Goal: Information Seeking & Learning: Learn about a topic

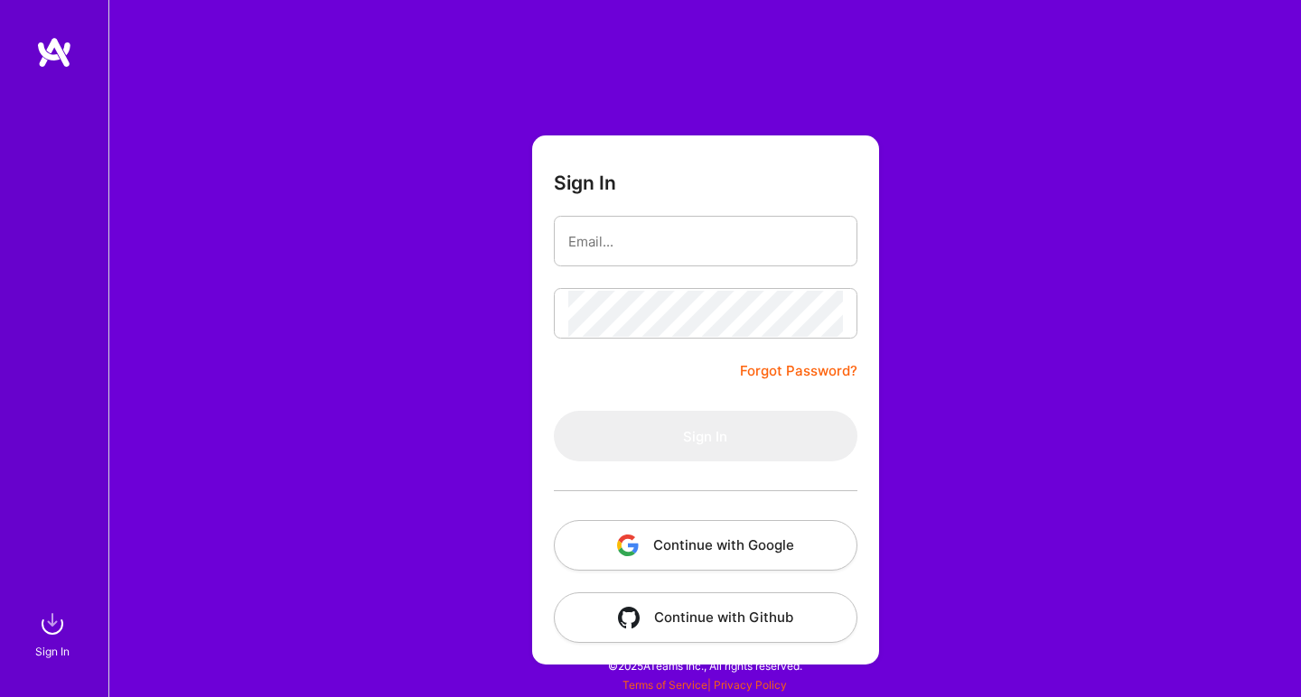
click at [682, 554] on button "Continue with Google" at bounding box center [705, 545] width 303 height 51
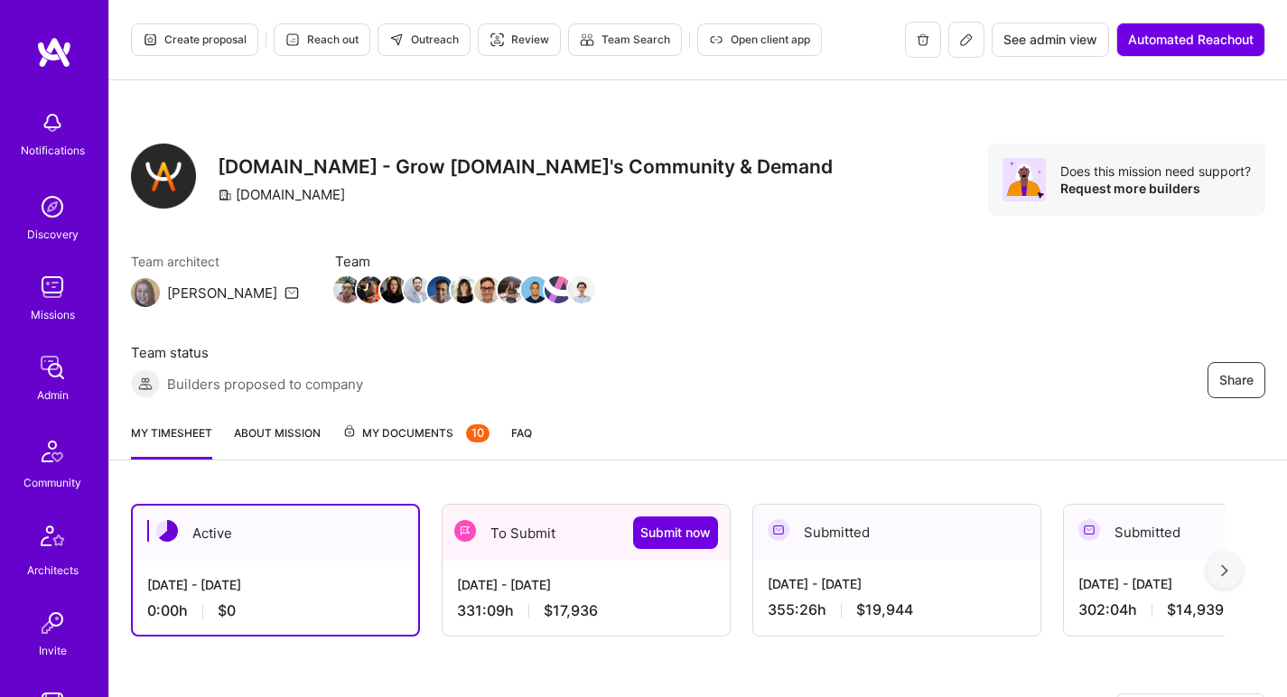
scroll to position [220, 0]
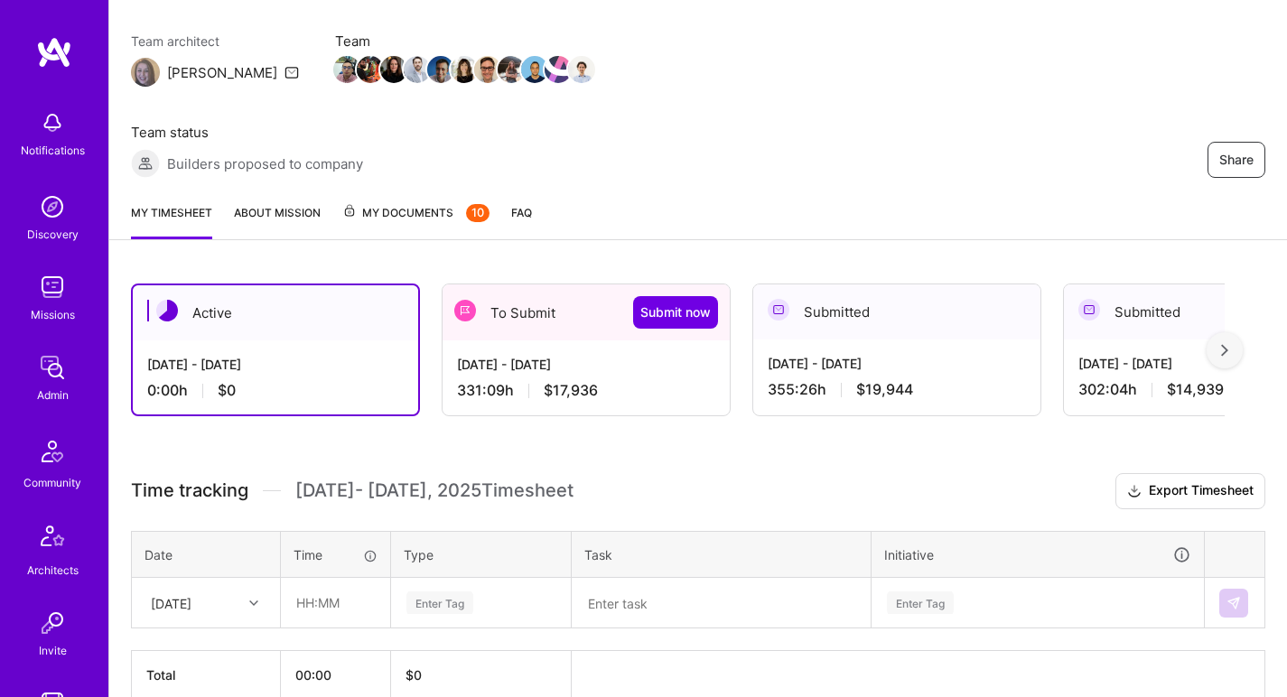
click at [240, 588] on div "Tue, Aug 19" at bounding box center [192, 603] width 100 height 30
click at [219, 638] on div "Sat, Aug 16" at bounding box center [206, 654] width 146 height 33
click at [342, 579] on input "text" at bounding box center [335, 603] width 107 height 48
type input "01:00"
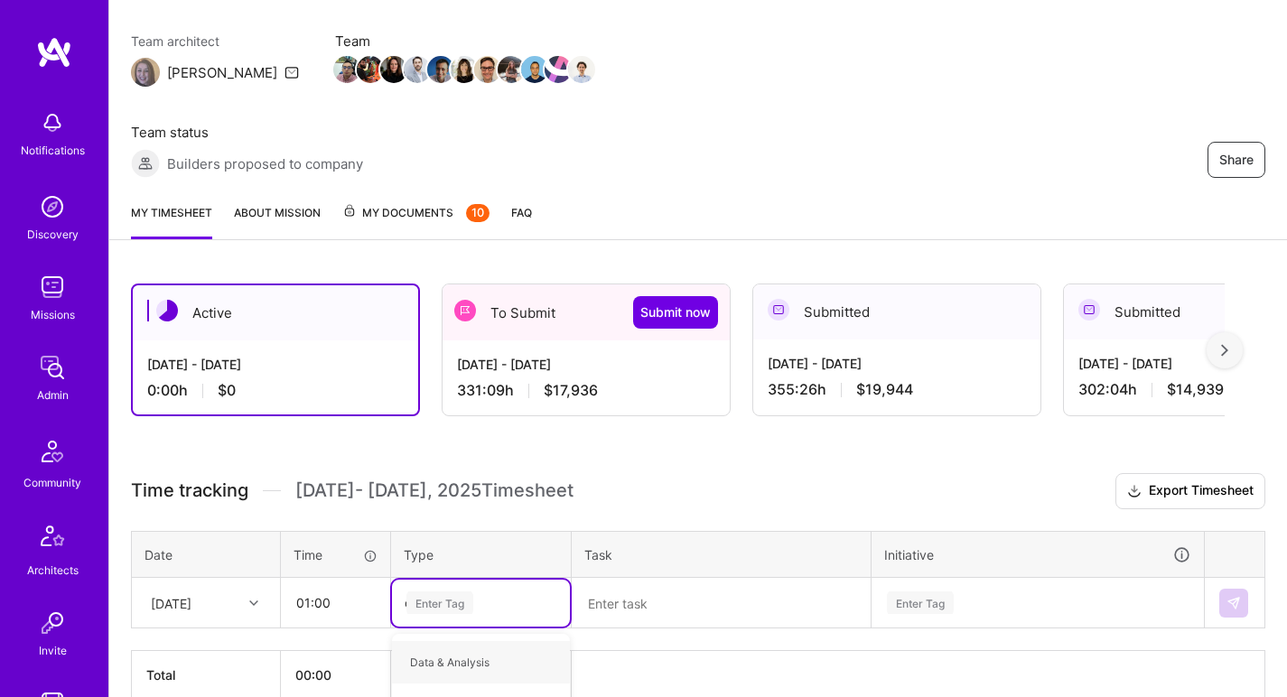
type input "oth"
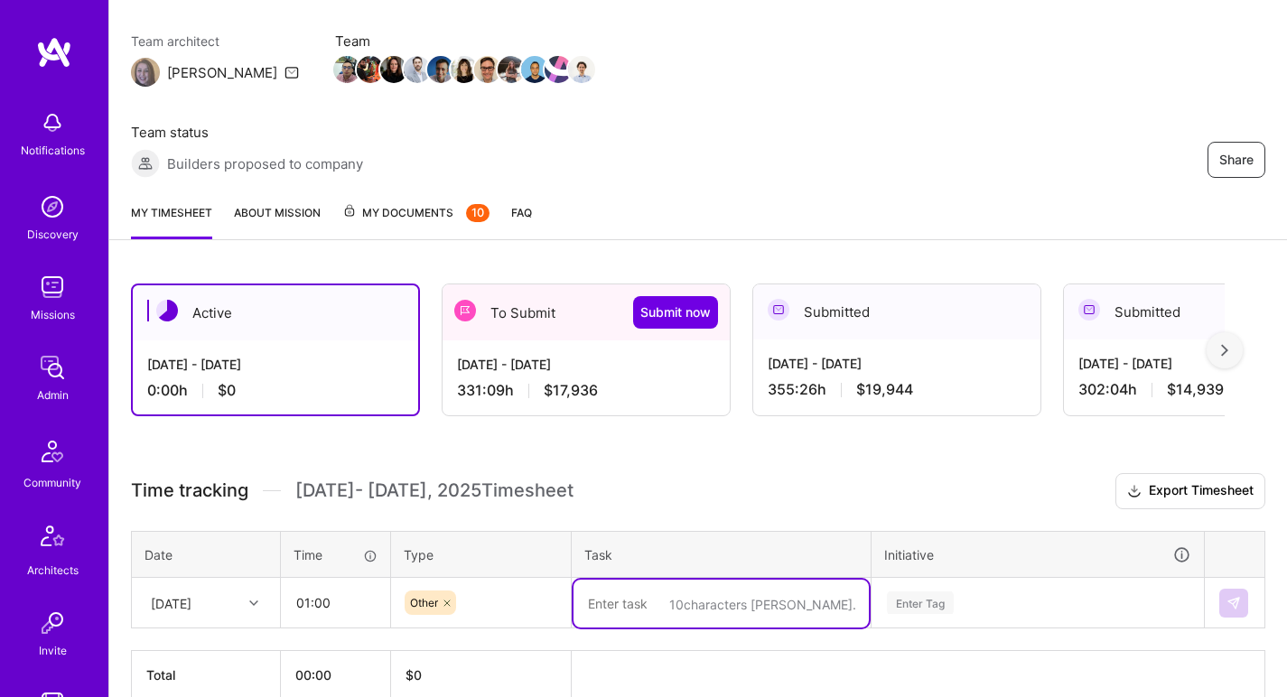
paste textarea "Scrub Scrub Scrub"
type textarea "Scrub Scrub Scrub"
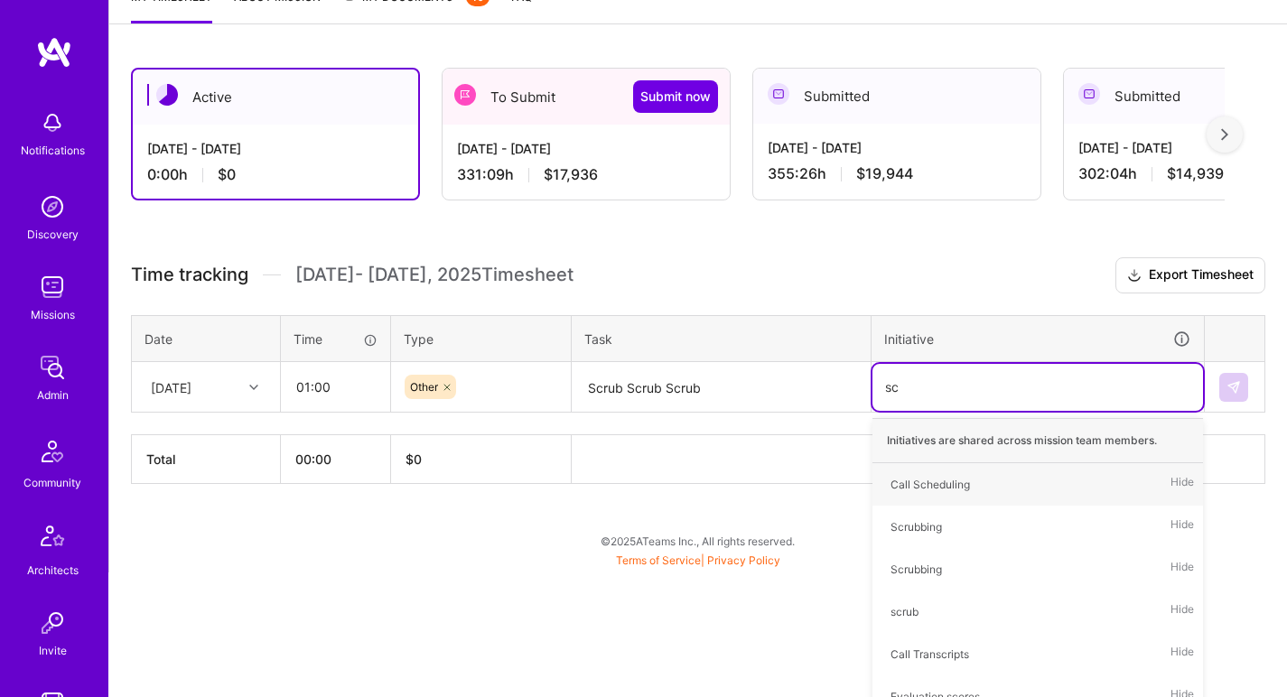
type input "scr"
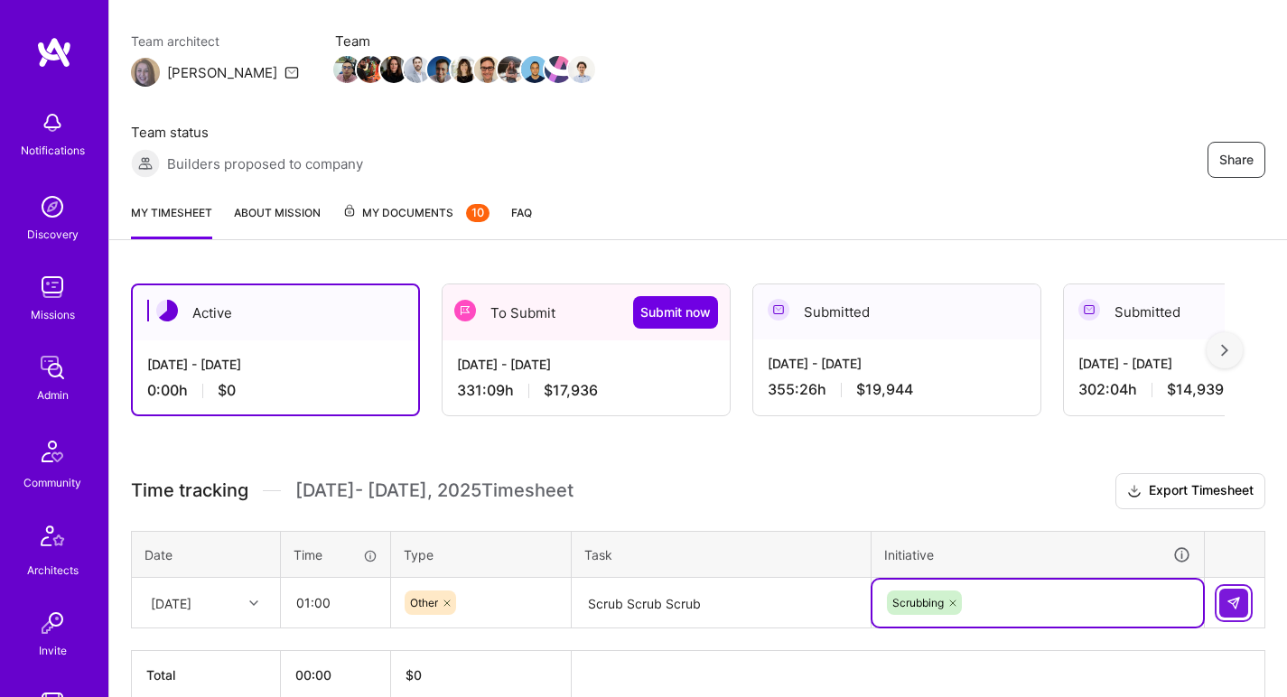
click at [1240, 596] on img at bounding box center [1234, 603] width 14 height 14
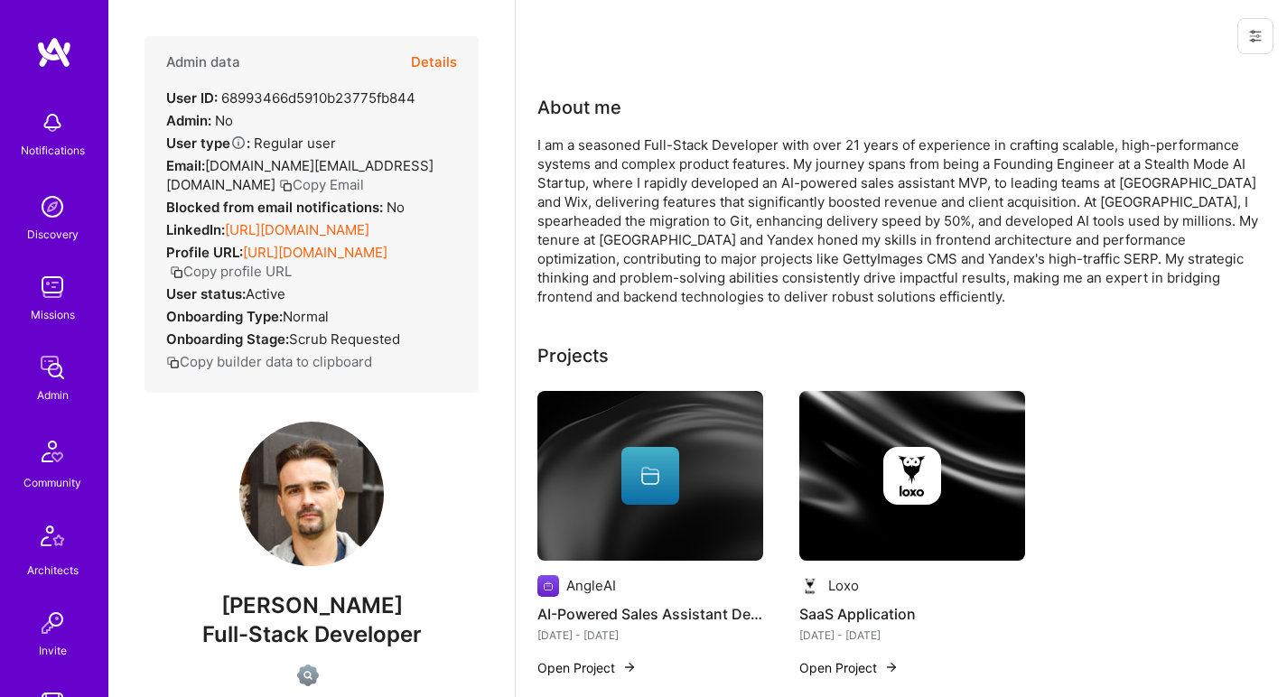
click at [273, 232] on link "[URL][DOMAIN_NAME]" at bounding box center [297, 229] width 145 height 17
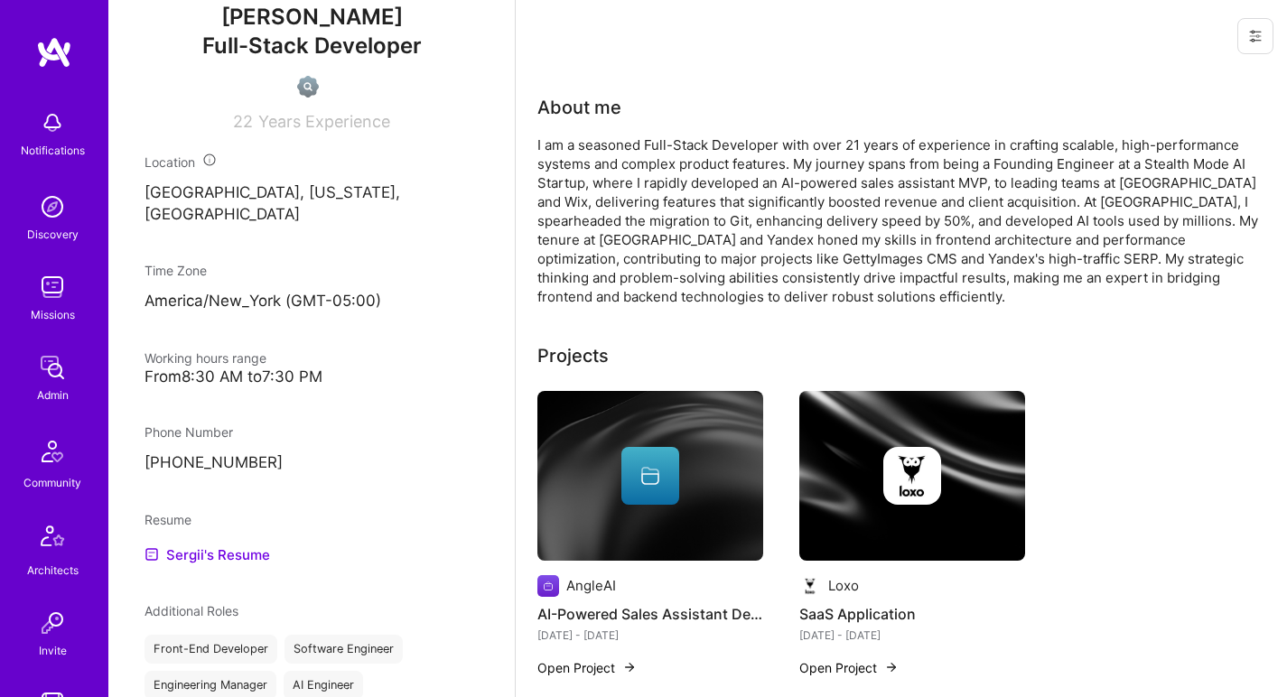
scroll to position [654, 0]
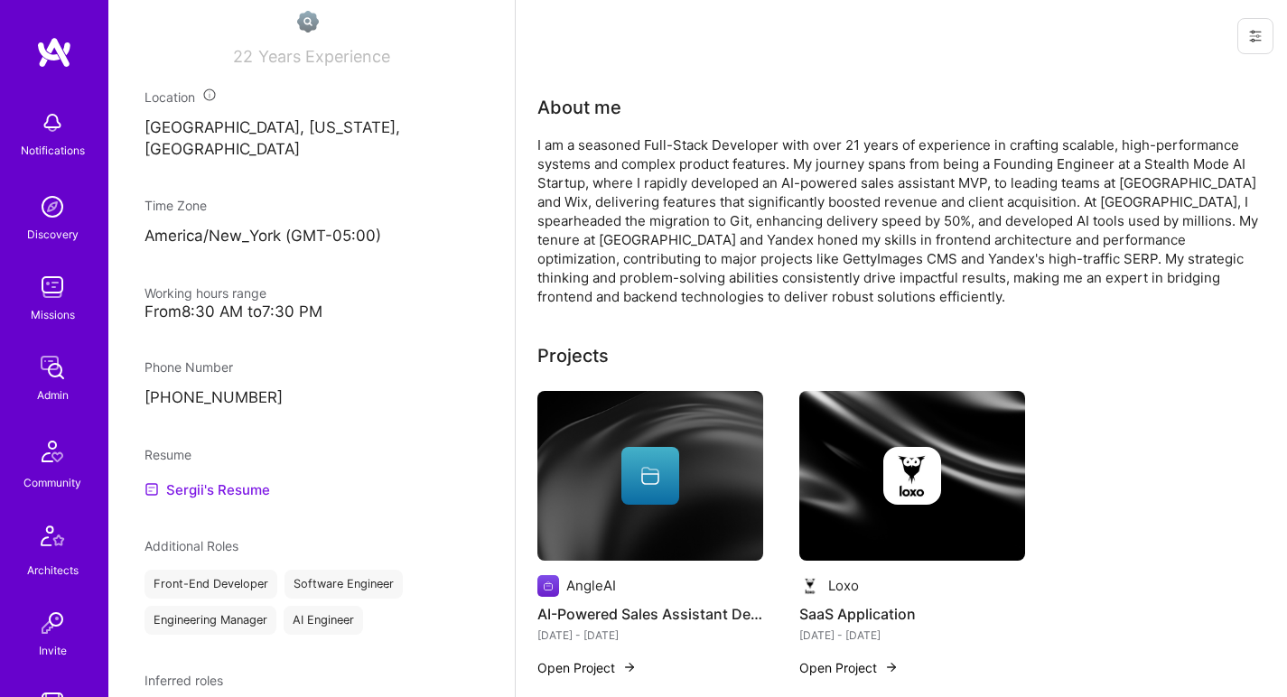
click at [234, 486] on link "Sergii's Resume" at bounding box center [208, 490] width 126 height 22
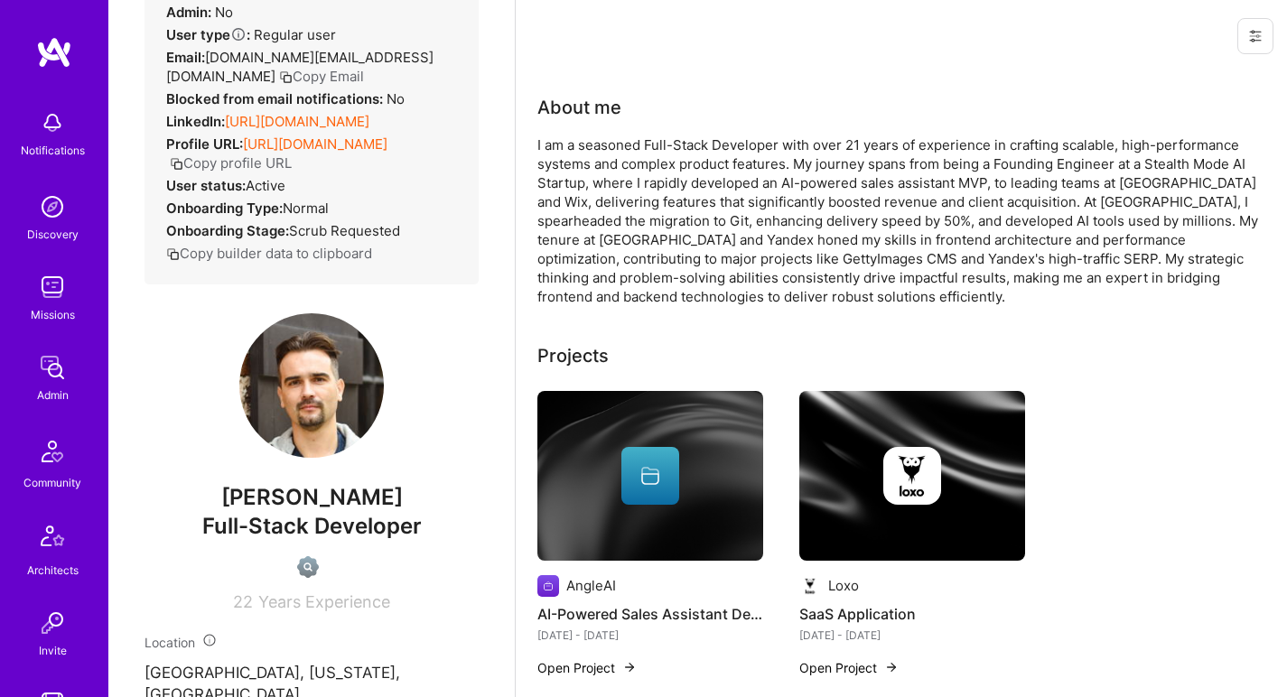
scroll to position [0, 0]
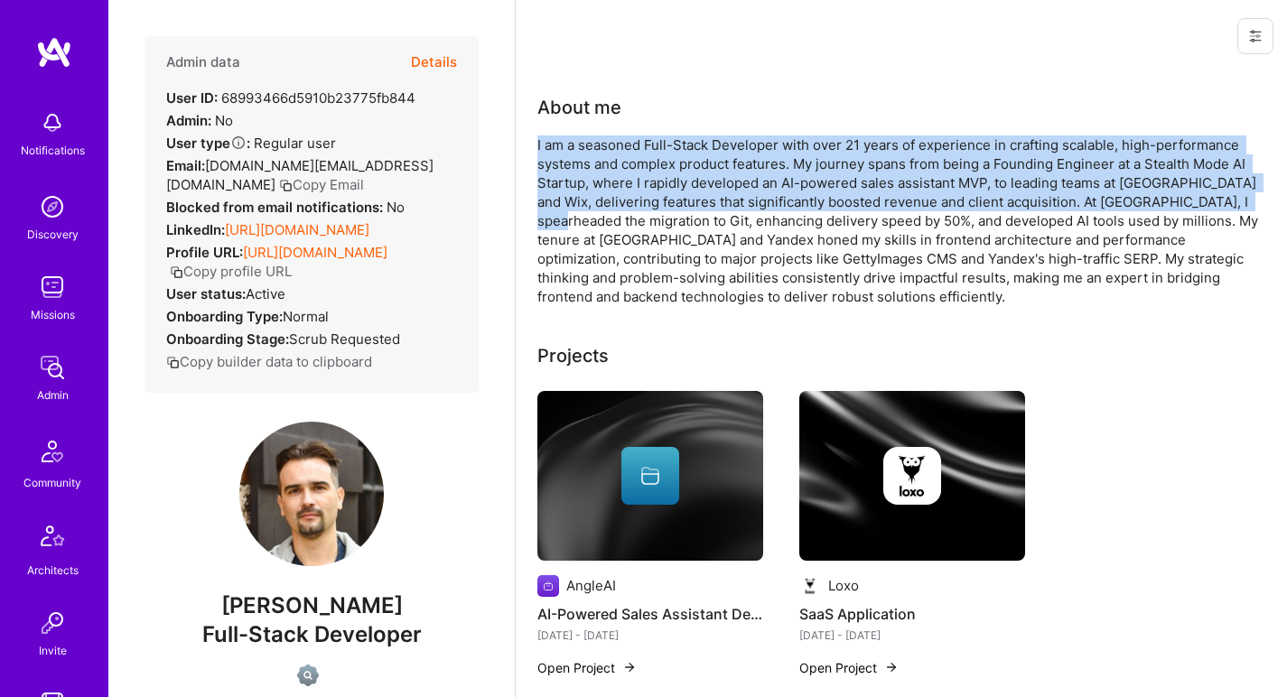
drag, startPoint x: 590, startPoint y: 135, endPoint x: 591, endPoint y: 219, distance: 84.0
click at [591, 219] on div "About me I am a seasoned Full-Stack Developer with over 21 years of experience …" at bounding box center [898, 200] width 723 height 212
click at [591, 219] on div "I am a seasoned Full-Stack Developer with over 21 years of experience in crafti…" at bounding box center [898, 220] width 723 height 171
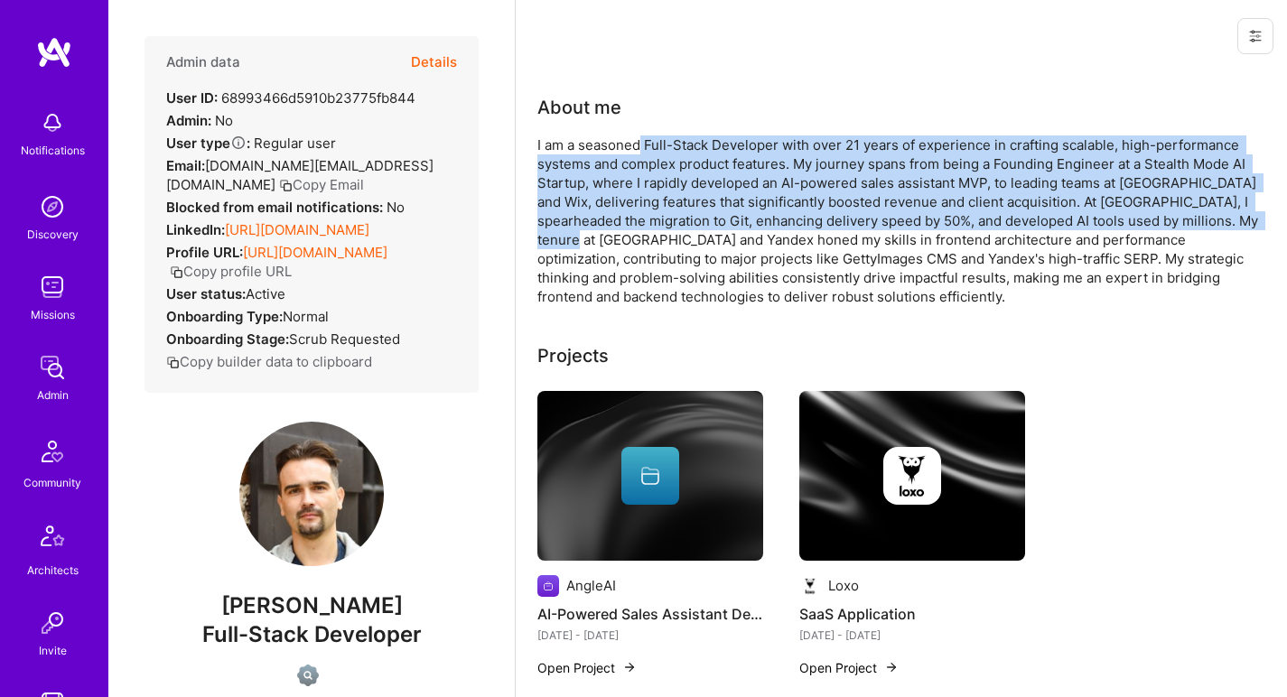
drag, startPoint x: 602, startPoint y: 238, endPoint x: 642, endPoint y: 150, distance: 97.4
click at [642, 150] on div "I am a seasoned Full-Stack Developer with over 21 years of experience in crafti…" at bounding box center [898, 220] width 723 height 171
drag, startPoint x: 643, startPoint y: 150, endPoint x: 624, endPoint y: 231, distance: 83.5
click at [624, 231] on div "I am a seasoned Full-Stack Developer with over 21 years of experience in crafti…" at bounding box center [898, 220] width 723 height 171
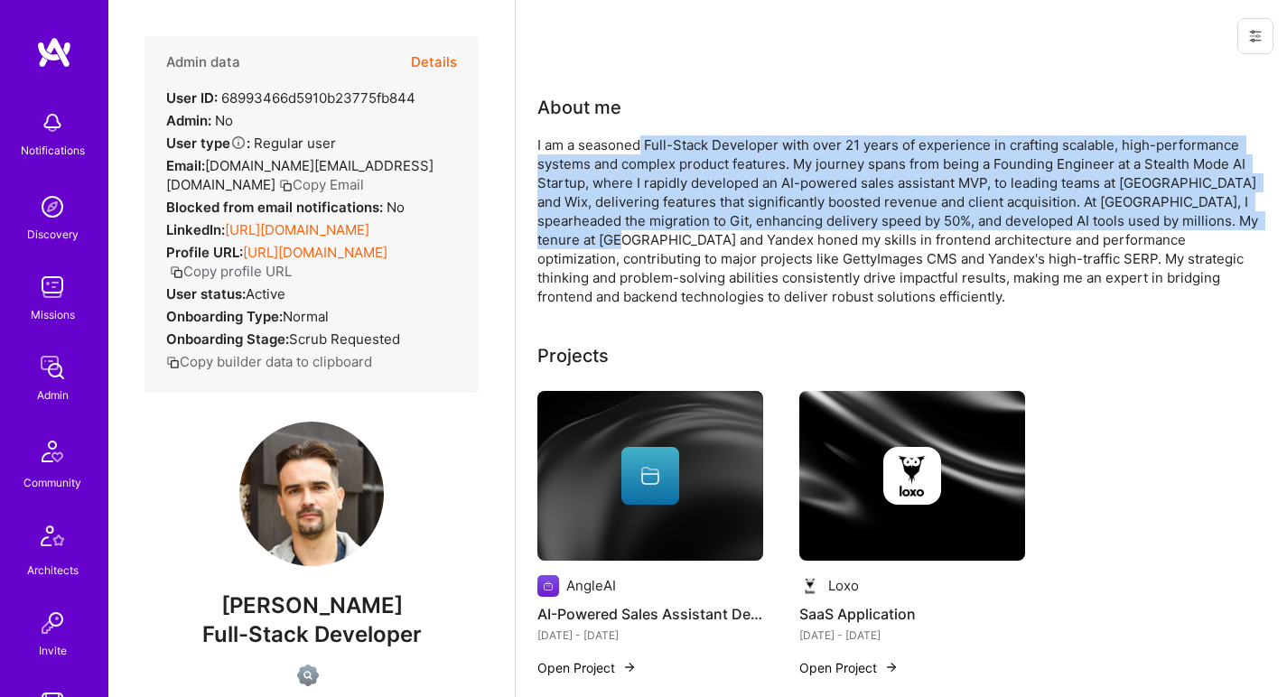
click at [624, 231] on div "I am a seasoned Full-Stack Developer with over 21 years of experience in crafti…" at bounding box center [898, 220] width 723 height 171
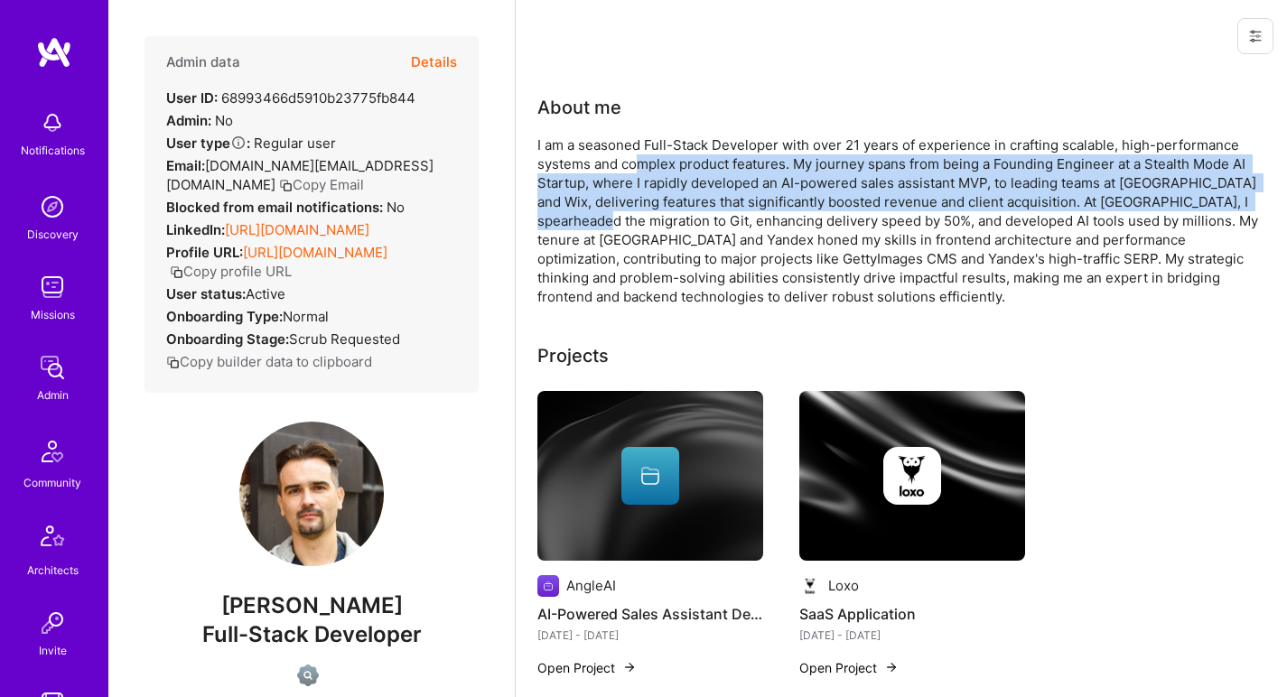
drag, startPoint x: 627, startPoint y: 220, endPoint x: 641, endPoint y: 153, distance: 69.3
click at [641, 153] on div "I am a seasoned Full-Stack Developer with over 21 years of experience in crafti…" at bounding box center [898, 220] width 723 height 171
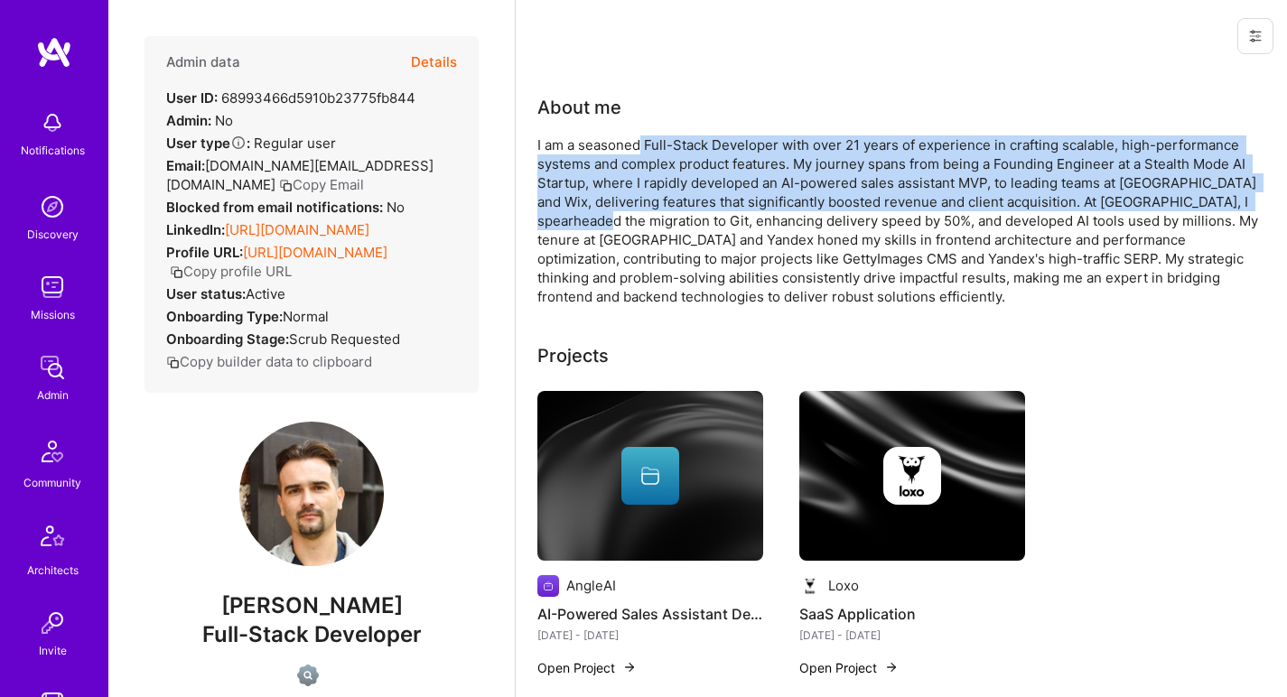
click at [644, 146] on div "I am a seasoned Full-Stack Developer with over 21 years of experience in crafti…" at bounding box center [898, 220] width 723 height 171
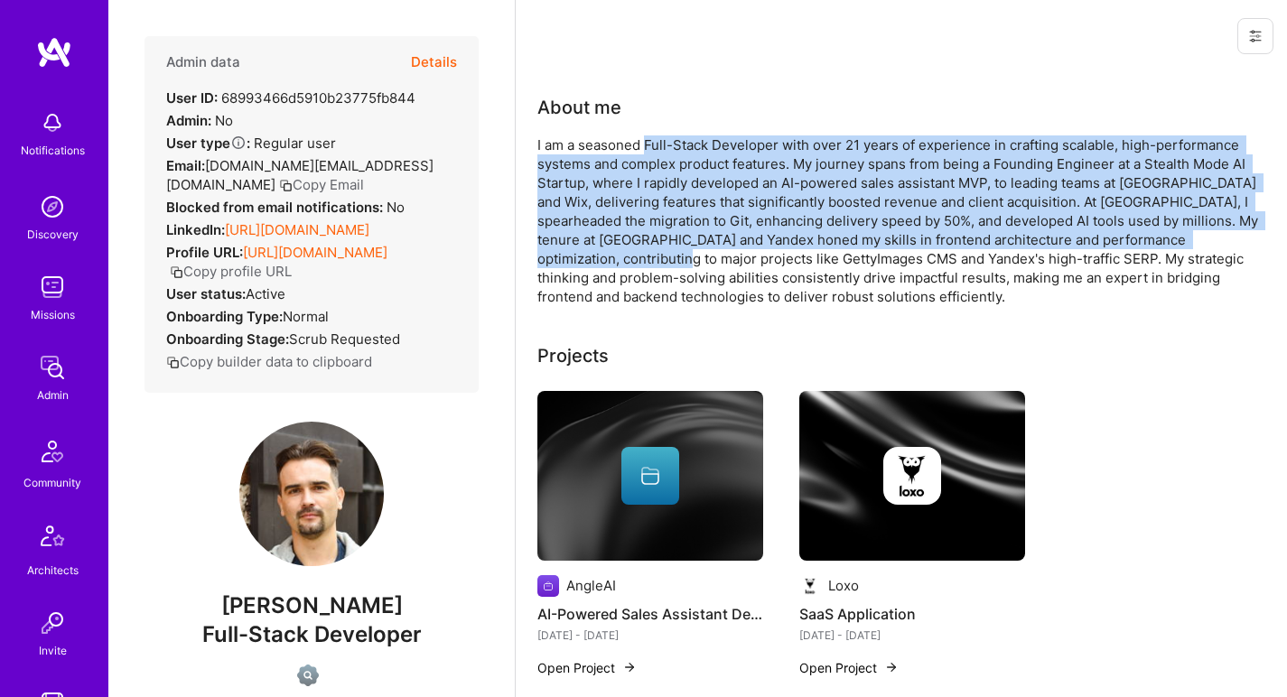
drag, startPoint x: 656, startPoint y: 173, endPoint x: 655, endPoint y: 266, distance: 93.0
click at [655, 264] on div "I am a seasoned Full-Stack Developer with over 21 years of experience in crafti…" at bounding box center [898, 220] width 723 height 171
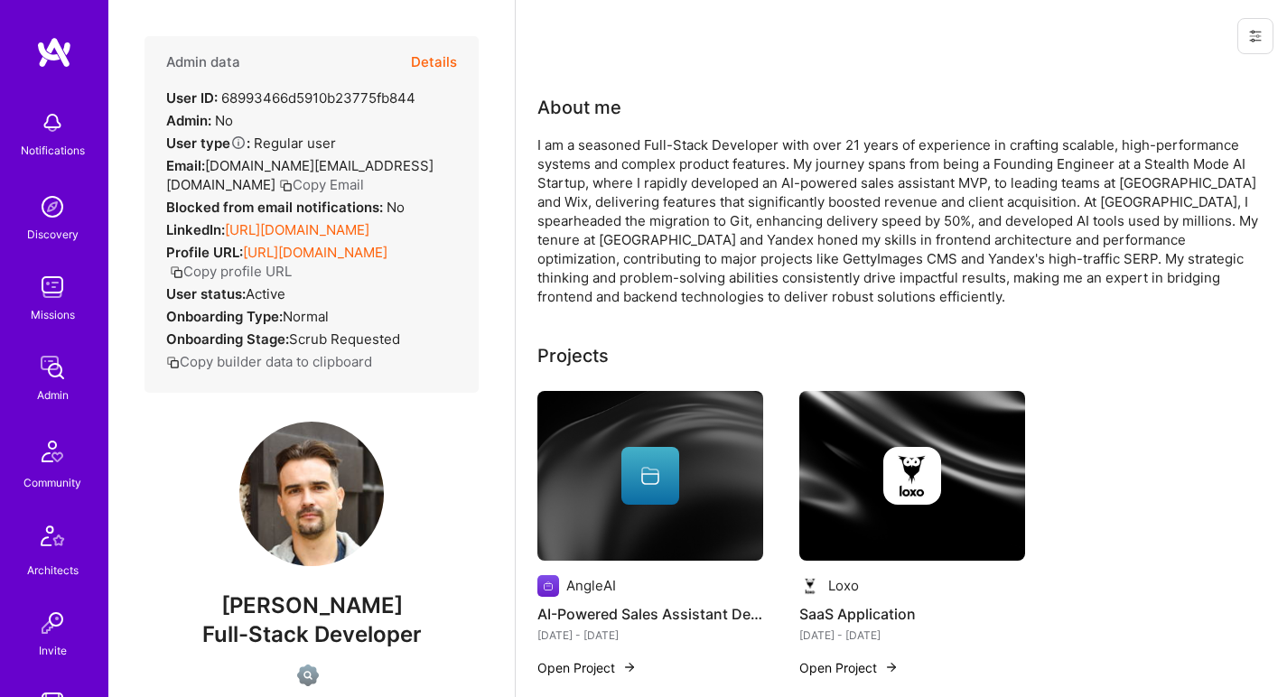
click at [654, 269] on div "I am a seasoned Full-Stack Developer with over 21 years of experience in crafti…" at bounding box center [898, 220] width 723 height 171
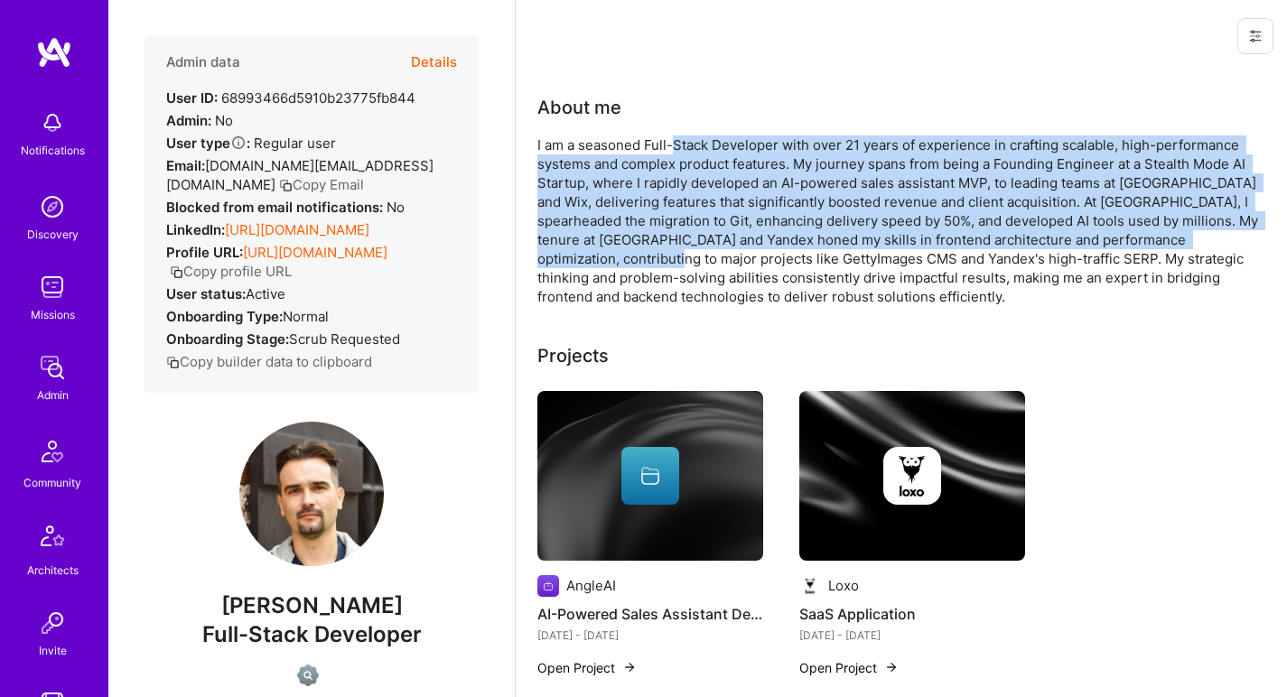
drag, startPoint x: 663, startPoint y: 238, endPoint x: 673, endPoint y: 143, distance: 96.3
click at [673, 143] on div "I am a seasoned Full-Stack Developer with over 21 years of experience in crafti…" at bounding box center [898, 220] width 723 height 171
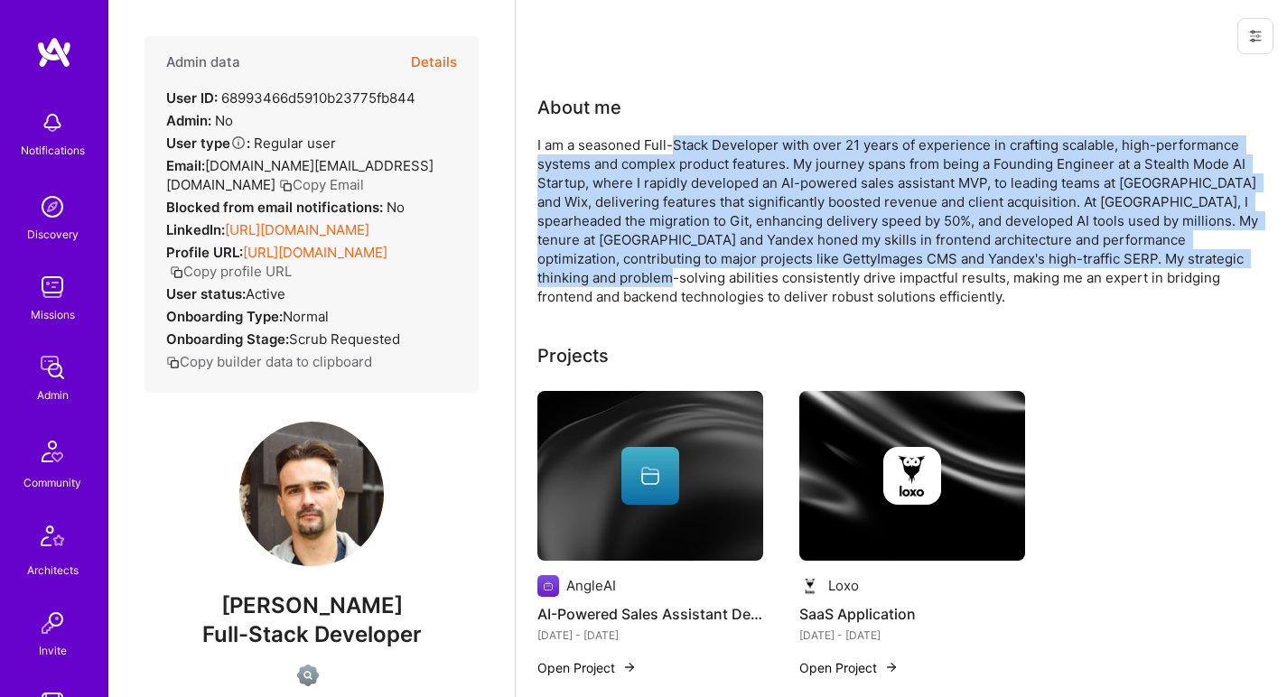
drag, startPoint x: 673, startPoint y: 143, endPoint x: 638, endPoint y: 284, distance: 145.2
click at [638, 284] on div "I am a seasoned Full-Stack Developer with over 21 years of experience in crafti…" at bounding box center [898, 220] width 723 height 171
drag, startPoint x: 638, startPoint y: 284, endPoint x: 672, endPoint y: 145, distance: 142.4
click at [672, 145] on div "I am a seasoned Full-Stack Developer with over 21 years of experience in crafti…" at bounding box center [898, 220] width 723 height 171
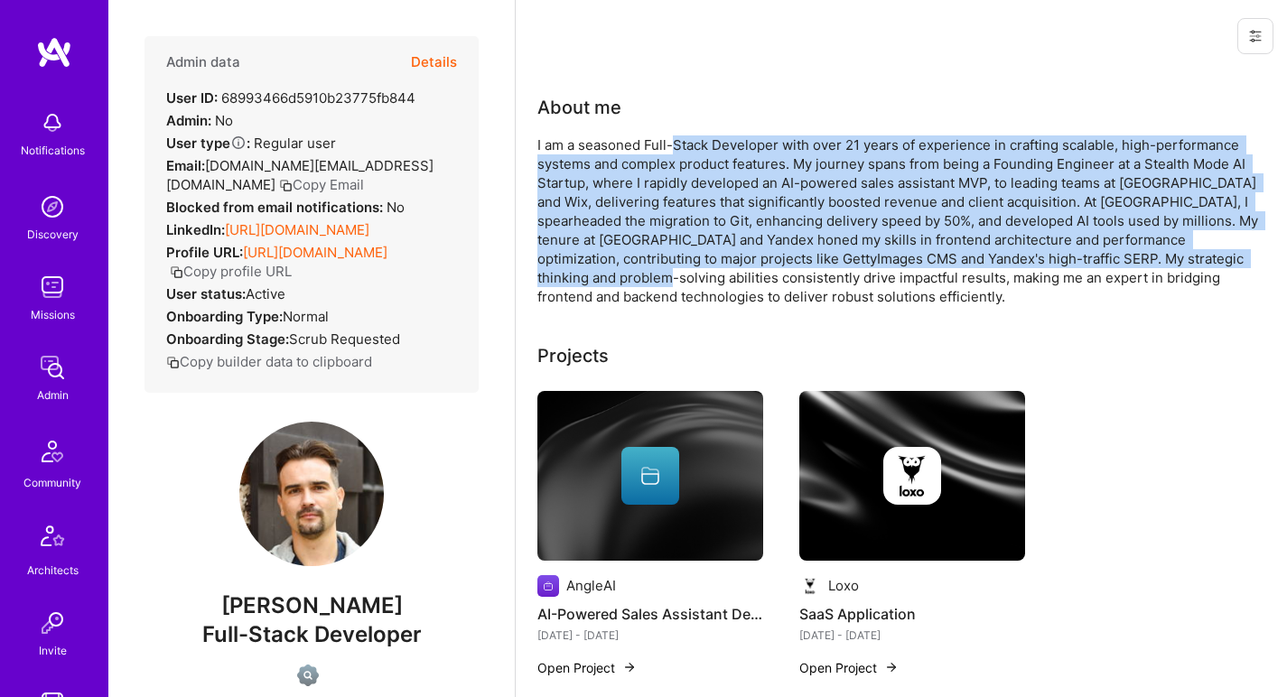
click at [672, 145] on div "I am a seasoned Full-Stack Developer with over 21 years of experience in crafti…" at bounding box center [898, 220] width 723 height 171
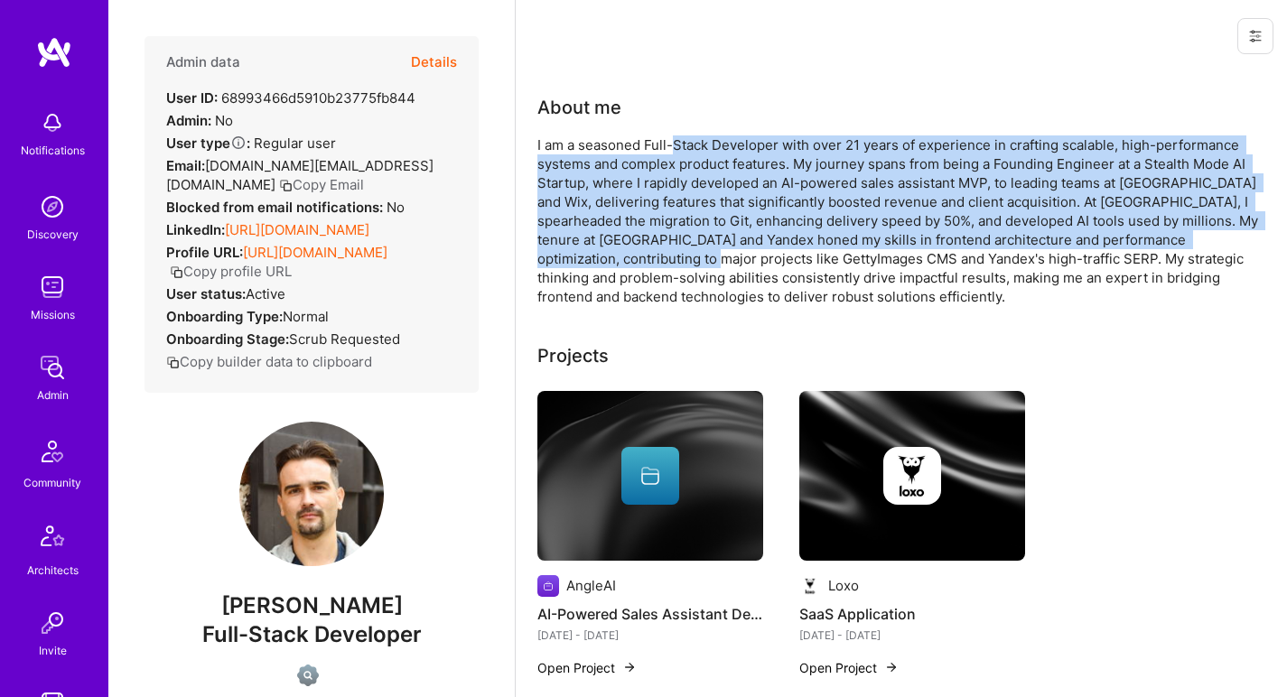
drag, startPoint x: 672, startPoint y: 145, endPoint x: 652, endPoint y: 252, distance: 108.4
click at [652, 252] on div "I am a seasoned Full-Stack Developer with over 21 years of experience in crafti…" at bounding box center [898, 220] width 723 height 171
drag, startPoint x: 652, startPoint y: 252, endPoint x: 679, endPoint y: 138, distance: 117.0
click at [678, 138] on div "I am a seasoned Full-Stack Developer with over 21 years of experience in crafti…" at bounding box center [898, 220] width 723 height 171
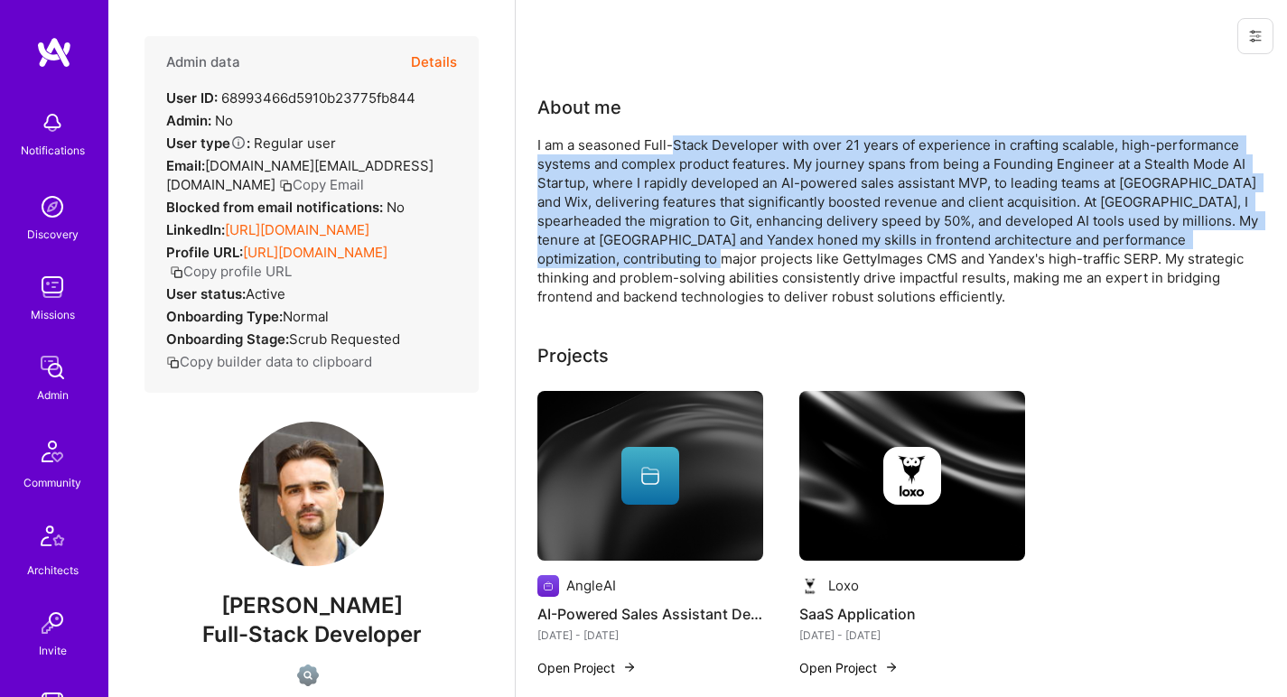
click at [679, 138] on div "I am a seasoned Full-Stack Developer with over 21 years of experience in crafti…" at bounding box center [898, 220] width 723 height 171
drag, startPoint x: 679, startPoint y: 138, endPoint x: 673, endPoint y: 255, distance: 116.7
click at [673, 255] on div "I am a seasoned Full-Stack Developer with over 21 years of experience in crafti…" at bounding box center [898, 220] width 723 height 171
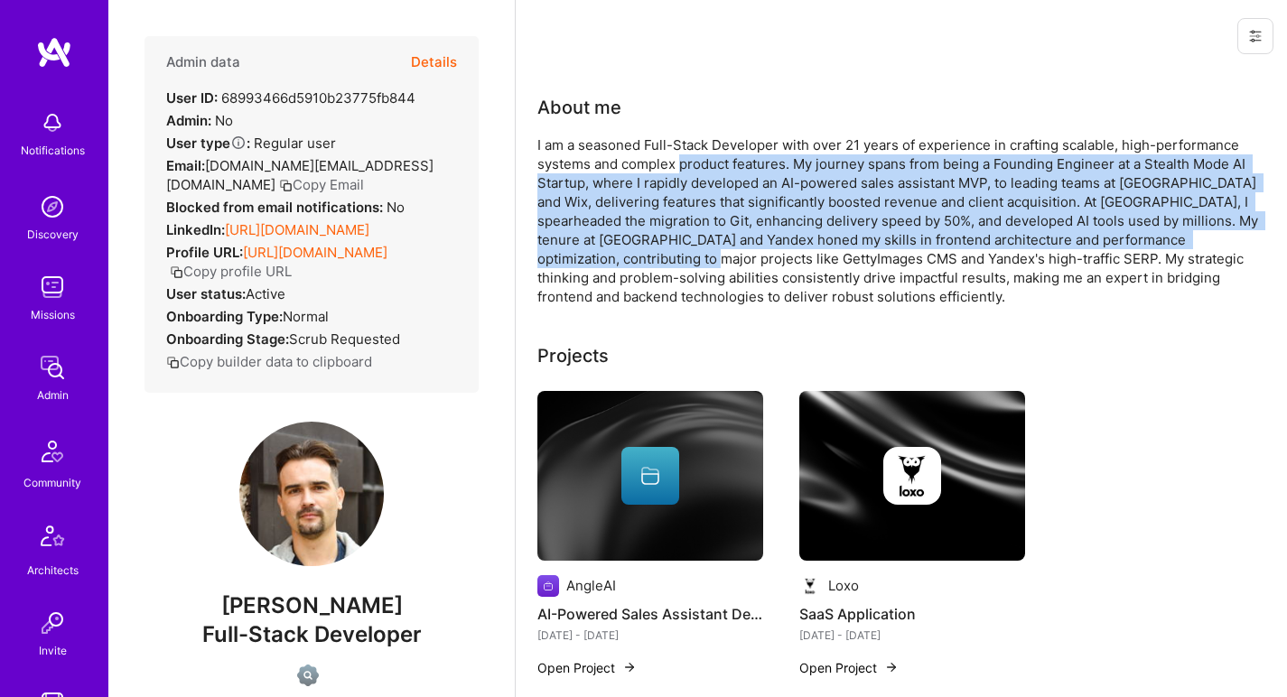
drag, startPoint x: 673, startPoint y: 255, endPoint x: 683, endPoint y: 150, distance: 105.2
click at [682, 154] on div "I am a seasoned Full-Stack Developer with over 21 years of experience in crafti…" at bounding box center [898, 220] width 723 height 171
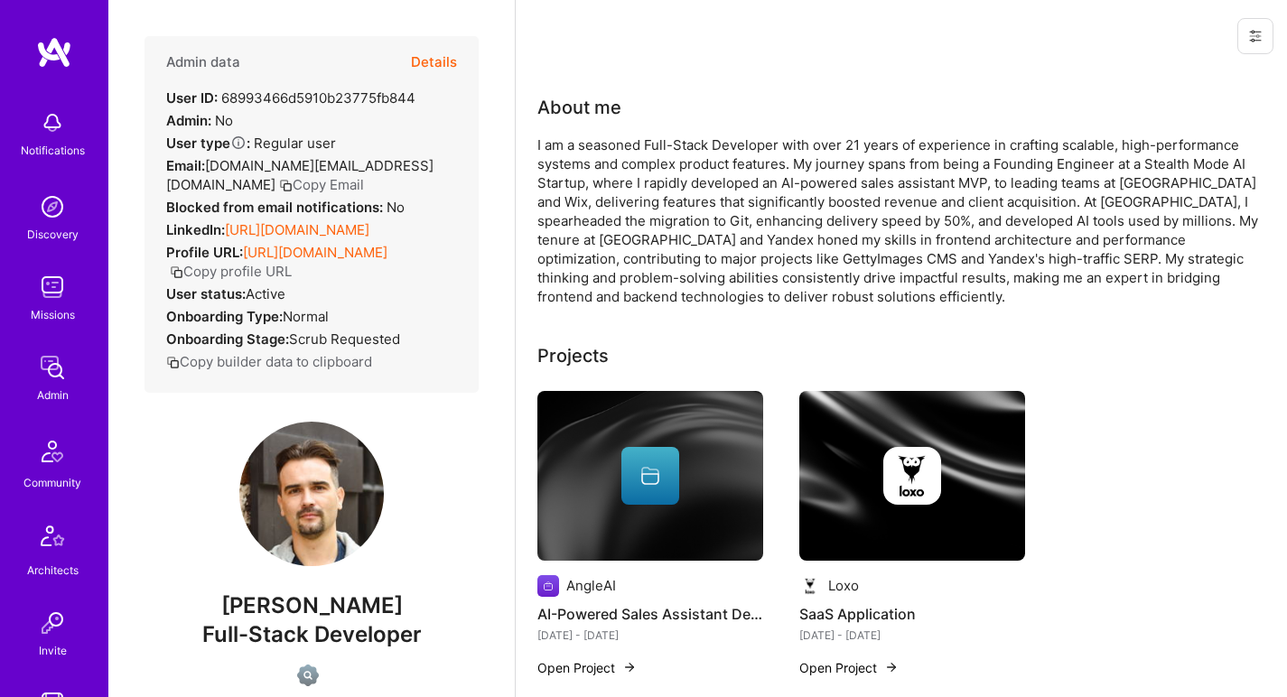
click at [684, 148] on div "I am a seasoned Full-Stack Developer with over 21 years of experience in crafti…" at bounding box center [898, 220] width 723 height 171
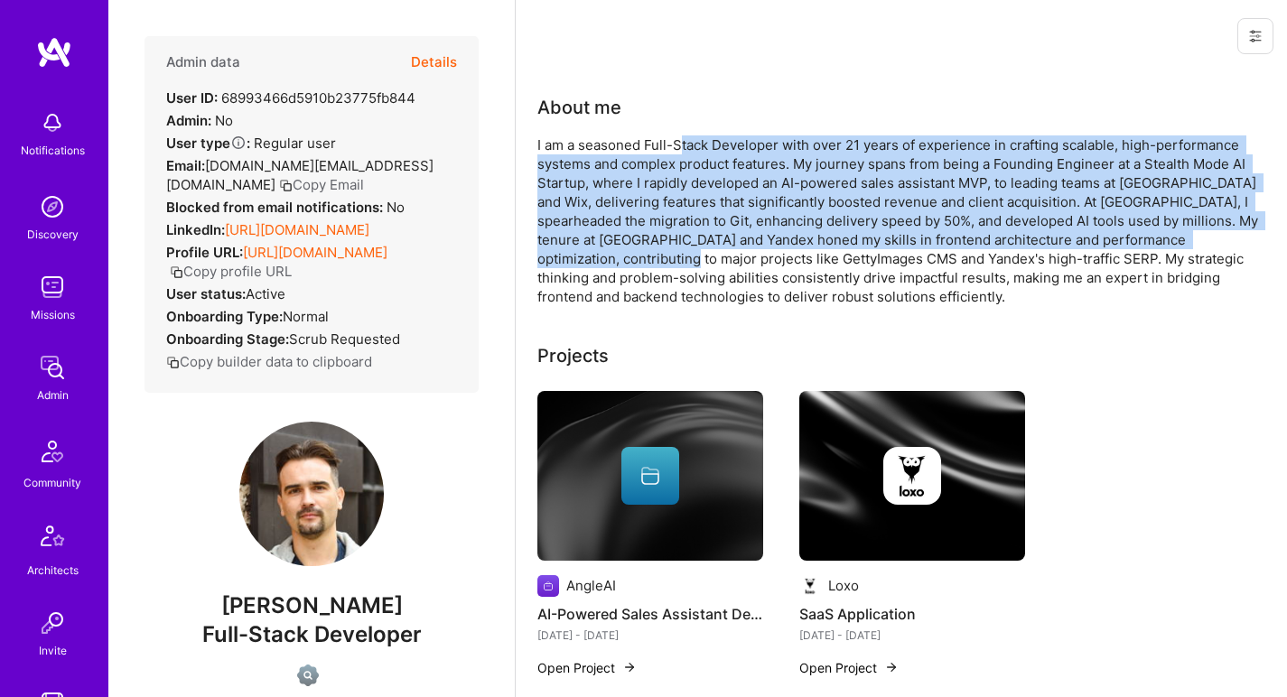
drag, startPoint x: 684, startPoint y: 145, endPoint x: 669, endPoint y: 250, distance: 105.8
click at [669, 250] on div "I am a seasoned Full-Stack Developer with over 21 years of experience in crafti…" at bounding box center [898, 220] width 723 height 171
drag, startPoint x: 669, startPoint y: 248, endPoint x: 686, endPoint y: 135, distance: 115.1
click at [686, 135] on div "About me I am a seasoned Full-Stack Developer with over 21 years of experience …" at bounding box center [898, 200] width 723 height 212
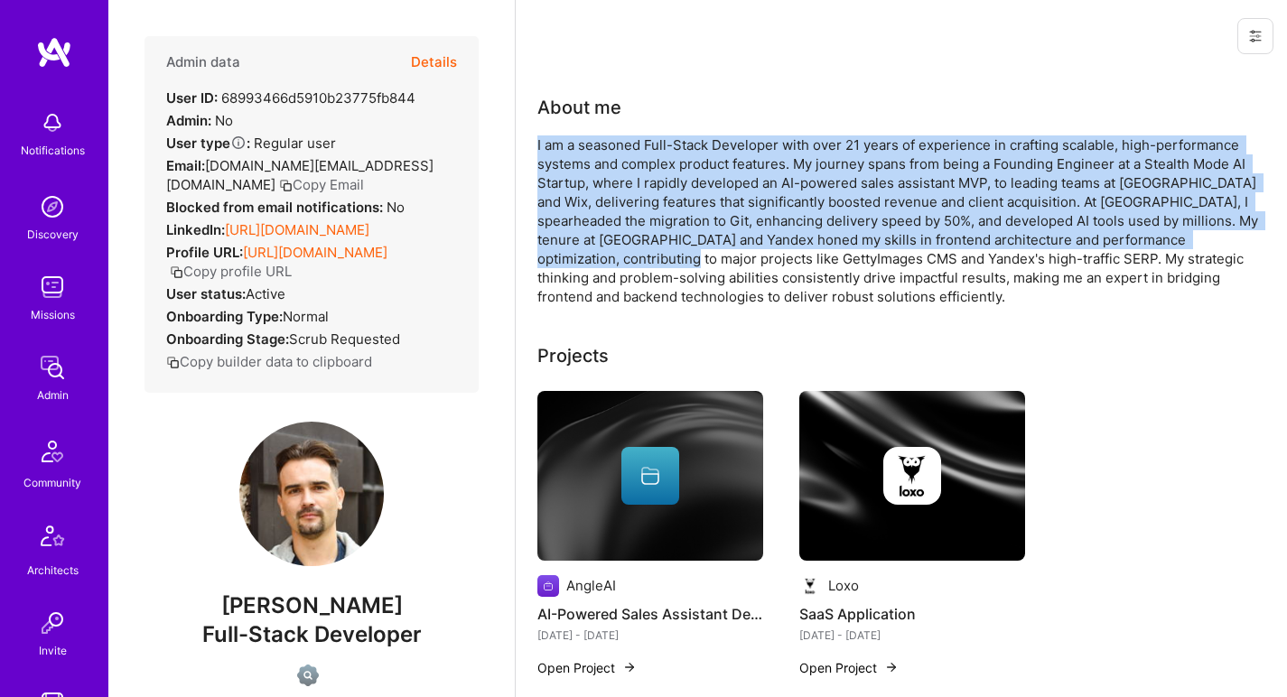
click at [687, 135] on div "About me I am a seasoned Full-Stack Developer with over 21 years of experience …" at bounding box center [898, 200] width 723 height 212
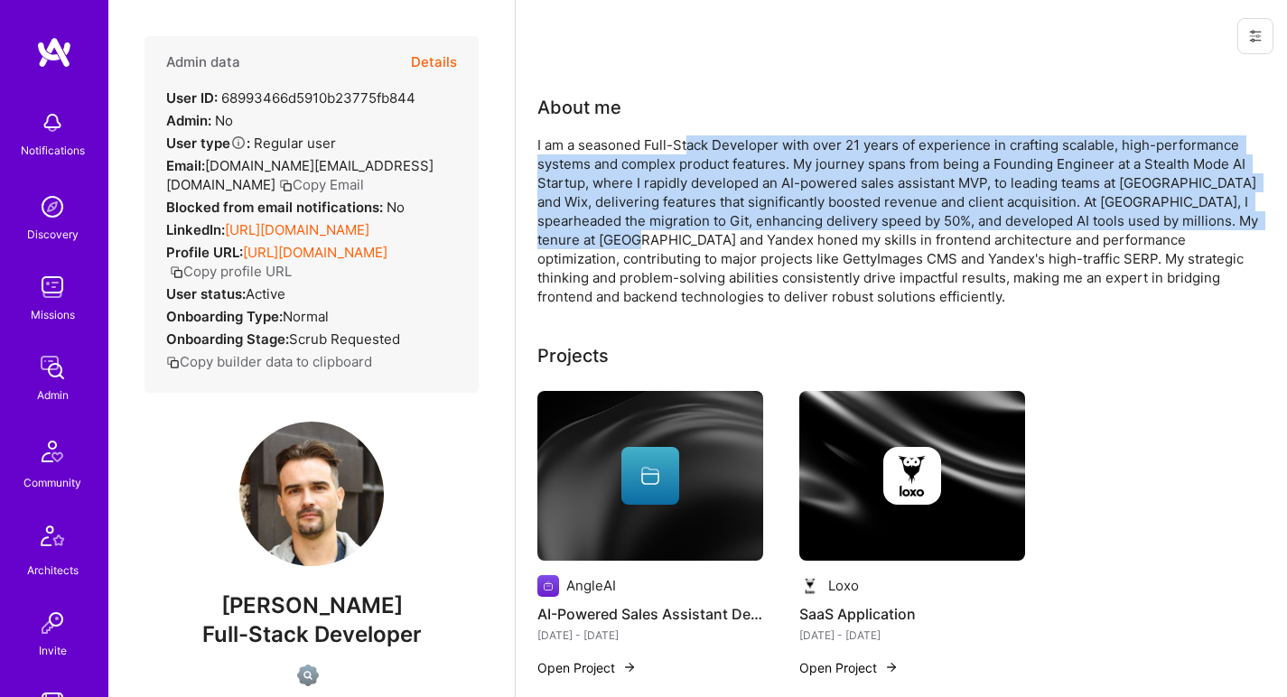
drag, startPoint x: 688, startPoint y: 143, endPoint x: 669, endPoint y: 247, distance: 105.6
click at [669, 247] on div "I am a seasoned Full-Stack Developer with over 21 years of experience in crafti…" at bounding box center [898, 220] width 723 height 171
drag, startPoint x: 674, startPoint y: 203, endPoint x: 696, endPoint y: 143, distance: 64.6
click at [696, 142] on div "I am a seasoned Full-Stack Developer with over 21 years of experience in crafti…" at bounding box center [898, 220] width 723 height 171
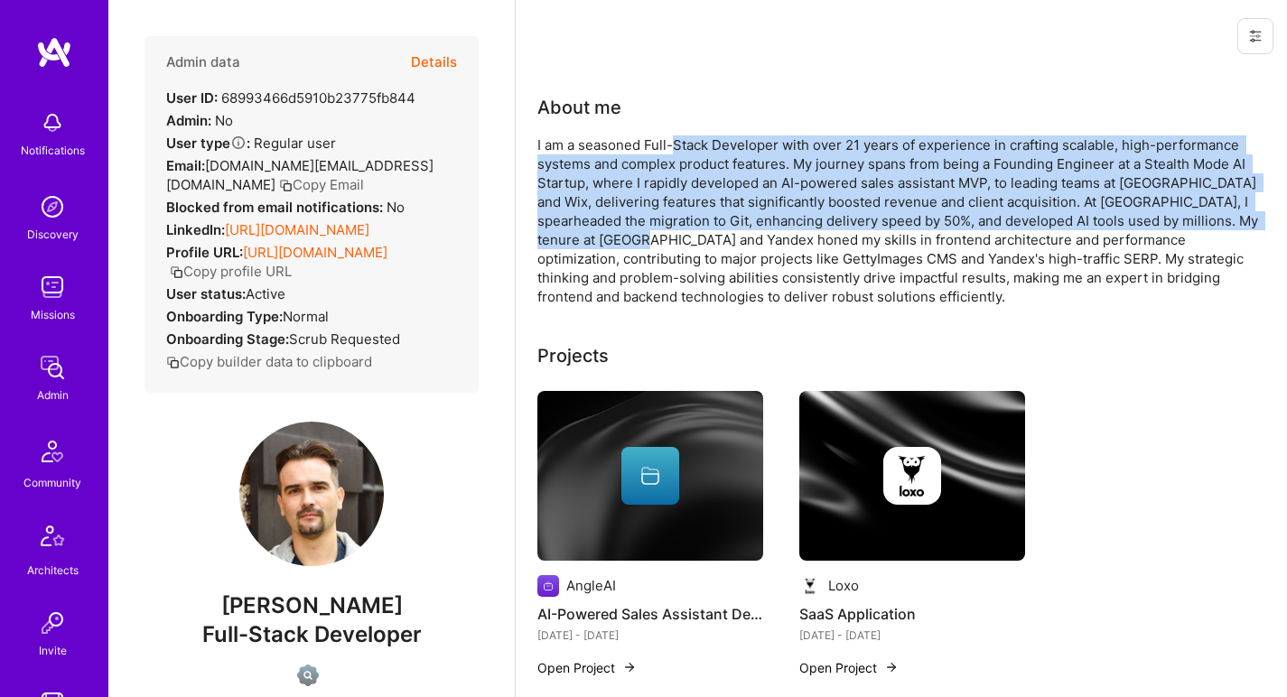
click at [696, 143] on div "I am a seasoned Full-Stack Developer with over 21 years of experience in crafti…" at bounding box center [898, 220] width 723 height 171
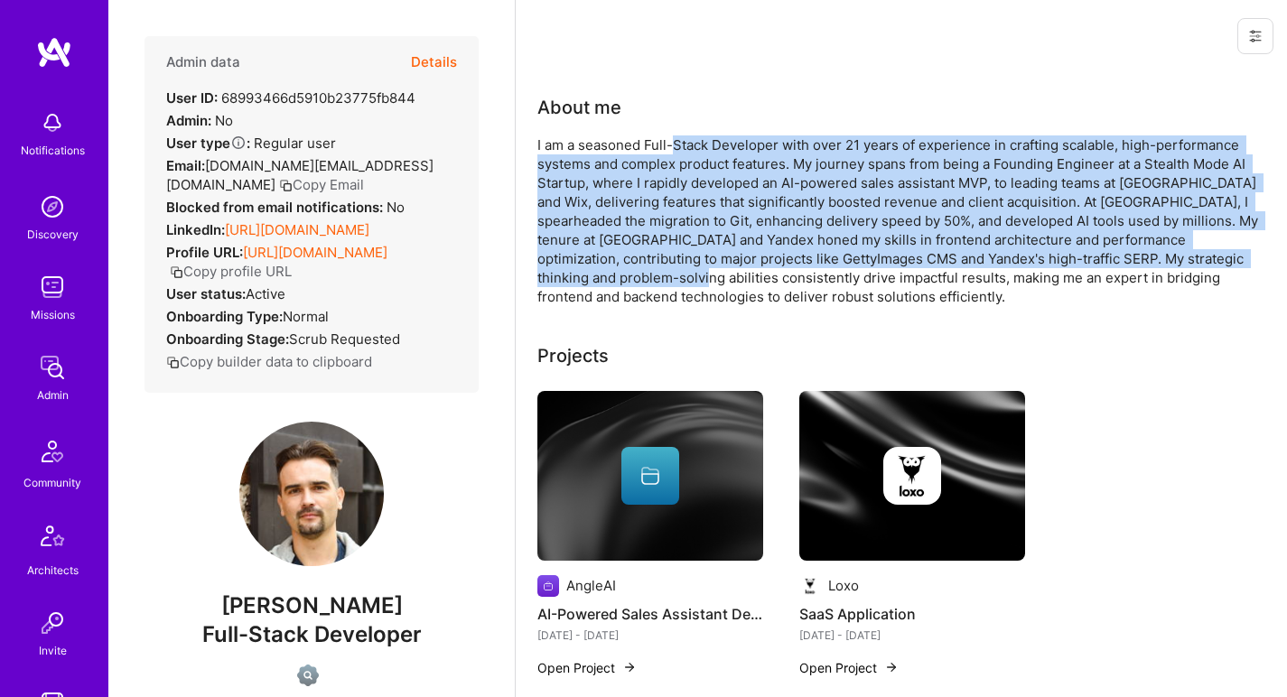
drag, startPoint x: 697, startPoint y: 143, endPoint x: 688, endPoint y: 276, distance: 134.0
click at [688, 276] on div "I am a seasoned Full-Stack Developer with over 21 years of experience in crafti…" at bounding box center [898, 220] width 723 height 171
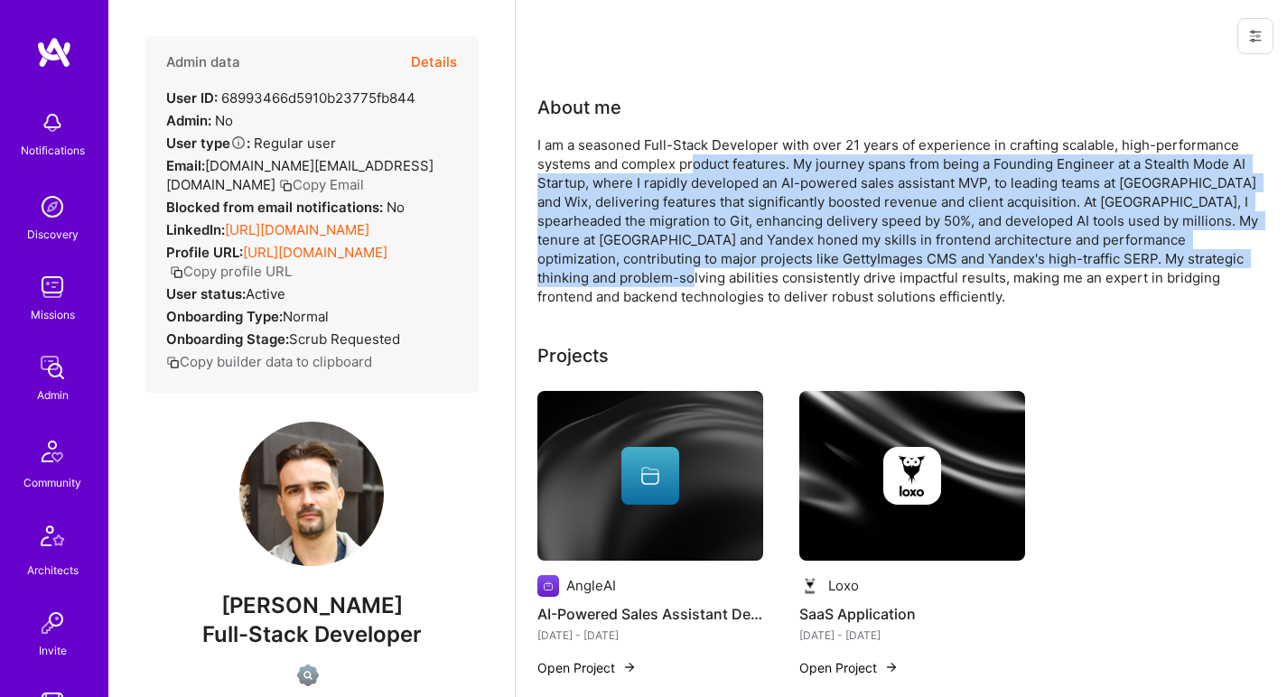
drag, startPoint x: 686, startPoint y: 284, endPoint x: 691, endPoint y: 152, distance: 132.0
click at [691, 154] on div "I am a seasoned Full-Stack Developer with over 21 years of experience in crafti…" at bounding box center [898, 220] width 723 height 171
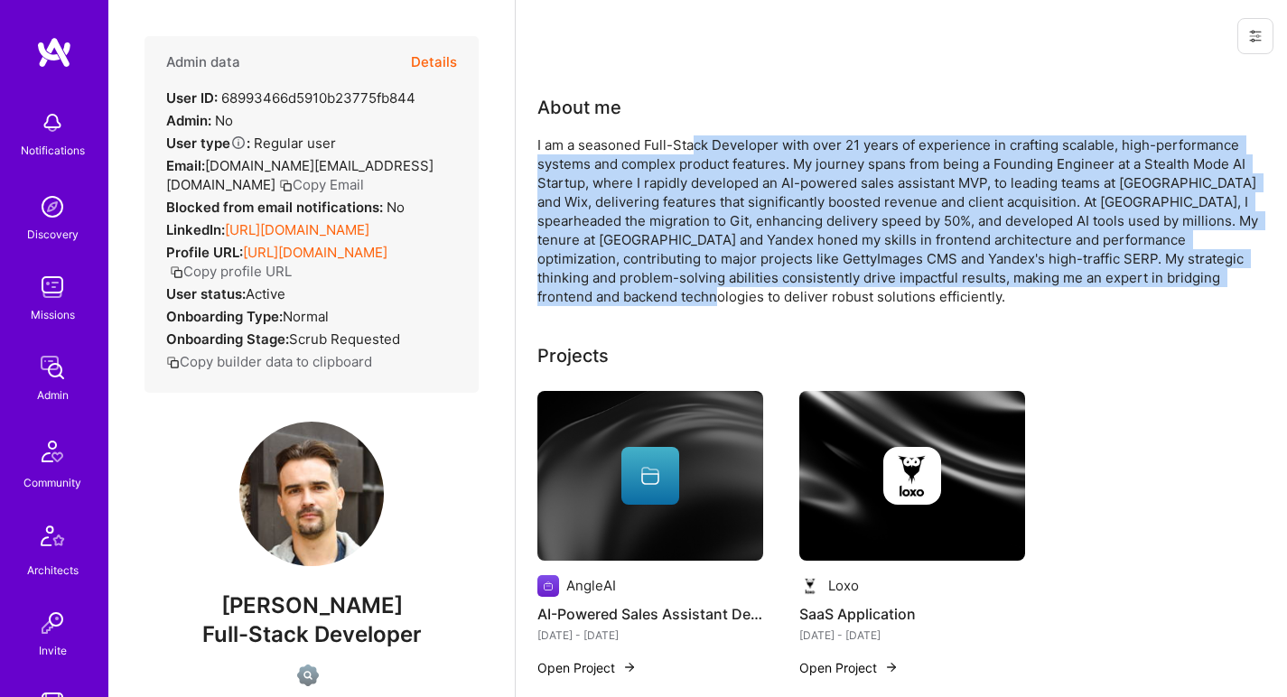
drag, startPoint x: 691, startPoint y: 146, endPoint x: 677, endPoint y: 302, distance: 155.9
click at [677, 302] on div "I am a seasoned Full-Stack Developer with over 21 years of experience in crafti…" at bounding box center [898, 220] width 723 height 171
drag, startPoint x: 677, startPoint y: 302, endPoint x: 705, endPoint y: 143, distance: 161.3
click at [705, 144] on div "I am a seasoned Full-Stack Developer with over 21 years of experience in crafti…" at bounding box center [898, 220] width 723 height 171
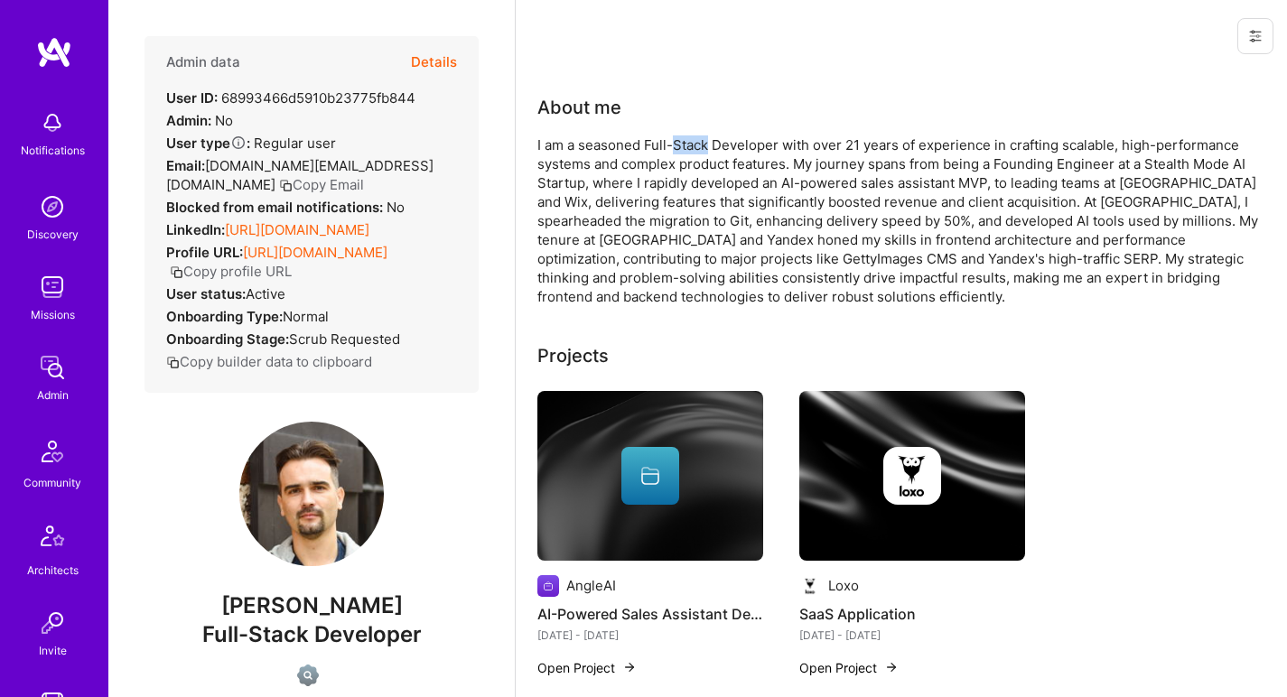
click at [705, 138] on div "I am a seasoned Full-Stack Developer with over 21 years of experience in crafti…" at bounding box center [898, 220] width 723 height 171
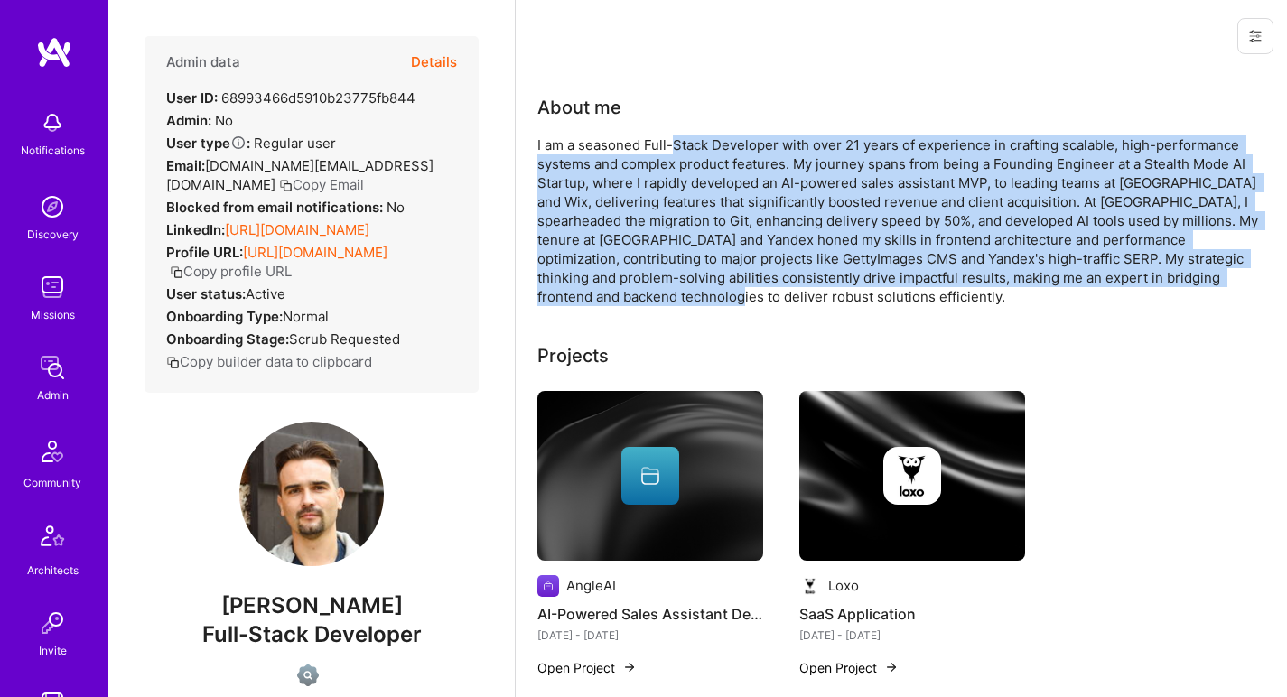
drag, startPoint x: 709, startPoint y: 152, endPoint x: 674, endPoint y: 294, distance: 146.1
click at [674, 294] on div "I am a seasoned Full-Stack Developer with over 21 years of experience in crafti…" at bounding box center [898, 220] width 723 height 171
drag, startPoint x: 674, startPoint y: 294, endPoint x: 701, endPoint y: 151, distance: 145.3
click at [701, 151] on div "I am a seasoned Full-Stack Developer with over 21 years of experience in crafti…" at bounding box center [898, 220] width 723 height 171
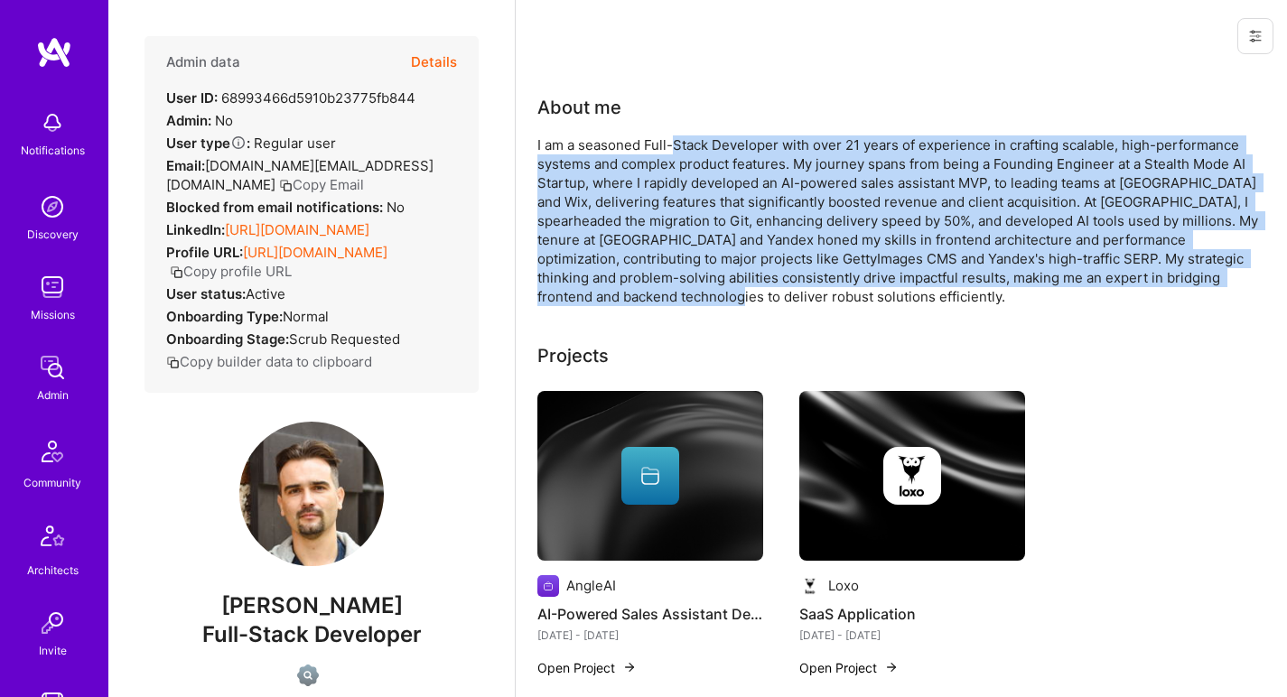
click at [703, 148] on div "I am a seasoned Full-Stack Developer with over 21 years of experience in crafti…" at bounding box center [898, 220] width 723 height 171
drag, startPoint x: 703, startPoint y: 148, endPoint x: 677, endPoint y: 298, distance: 152.1
click at [677, 298] on div "I am a seasoned Full-Stack Developer with over 21 years of experience in crafti…" at bounding box center [898, 220] width 723 height 171
drag, startPoint x: 677, startPoint y: 298, endPoint x: 705, endPoint y: 147, distance: 153.4
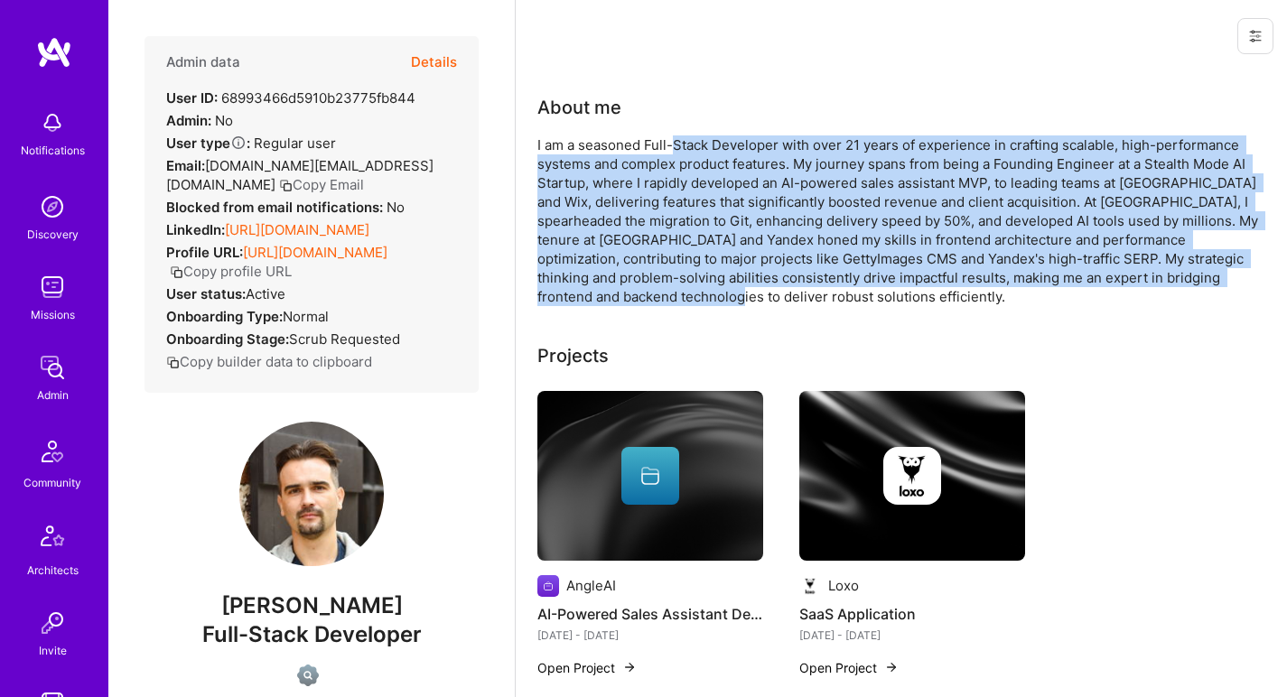
click at [705, 147] on div "I am a seasoned Full-Stack Developer with over 21 years of experience in crafti…" at bounding box center [898, 220] width 723 height 171
drag, startPoint x: 706, startPoint y: 147, endPoint x: 694, endPoint y: 298, distance: 151.4
click at [694, 298] on div "I am a seasoned Full-Stack Developer with over 21 years of experience in crafti…" at bounding box center [898, 220] width 723 height 171
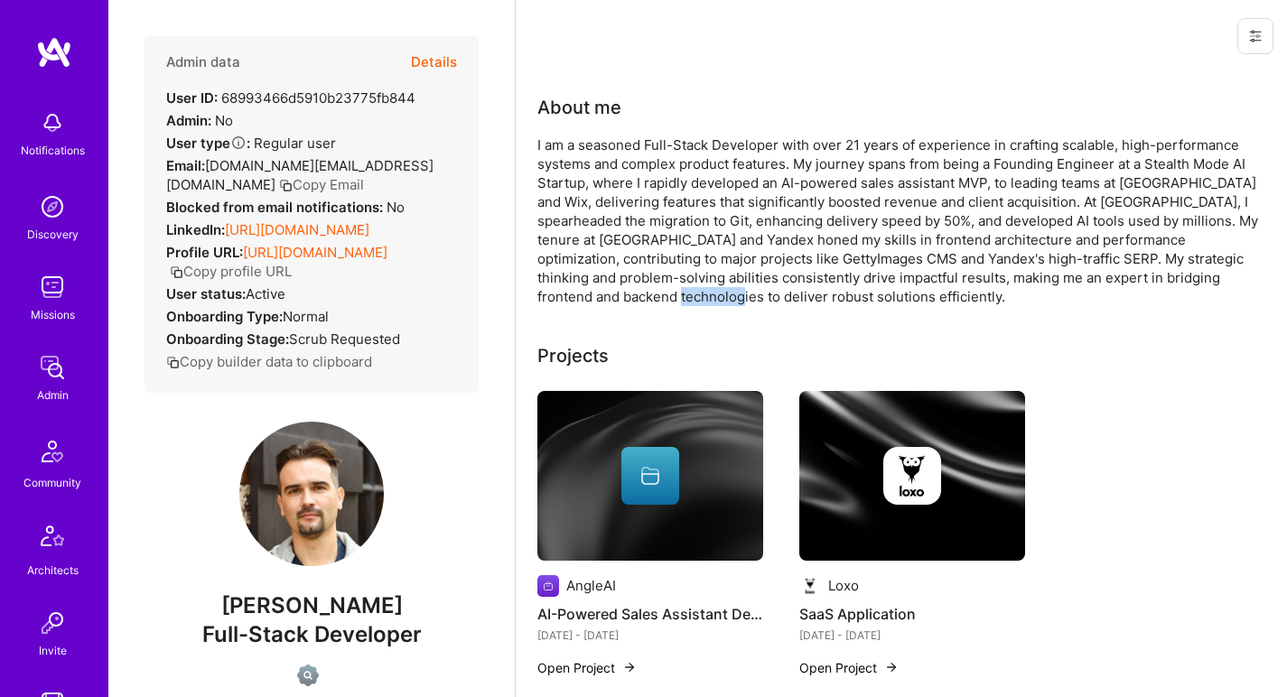
click at [694, 298] on div "I am a seasoned Full-Stack Developer with over 21 years of experience in crafti…" at bounding box center [898, 220] width 723 height 171
click at [694, 294] on div "I am a seasoned Full-Stack Developer with over 21 years of experience in crafti…" at bounding box center [898, 220] width 723 height 171
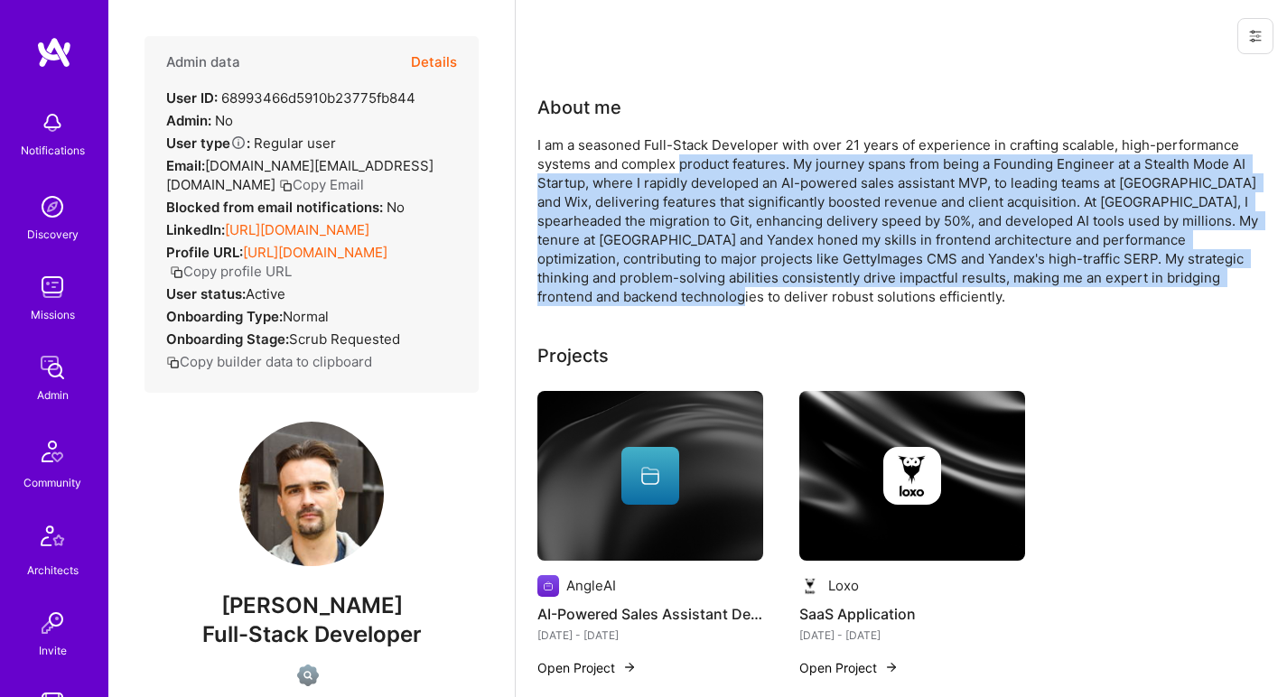
drag, startPoint x: 694, startPoint y: 294, endPoint x: 689, endPoint y: 168, distance: 126.5
click at [689, 168] on div "I am a seasoned Full-Stack Developer with over 21 years of experience in crafti…" at bounding box center [898, 220] width 723 height 171
click at [689, 169] on div "I am a seasoned Full-Stack Developer with over 21 years of experience in crafti…" at bounding box center [898, 220] width 723 height 171
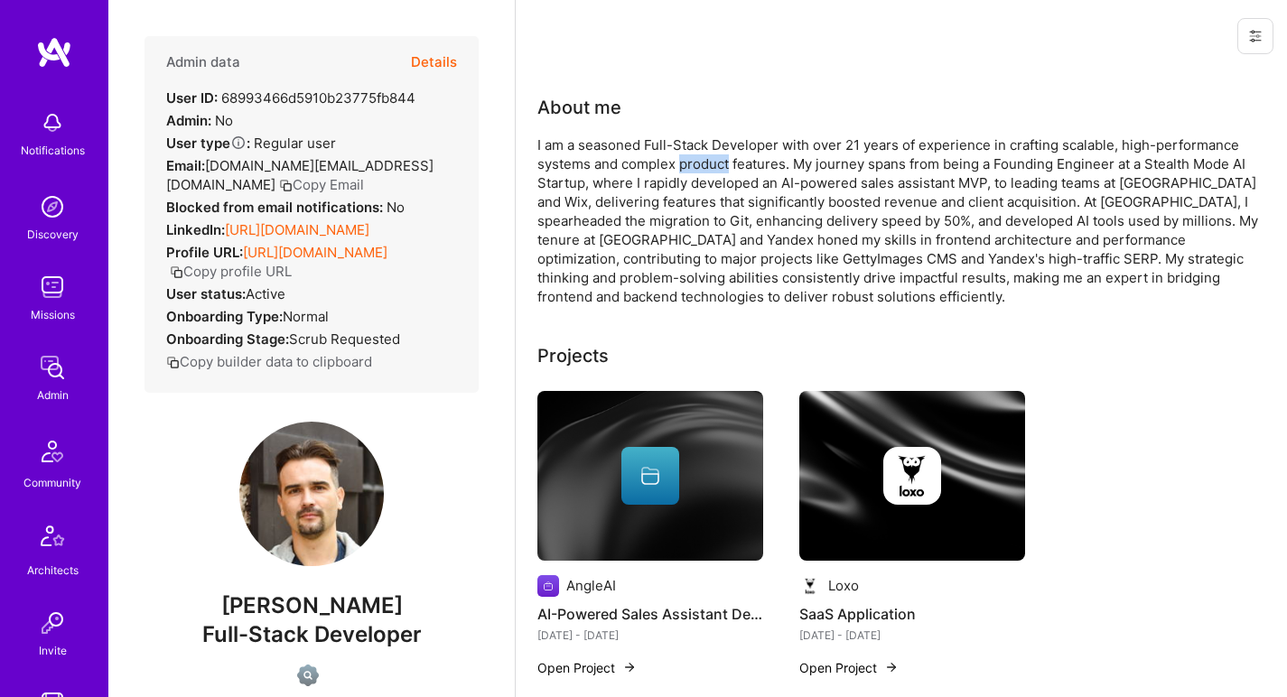
click at [689, 169] on div "I am a seasoned Full-Stack Developer with over 21 years of experience in crafti…" at bounding box center [898, 220] width 723 height 171
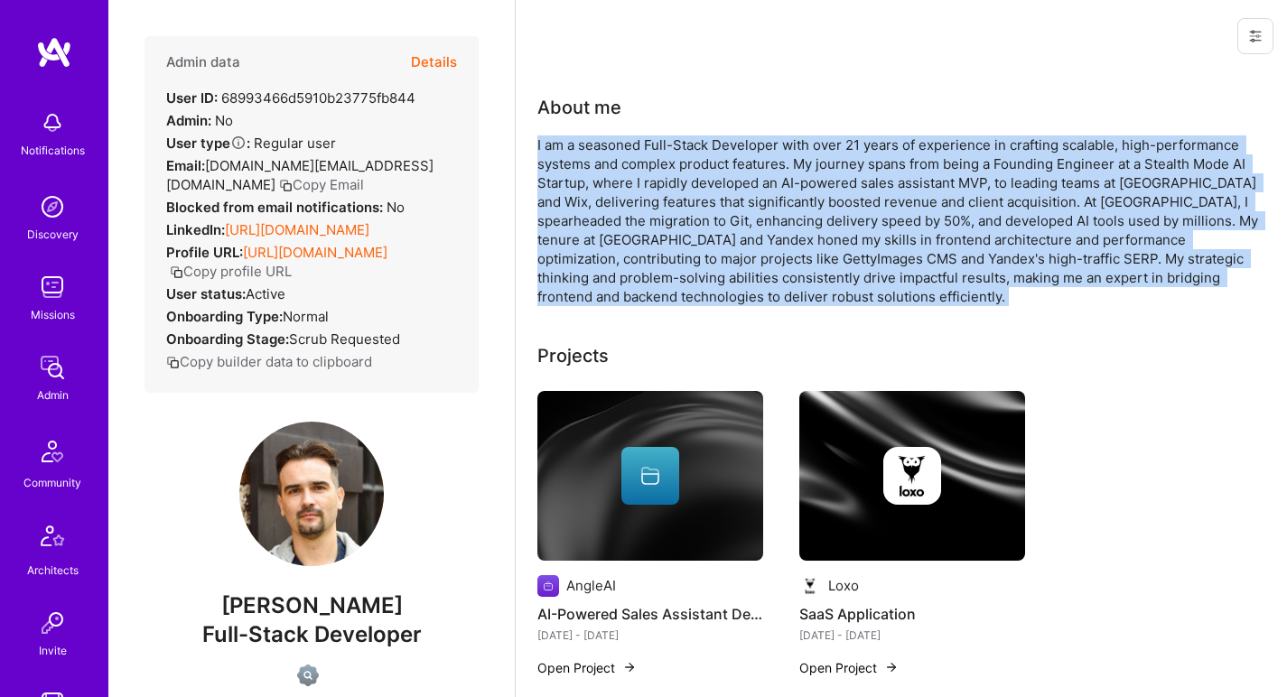
click at [690, 170] on div "I am a seasoned Full-Stack Developer with over 21 years of experience in crafti…" at bounding box center [898, 220] width 723 height 171
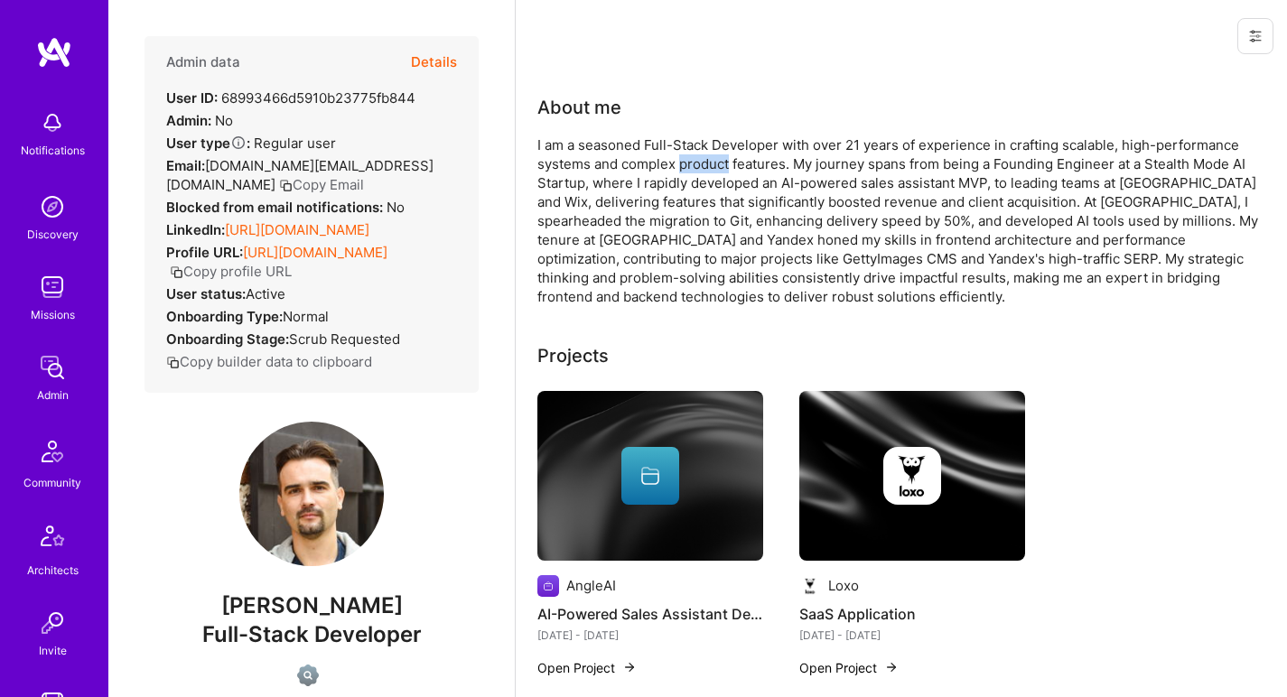
click at [690, 170] on div "I am a seasoned Full-Stack Developer with over 21 years of experience in crafti…" at bounding box center [898, 220] width 723 height 171
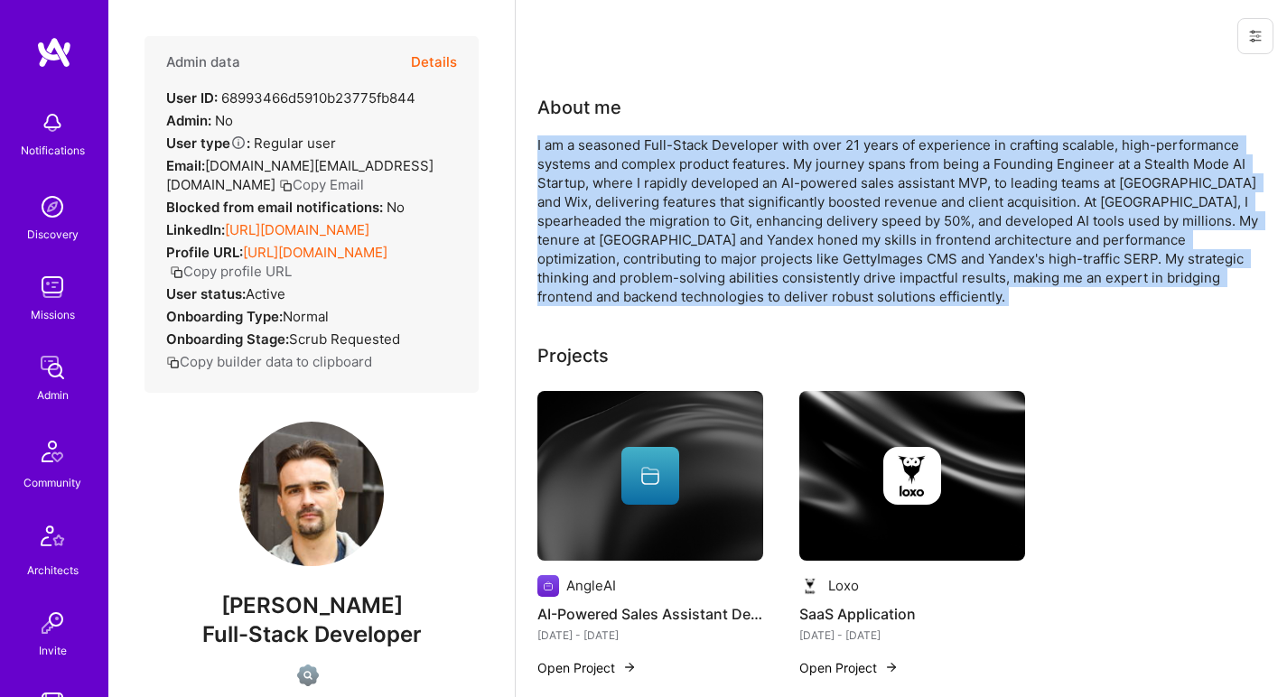
click at [690, 170] on div "I am a seasoned Full-Stack Developer with over 21 years of experience in crafti…" at bounding box center [898, 220] width 723 height 171
click at [690, 171] on div "I am a seasoned Full-Stack Developer with over 21 years of experience in crafti…" at bounding box center [898, 220] width 723 height 171
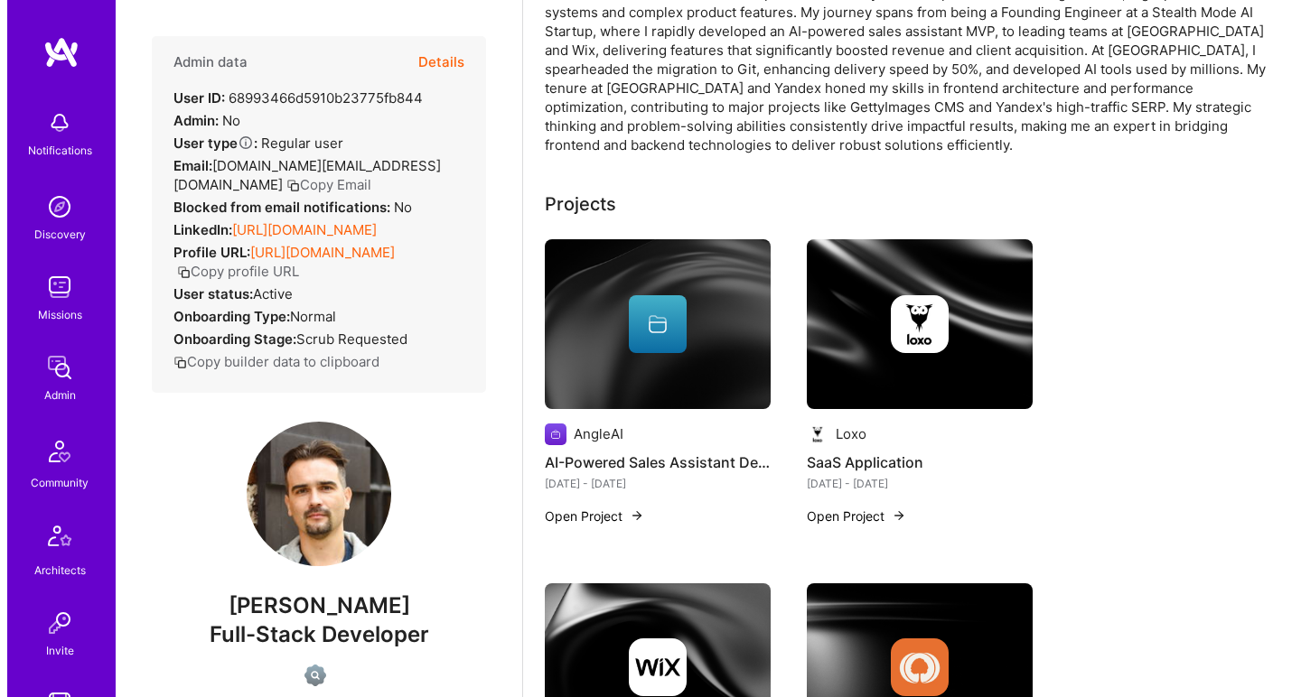
scroll to position [202, 0]
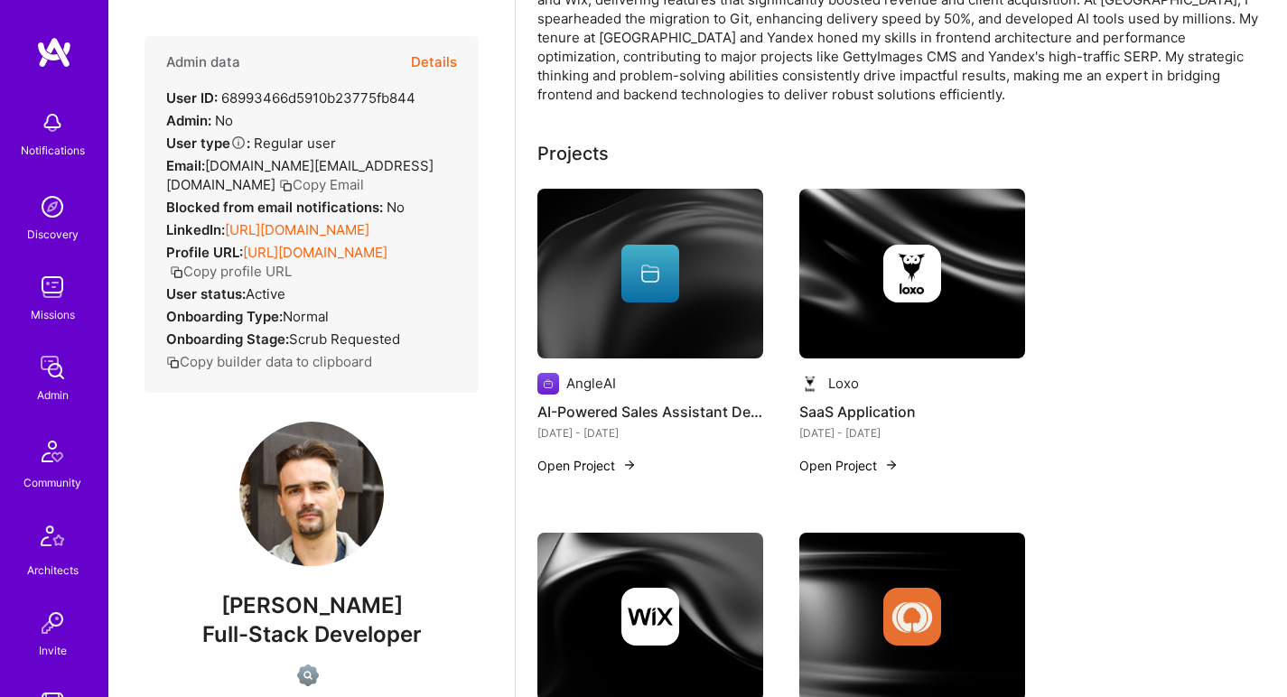
click at [576, 255] on div at bounding box center [650, 274] width 226 height 58
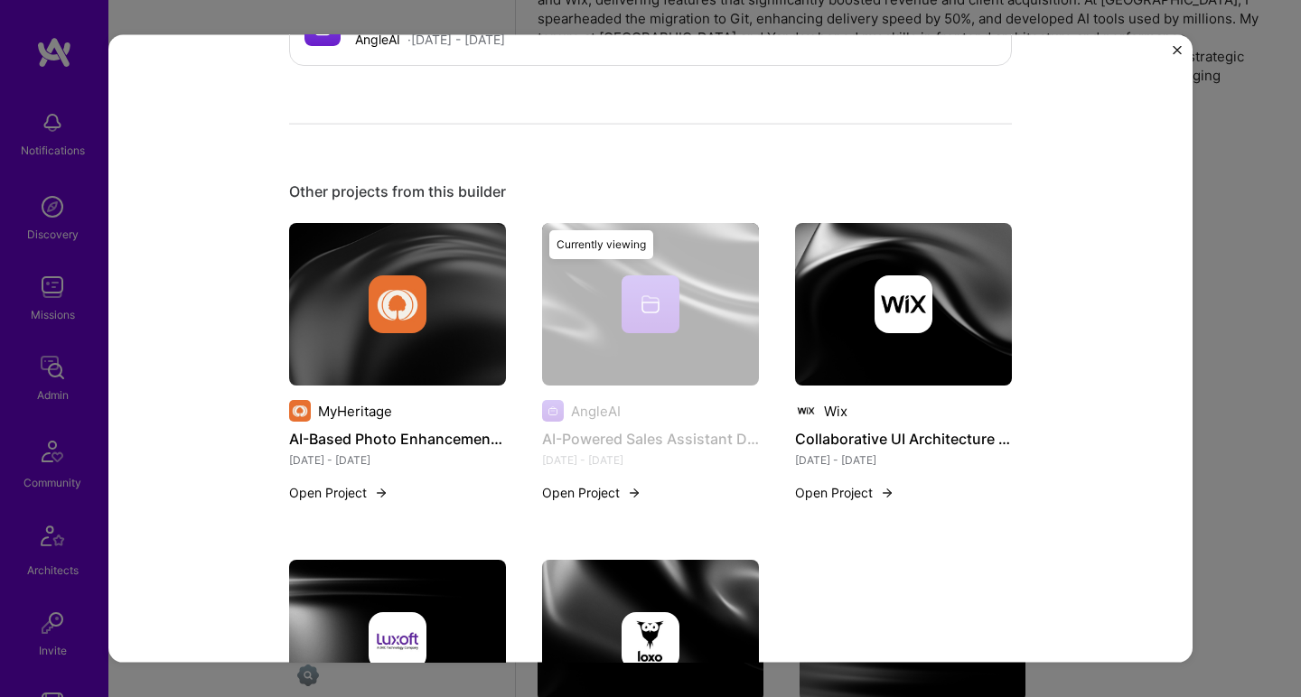
scroll to position [1087, 0]
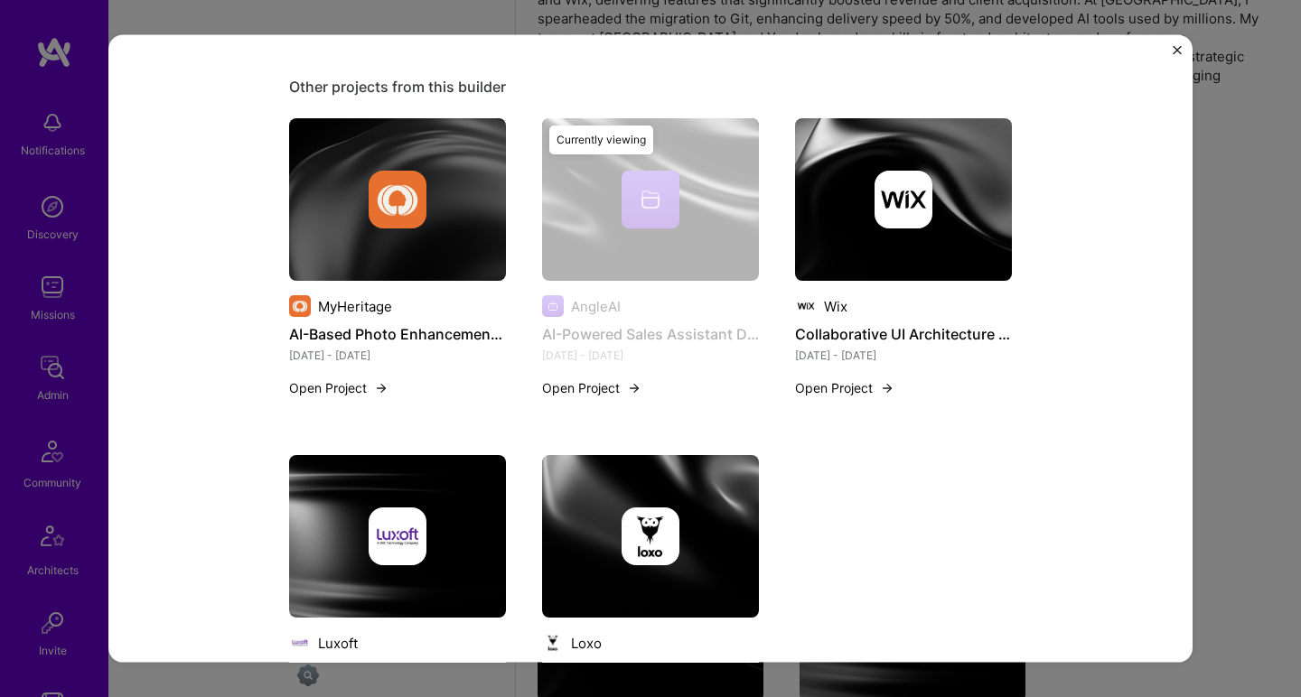
click at [838, 189] on div at bounding box center [903, 200] width 217 height 58
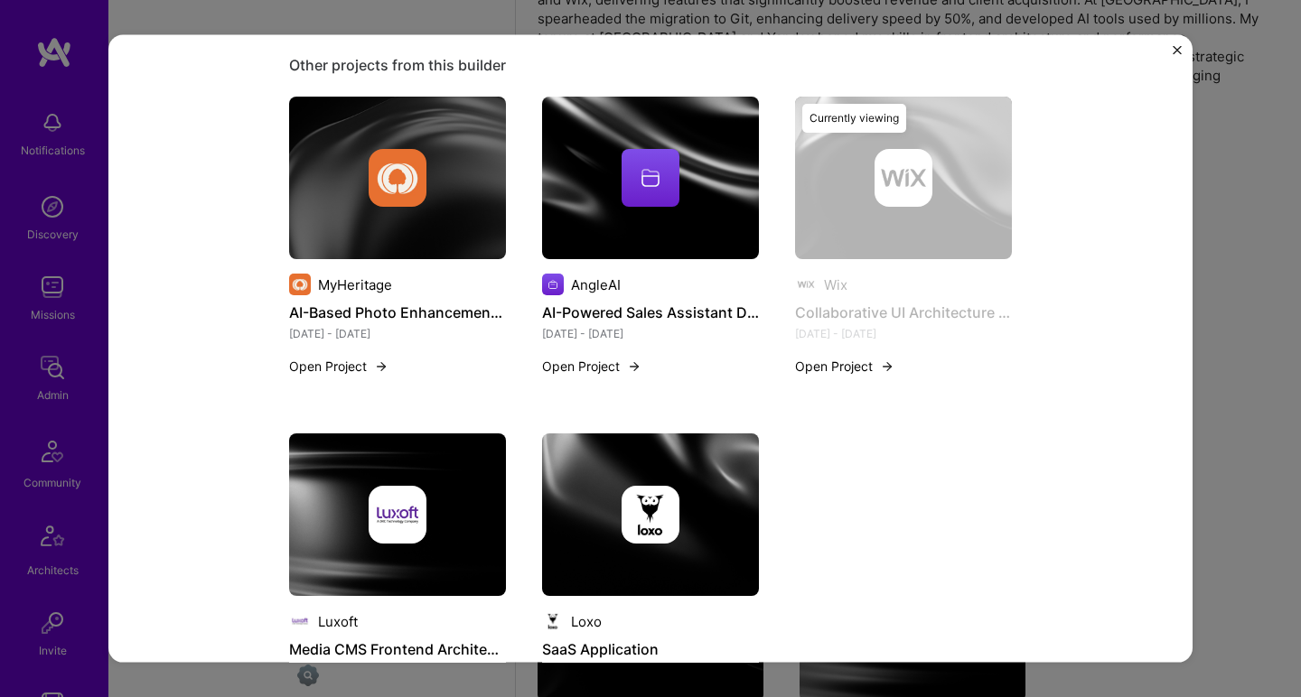
scroll to position [1215, 0]
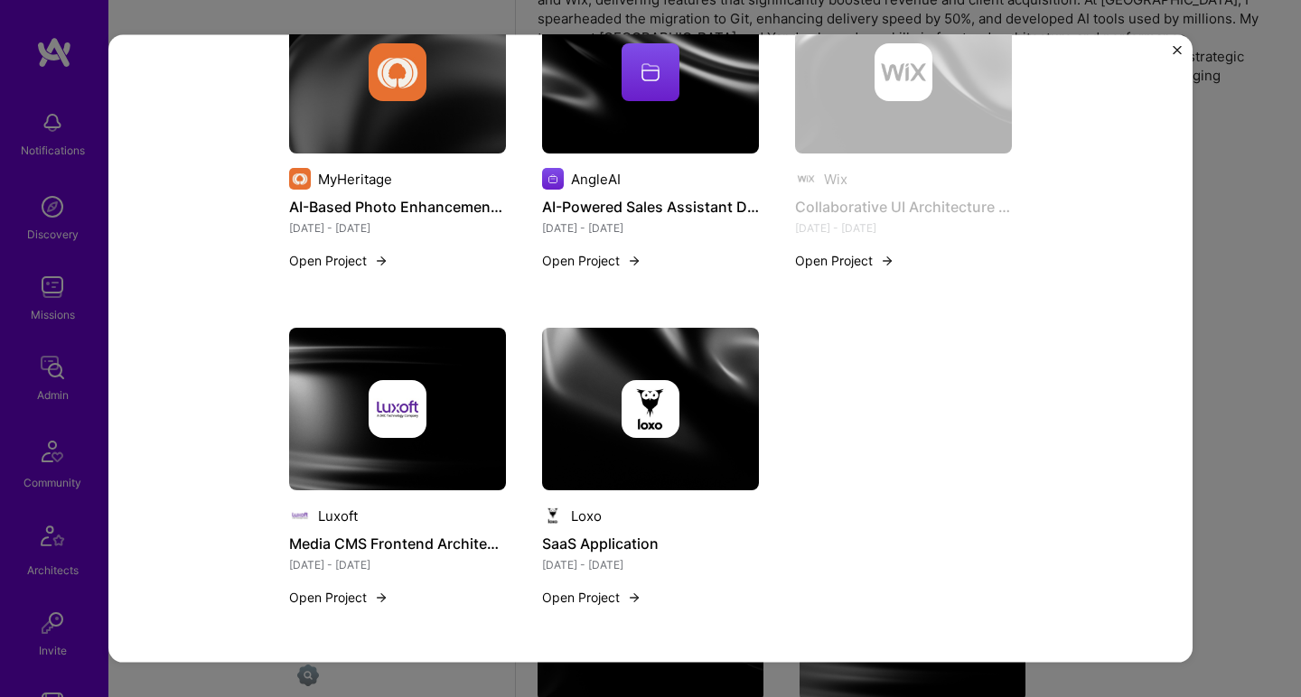
click at [312, 424] on div at bounding box center [397, 409] width 217 height 58
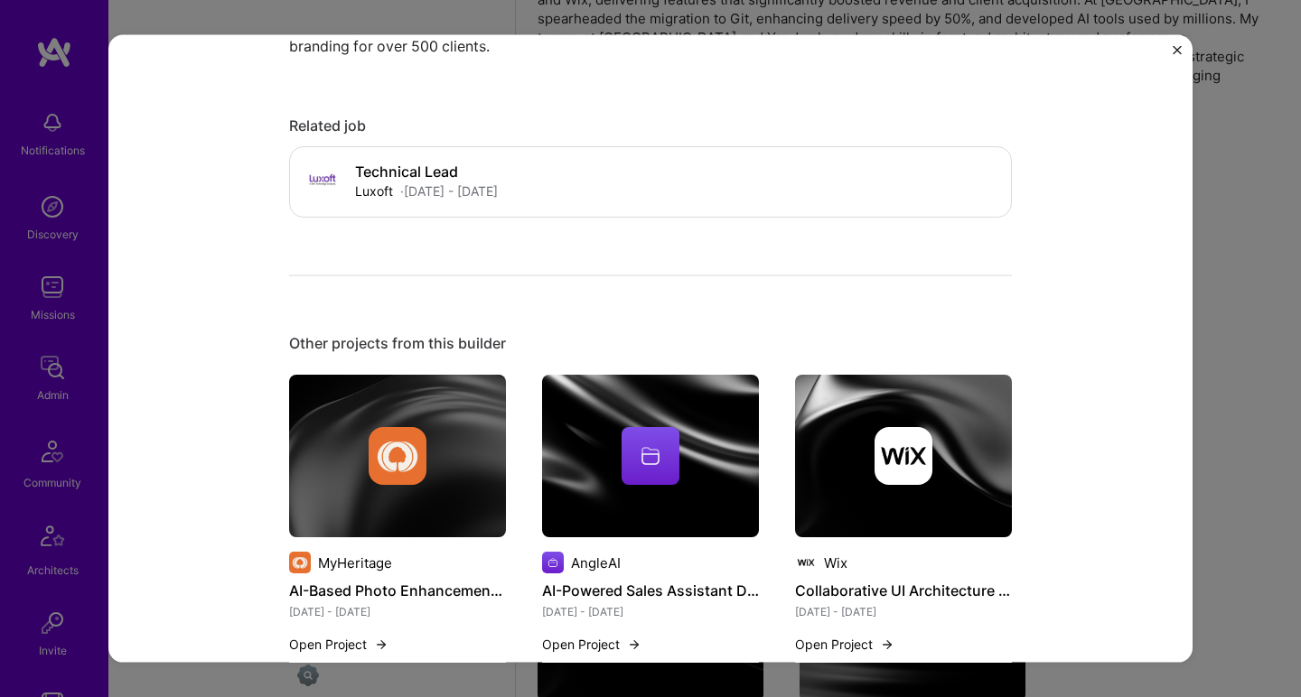
scroll to position [1215, 0]
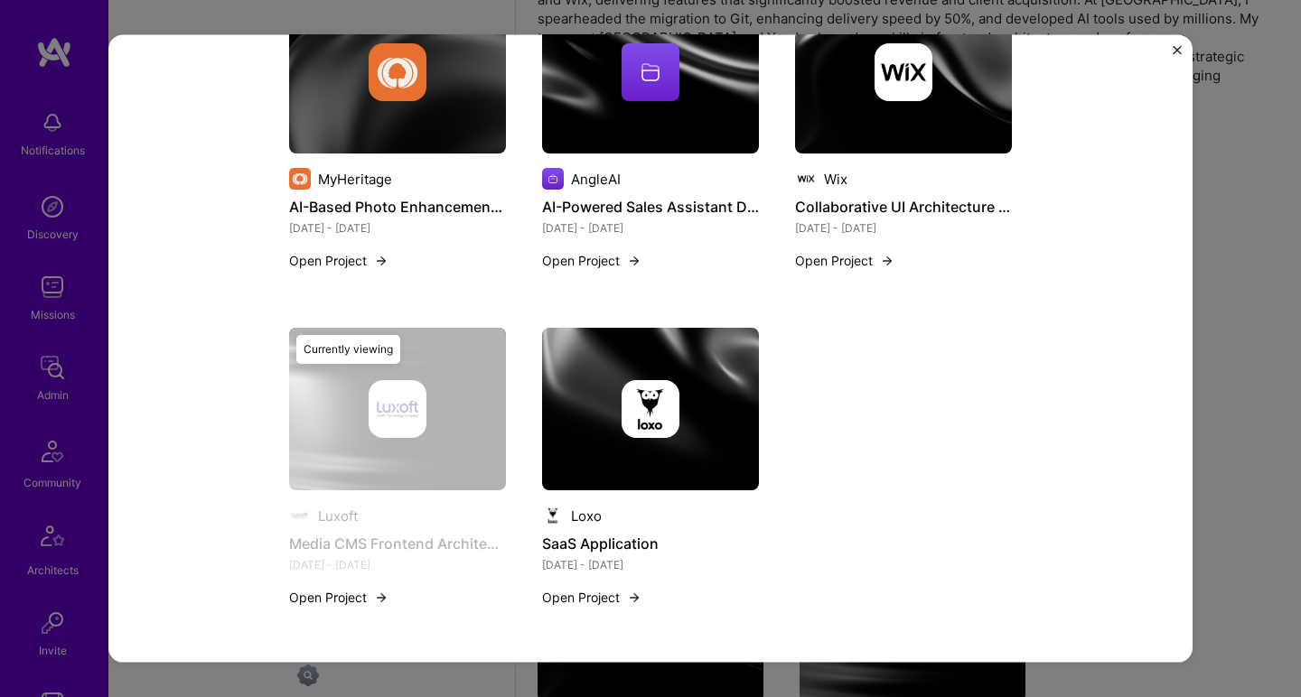
click at [577, 395] on div at bounding box center [650, 409] width 217 height 58
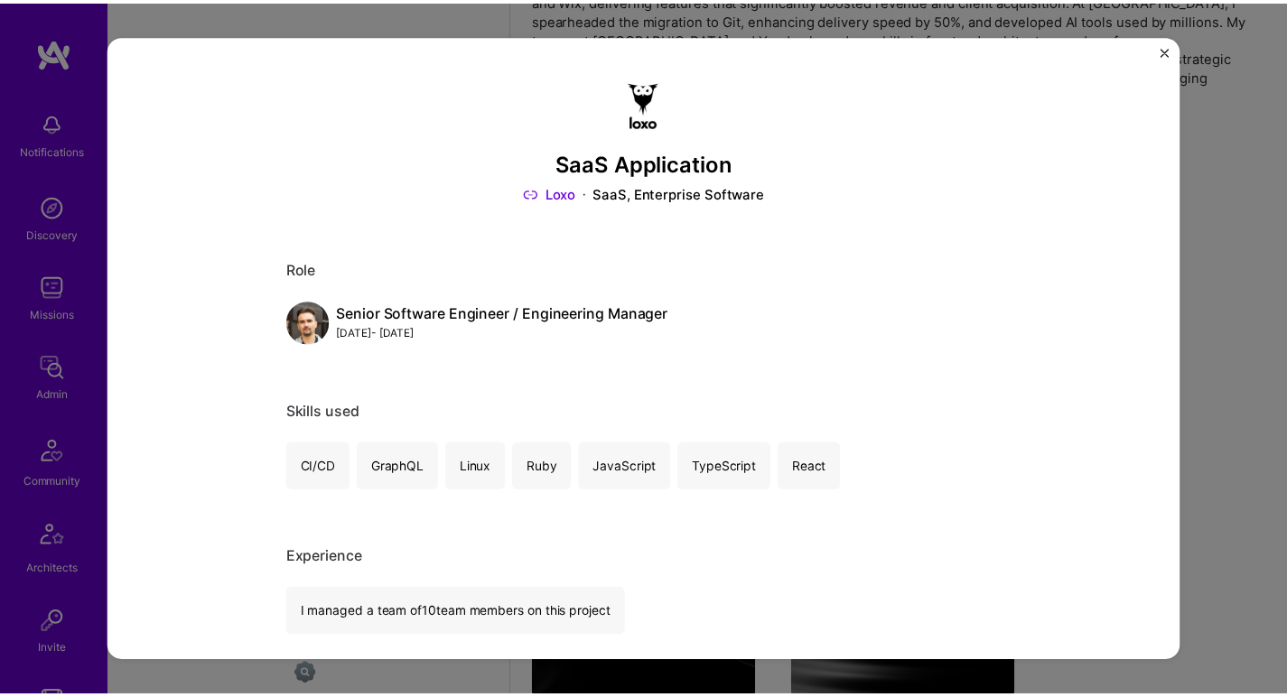
scroll to position [423, 0]
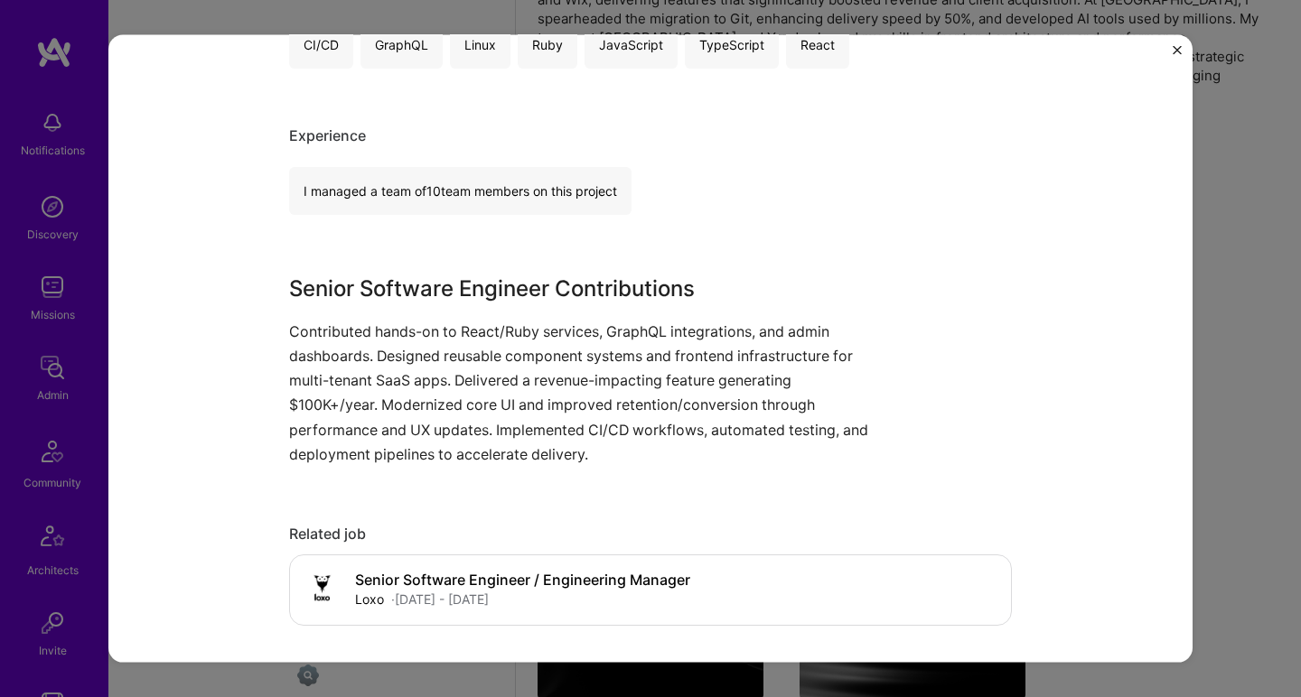
click at [1230, 324] on div "SaaS Application Loxo SaaS, Enterprise Software Role Senior Software Engineer /…" at bounding box center [650, 348] width 1301 height 697
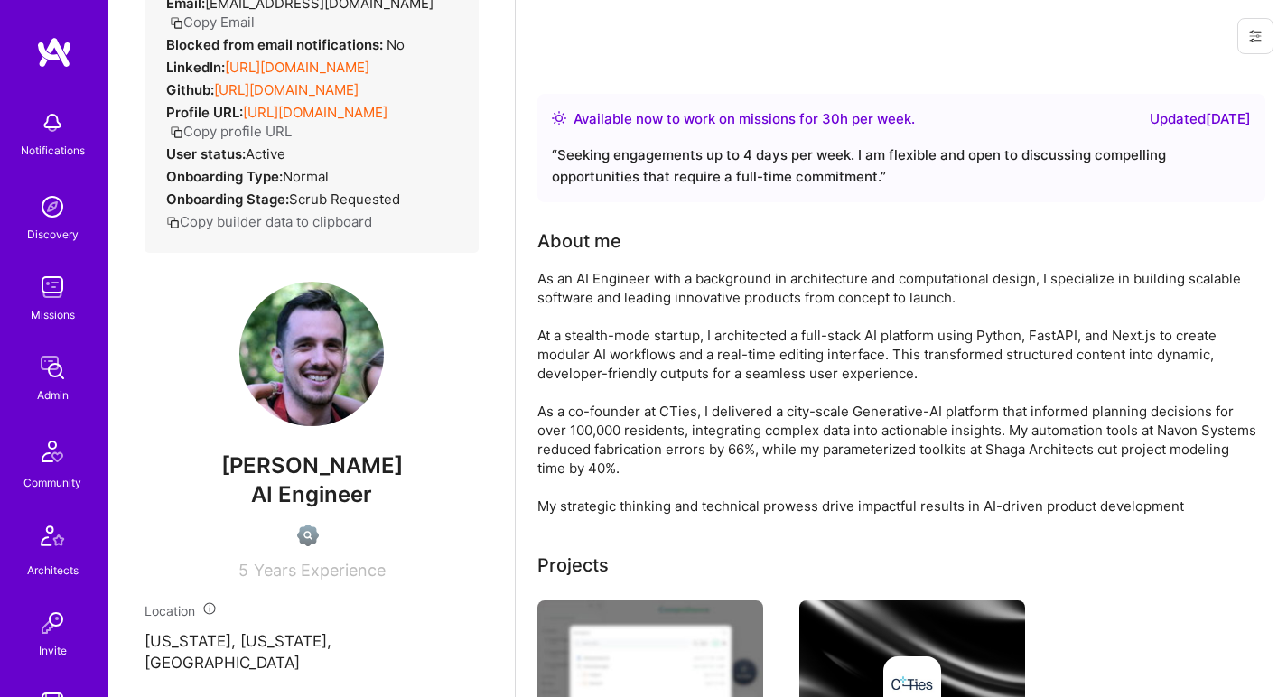
scroll to position [163, 0]
click at [359, 59] on link "https://linkedin.com/in/lev-zhitnik" at bounding box center [297, 67] width 145 height 17
click at [352, 81] on link "https://github.com/Levezze" at bounding box center [286, 89] width 145 height 17
click at [560, 278] on div "As an AI Engineer with a background in architecture and computational design, I…" at bounding box center [898, 392] width 723 height 247
click at [561, 278] on div "As an AI Engineer with a background in architecture and computational design, I…" at bounding box center [898, 392] width 723 height 247
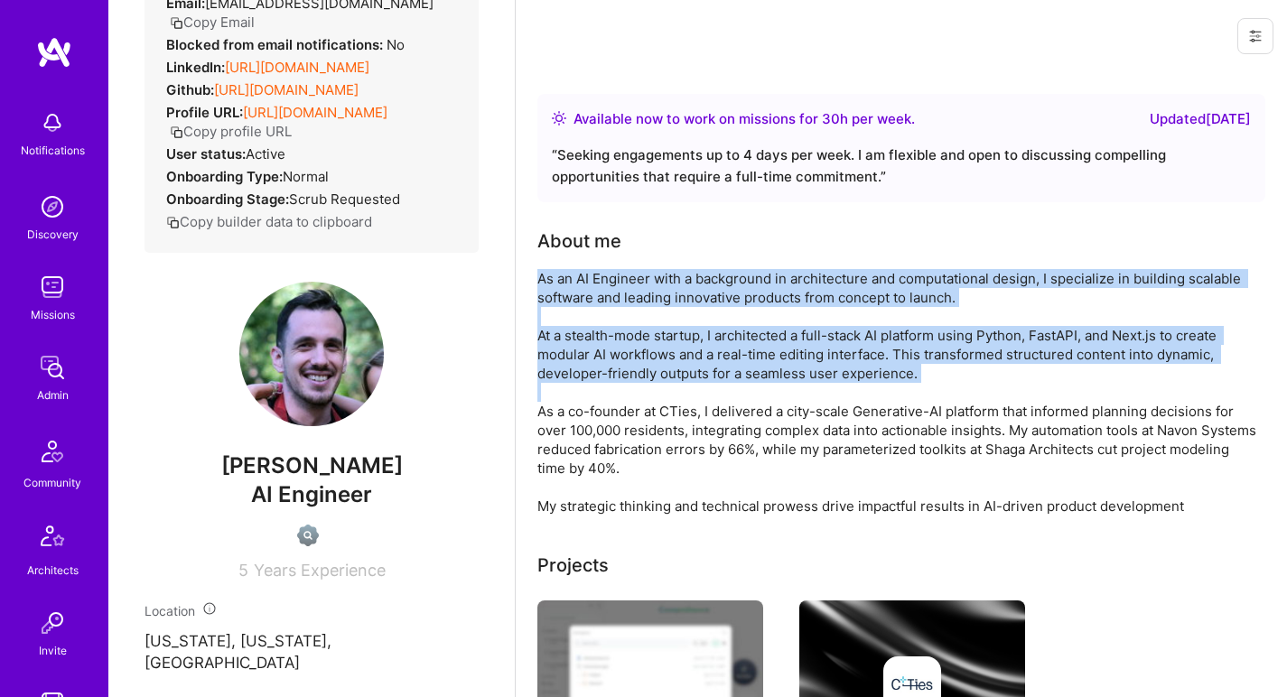
drag, startPoint x: 561, startPoint y: 278, endPoint x: 546, endPoint y: 386, distance: 108.6
click at [546, 386] on div "As an AI Engineer with a background in architecture and computational design, I…" at bounding box center [898, 392] width 723 height 247
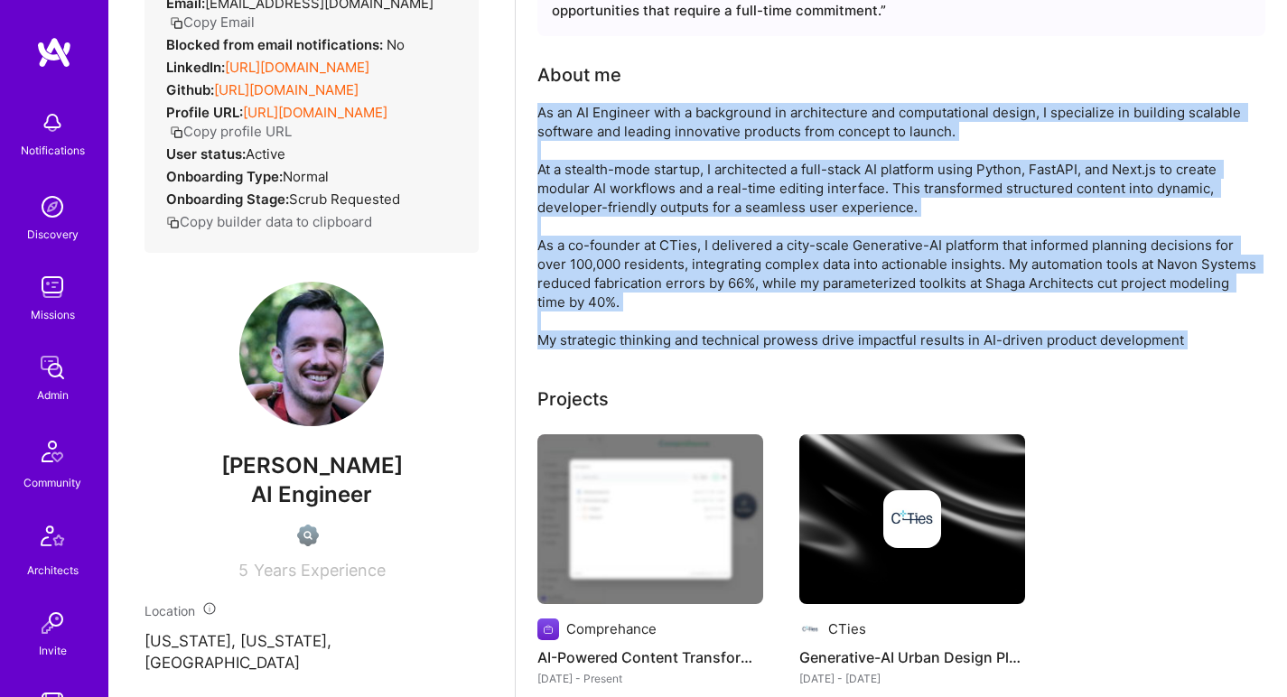
click at [601, 337] on div "As an AI Engineer with a background in architecture and computational design, I…" at bounding box center [898, 226] width 723 height 247
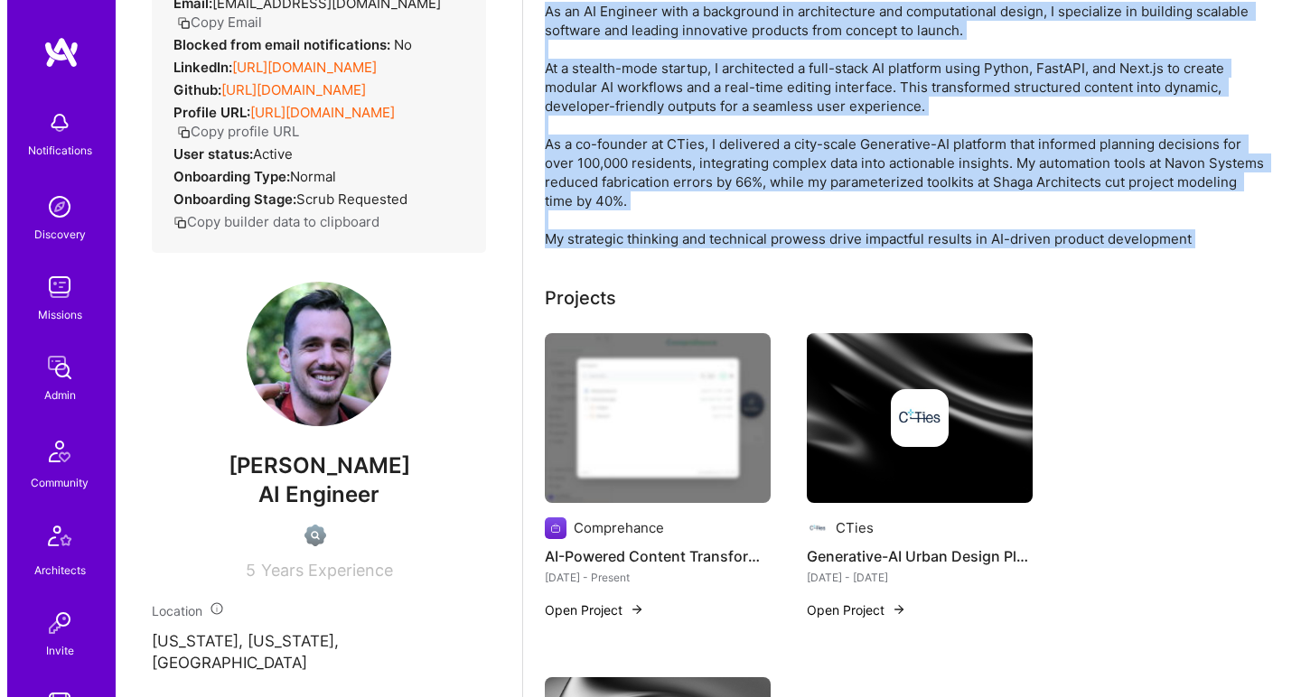
scroll to position [383, 0]
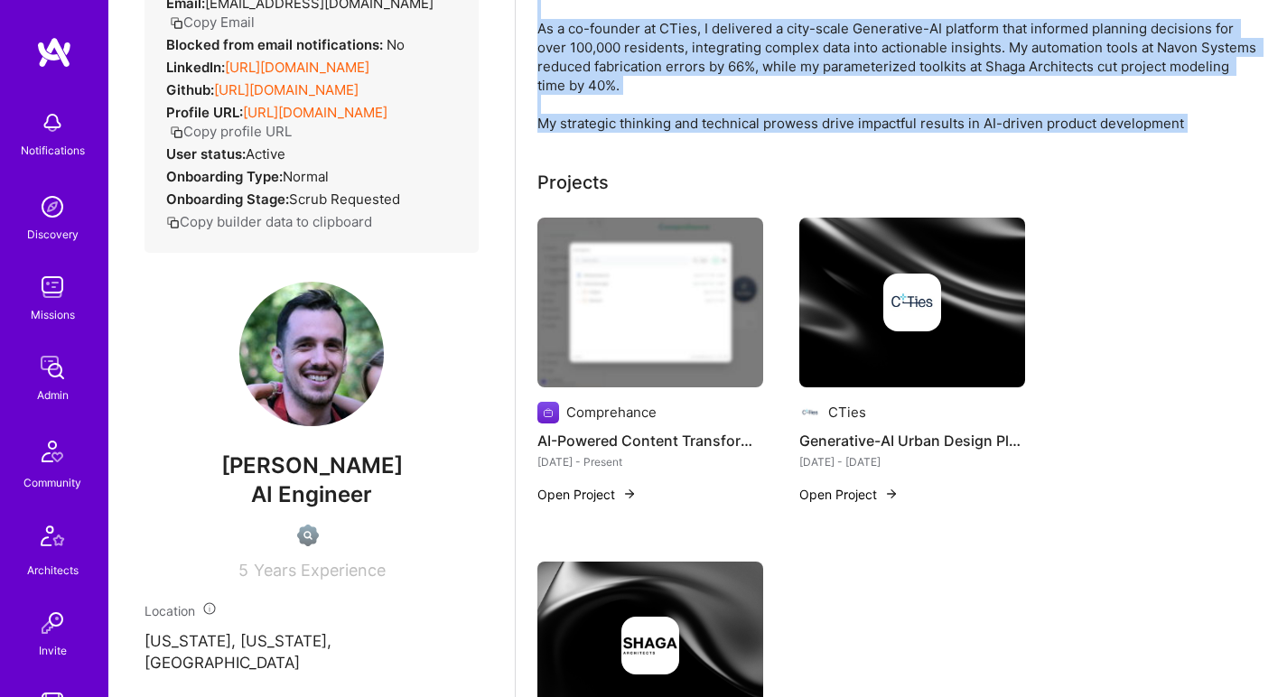
click at [709, 322] on img at bounding box center [650, 303] width 226 height 170
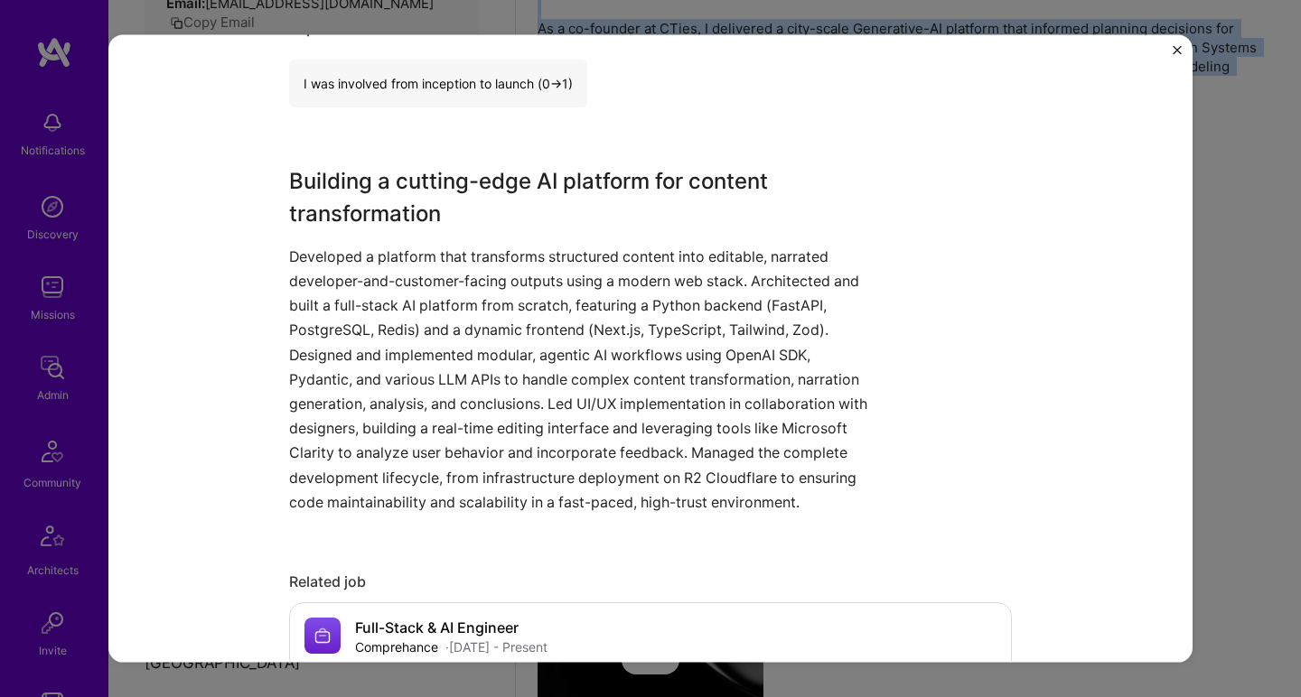
scroll to position [1723, 0]
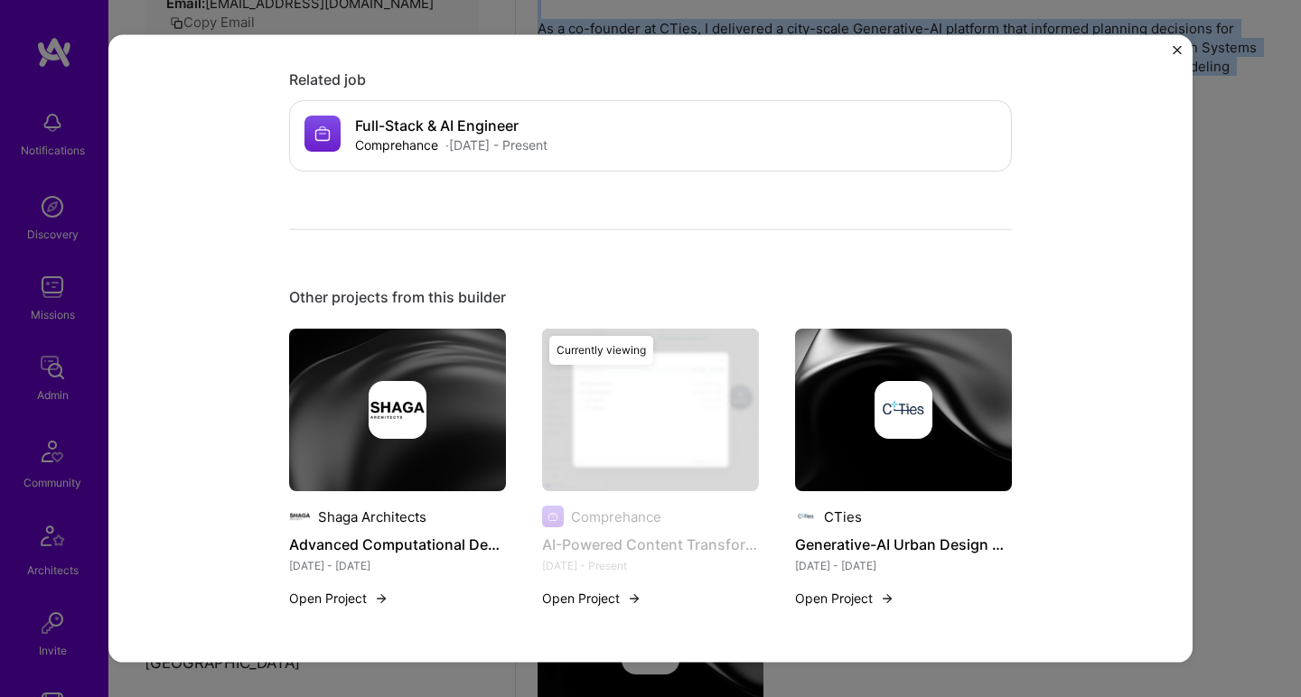
click at [863, 346] on img at bounding box center [903, 410] width 217 height 163
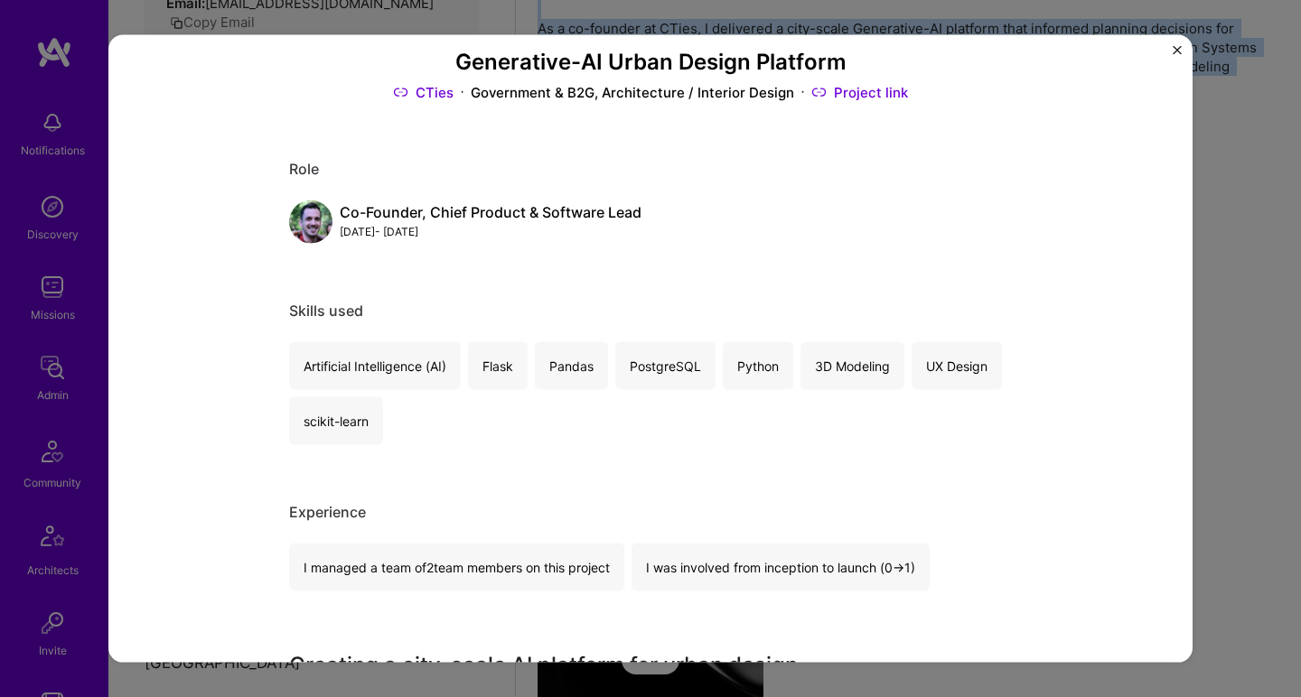
scroll to position [535, 0]
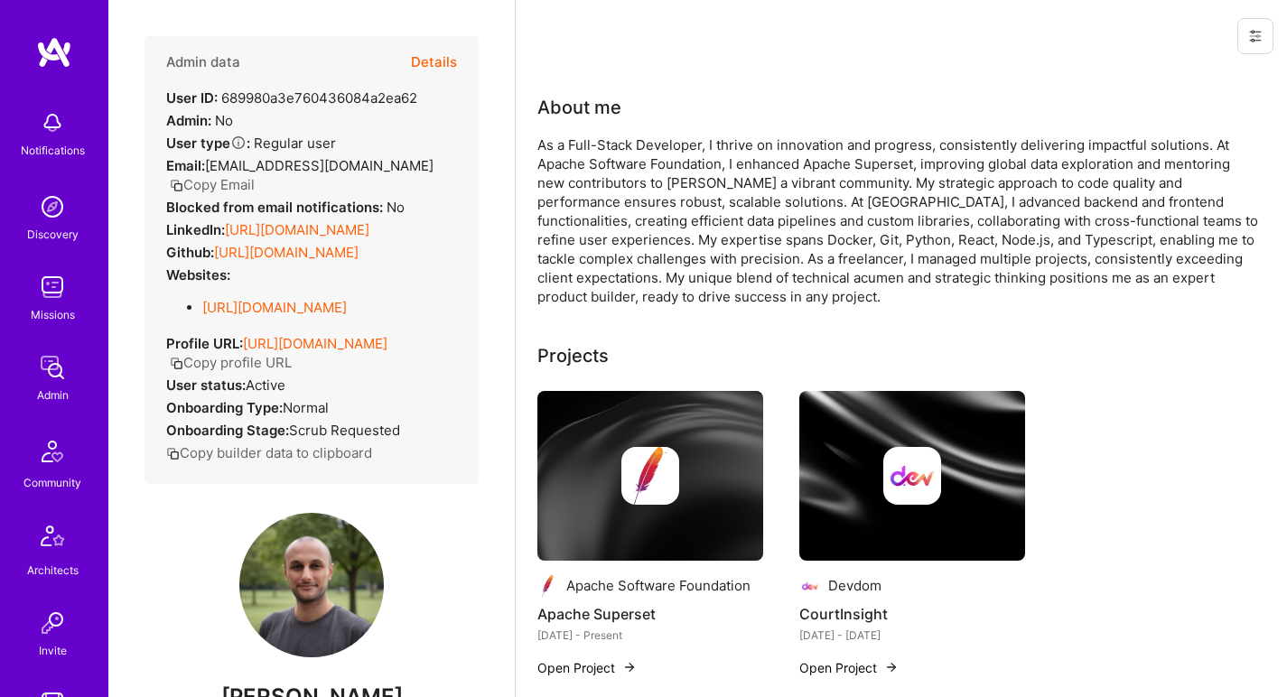
click at [339, 238] on link "https://linkedin.com/in/mehmetsalihyavuz" at bounding box center [297, 229] width 145 height 17
click at [316, 261] on link "https://github.com/msyavuz" at bounding box center [286, 252] width 145 height 17
click at [269, 316] on link "https://msyavuz.dev/" at bounding box center [274, 307] width 145 height 17
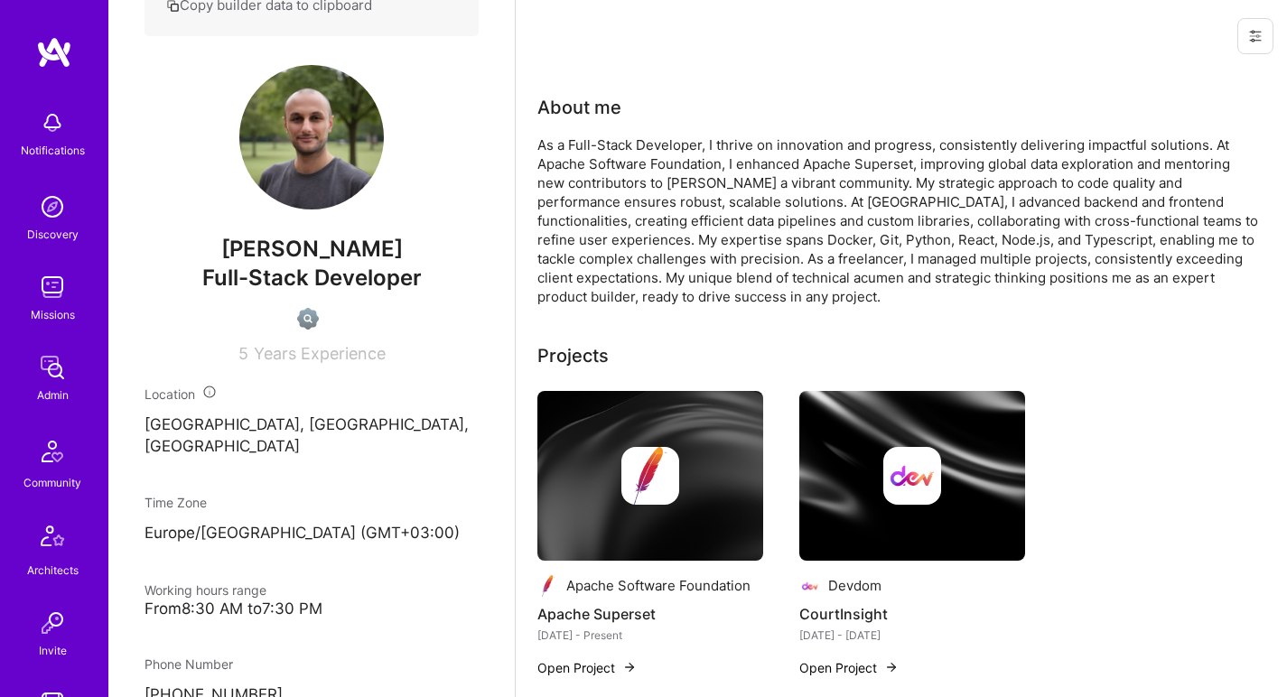
scroll to position [780, 0]
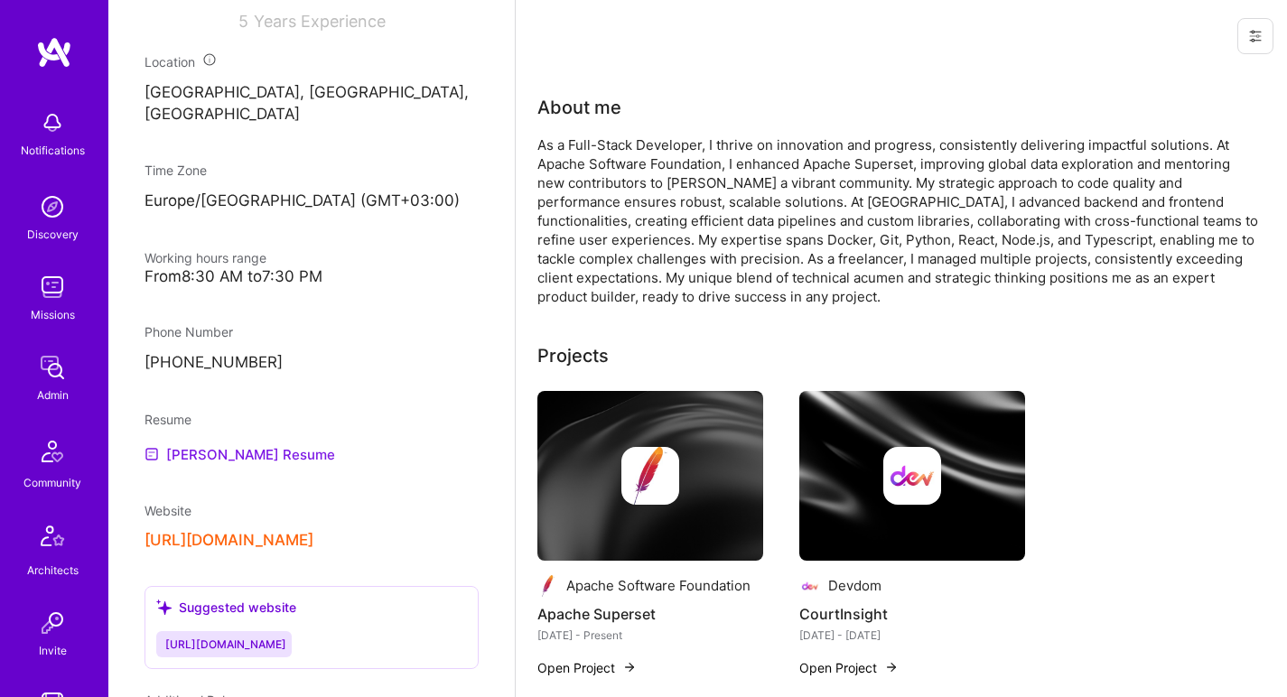
click at [218, 465] on link "Mehmet Salih's Resume" at bounding box center [240, 454] width 191 height 22
click at [593, 176] on div "As a Full-Stack Developer, I thrive on innovation and progress, consistently de…" at bounding box center [898, 220] width 723 height 171
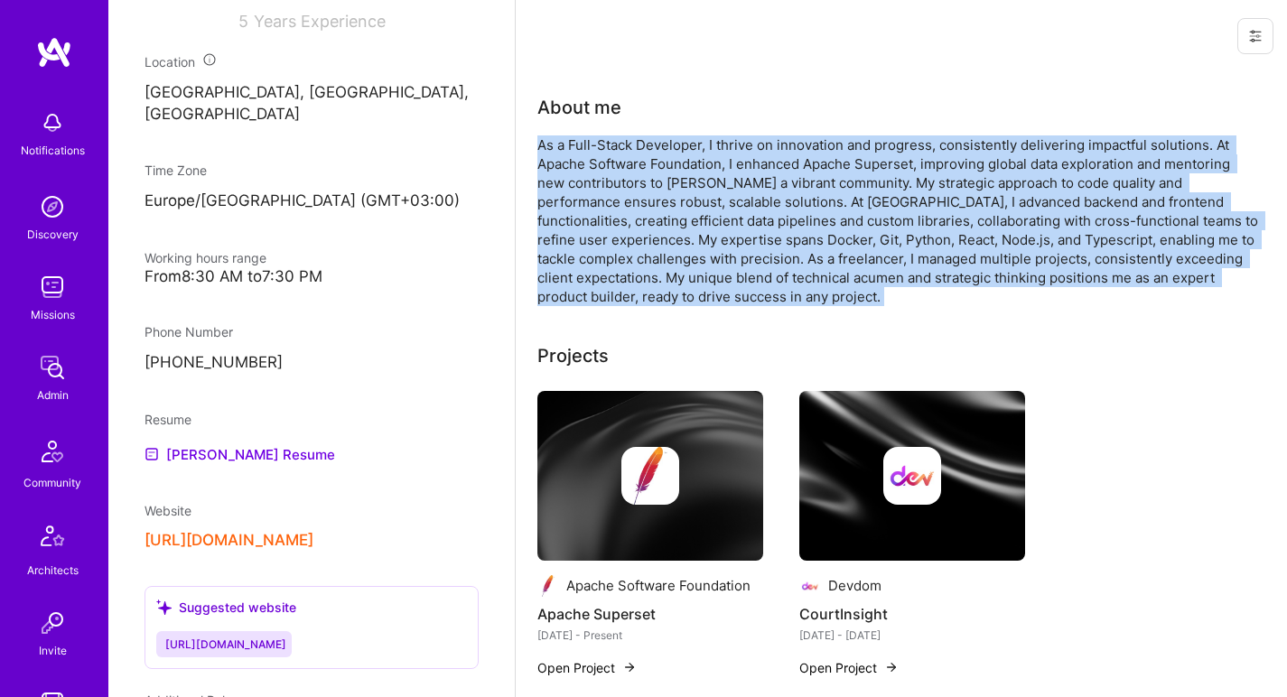
click at [593, 176] on div "As a Full-Stack Developer, I thrive on innovation and progress, consistently de…" at bounding box center [898, 220] width 723 height 171
click at [637, 136] on div "As a Full-Stack Developer, I thrive on innovation and progress, consistently de…" at bounding box center [898, 220] width 723 height 171
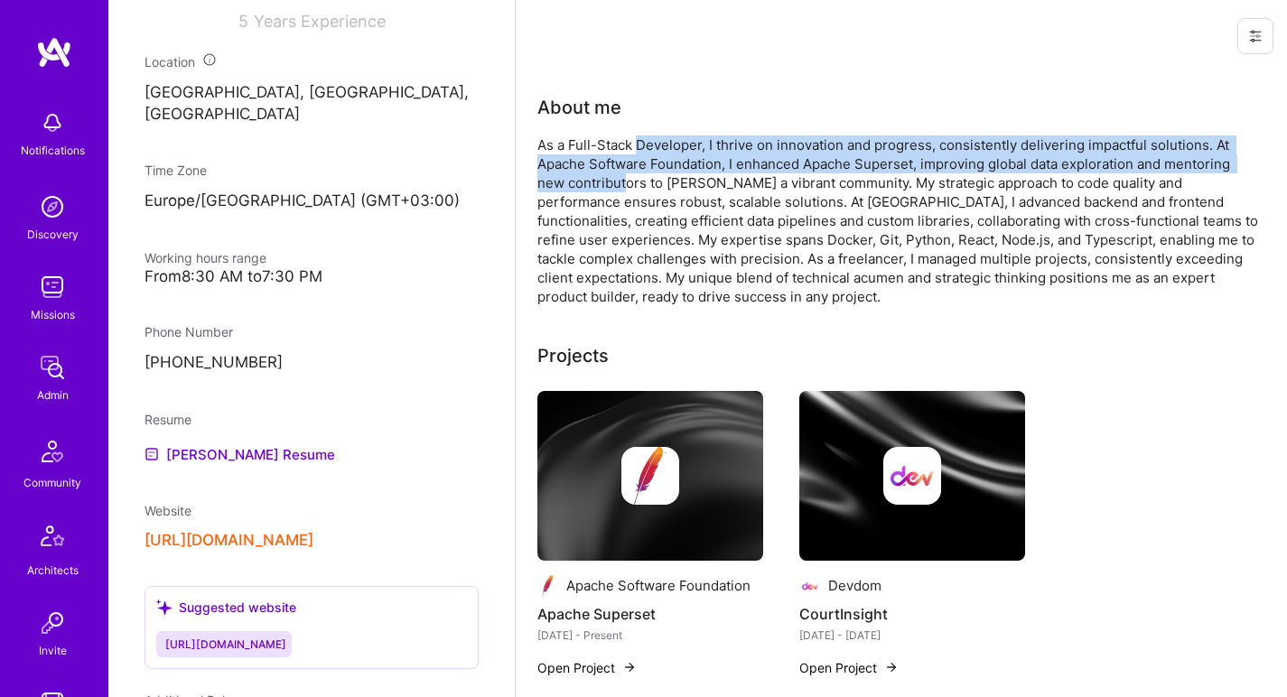
drag, startPoint x: 637, startPoint y: 141, endPoint x: 624, endPoint y: 190, distance: 50.4
click at [624, 190] on div "As a Full-Stack Developer, I thrive on innovation and progress, consistently de…" at bounding box center [898, 220] width 723 height 171
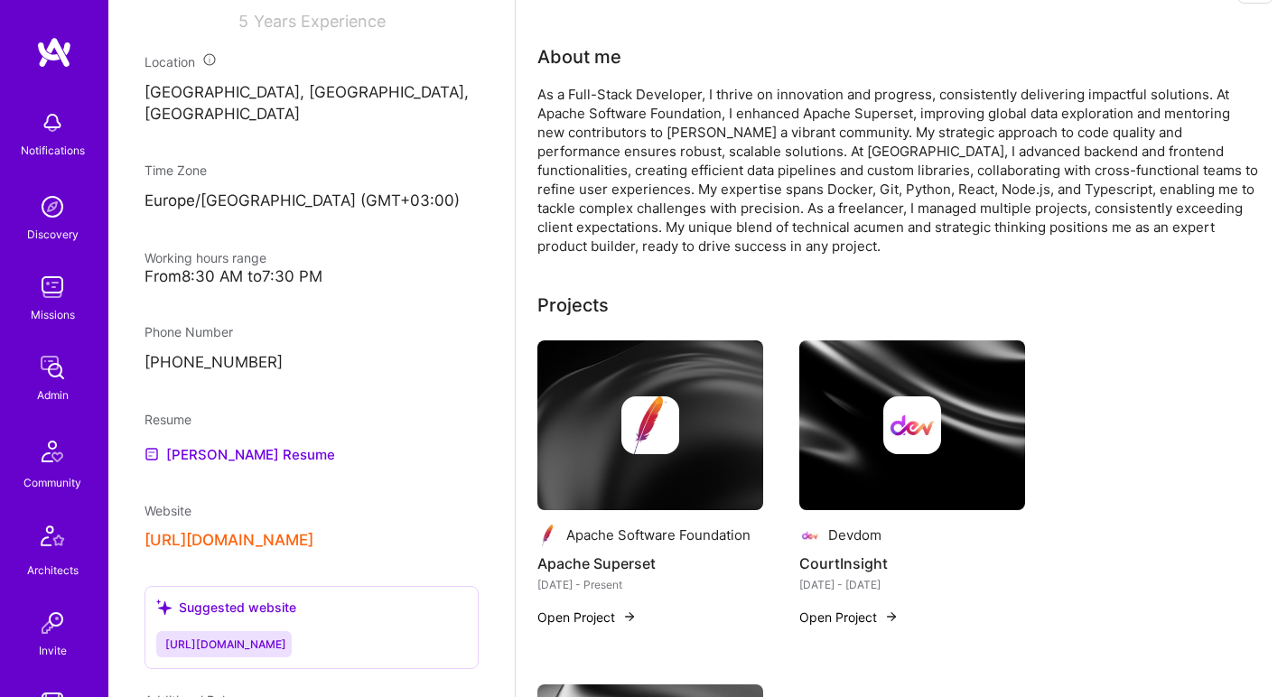
click at [686, 173] on div "As a Full-Stack Developer, I thrive on innovation and progress, consistently de…" at bounding box center [898, 170] width 723 height 171
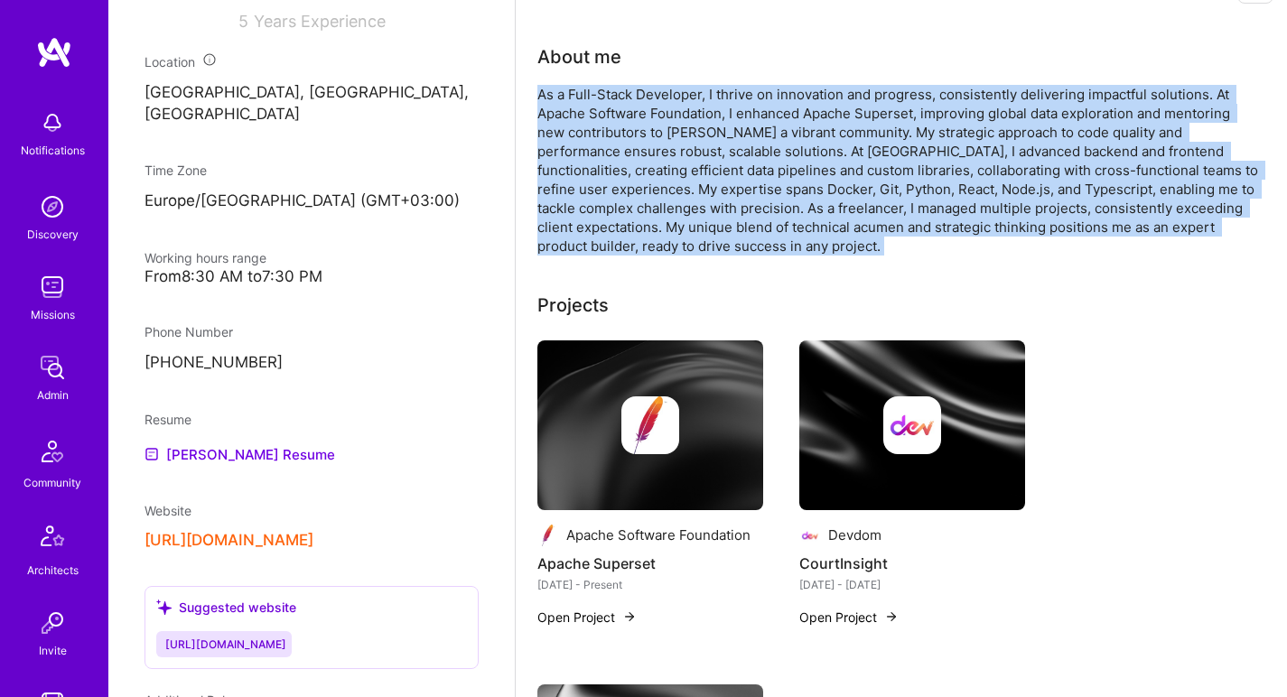
click at [686, 173] on div "As a Full-Stack Developer, I thrive on innovation and progress, consistently de…" at bounding box center [898, 170] width 723 height 171
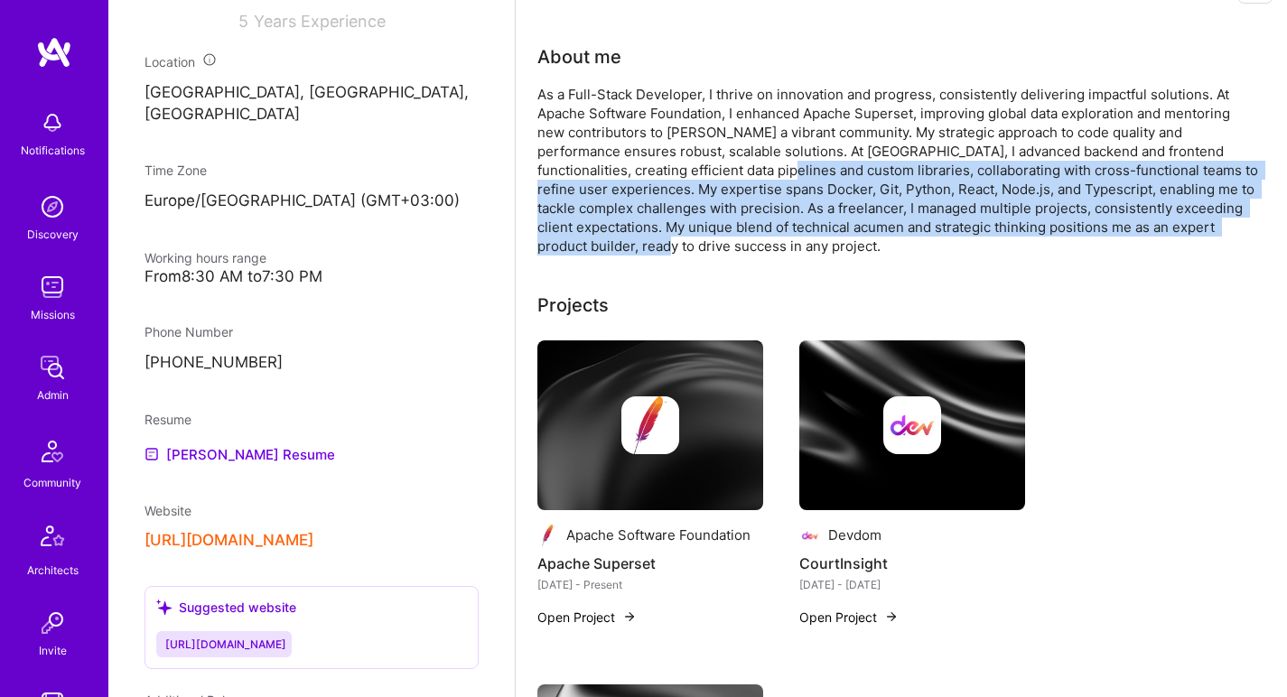
drag, startPoint x: 686, startPoint y: 173, endPoint x: 610, endPoint y: 239, distance: 100.5
click at [610, 239] on div "As a Full-Stack Developer, I thrive on innovation and progress, consistently de…" at bounding box center [898, 170] width 723 height 171
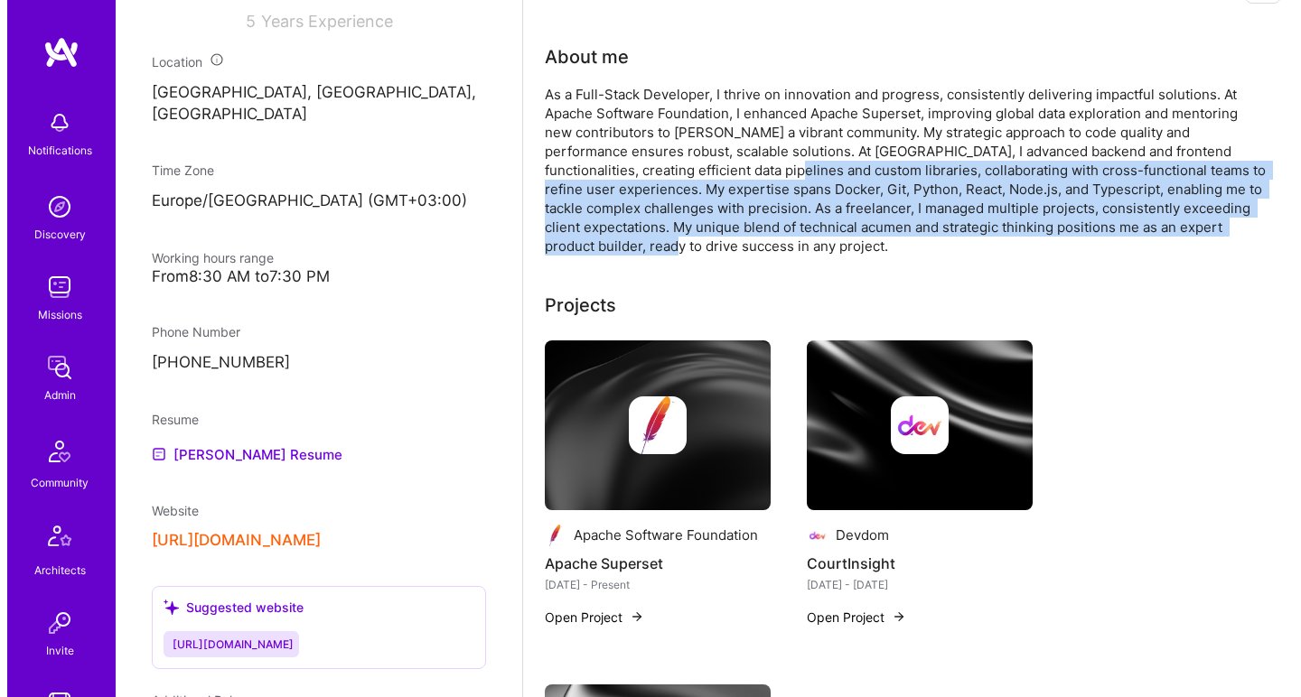
scroll to position [155, 0]
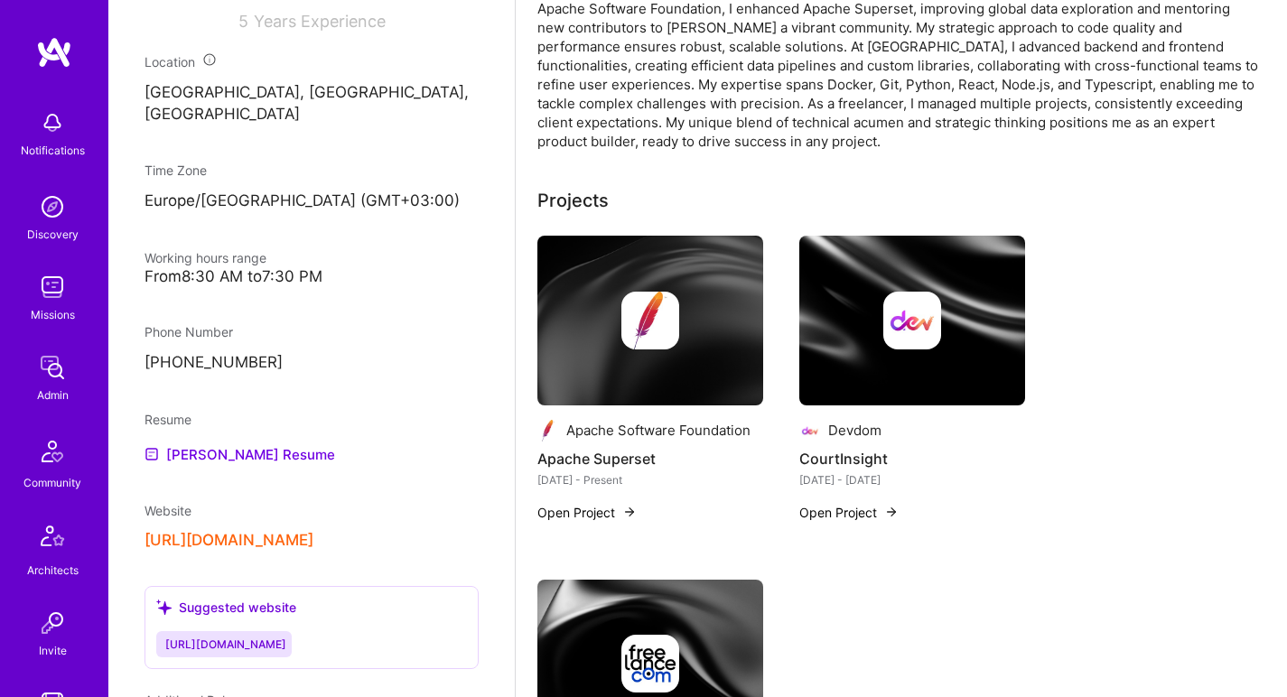
click at [577, 303] on div at bounding box center [650, 321] width 226 height 58
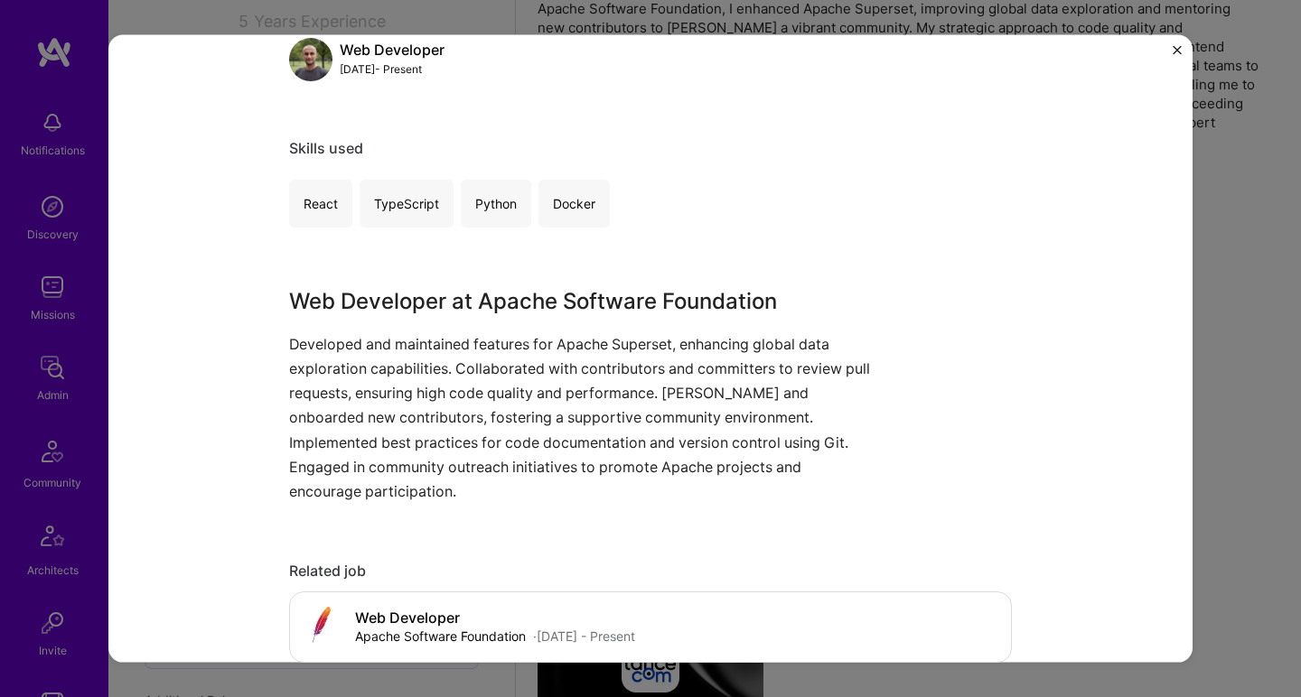
scroll to position [265, 0]
click at [631, 345] on p "Developed and maintained features for Apache Superset, enhancing global data ex…" at bounding box center [582, 417] width 587 height 172
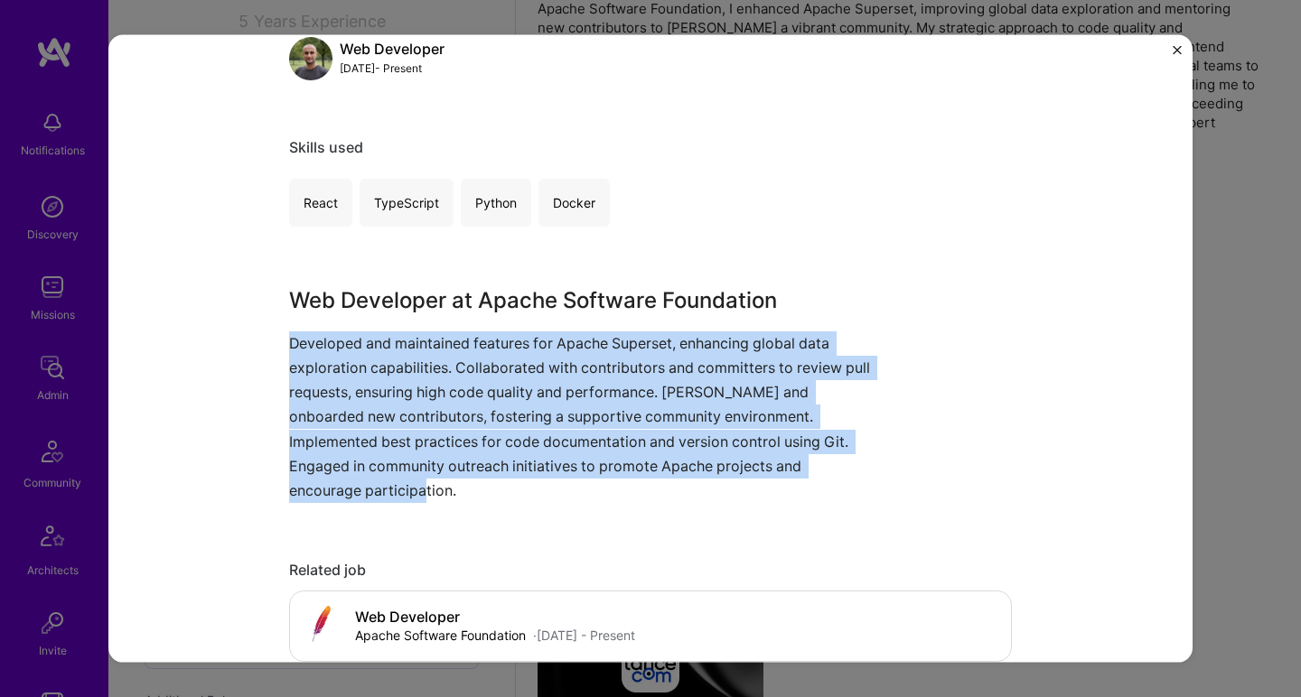
click at [631, 345] on p "Developed and maintained features for Apache Superset, enhancing global data ex…" at bounding box center [582, 417] width 587 height 172
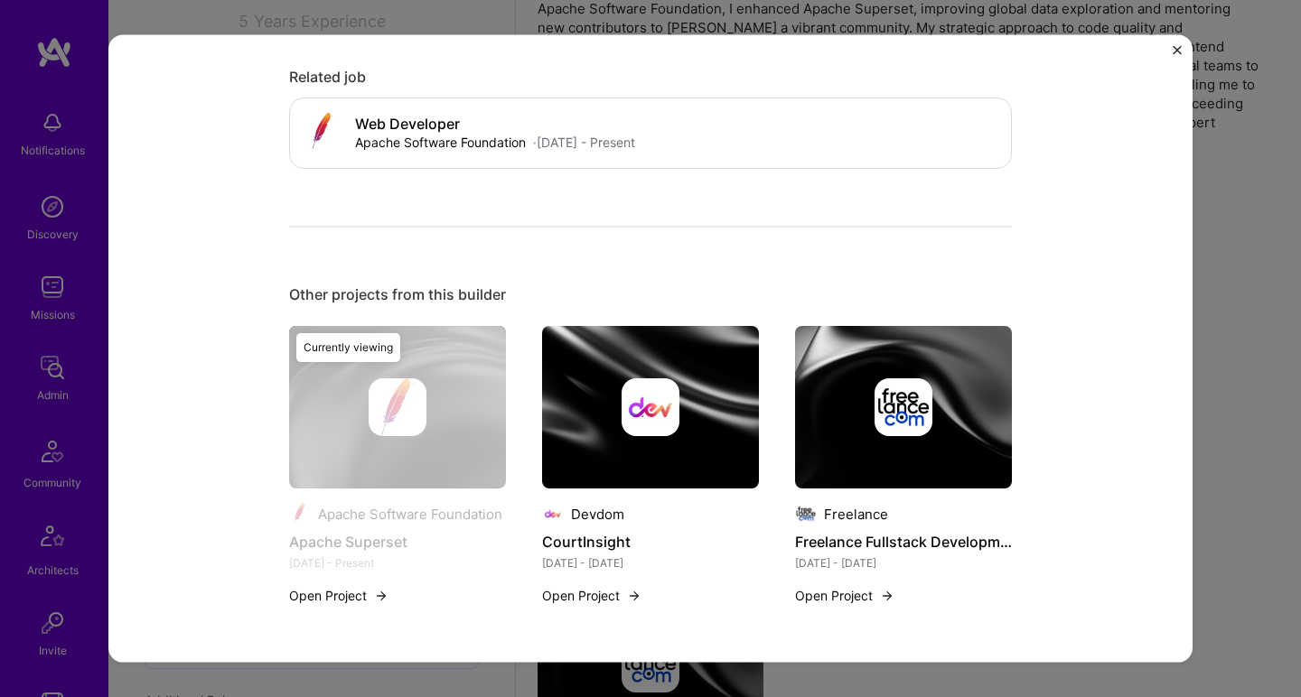
scroll to position [757, 0]
click at [630, 353] on img at bounding box center [650, 408] width 217 height 163
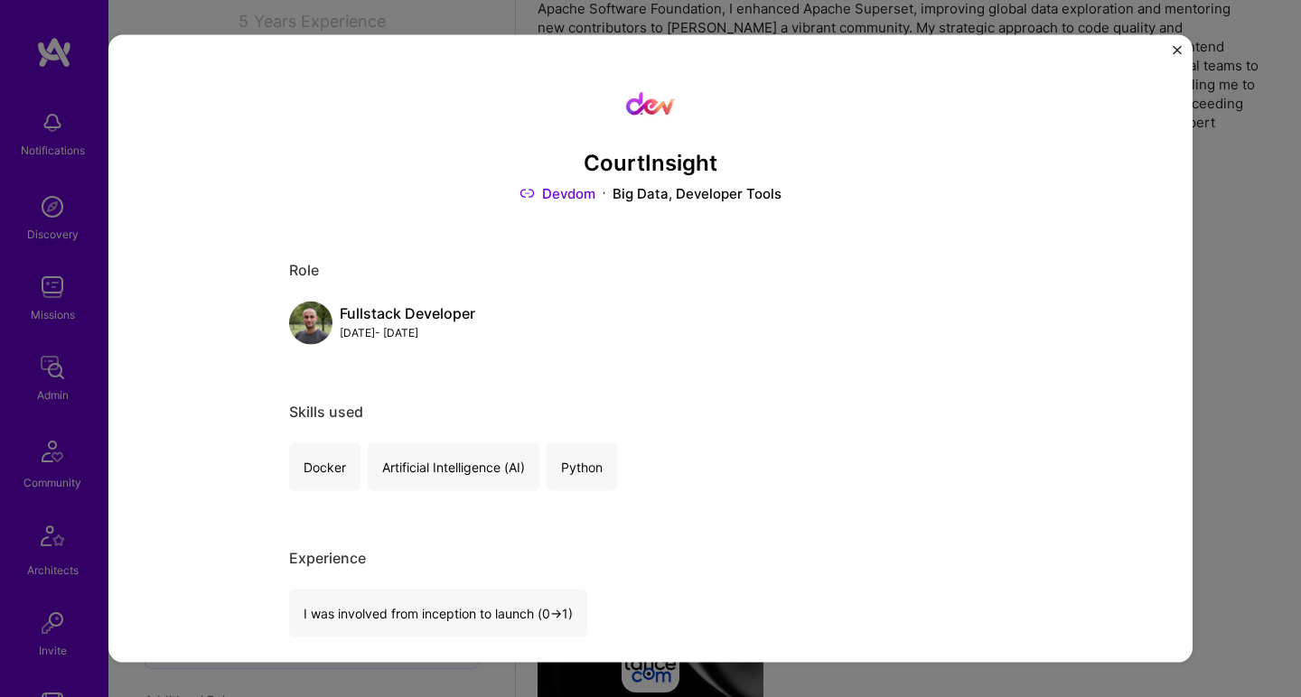
scroll to position [355, 0]
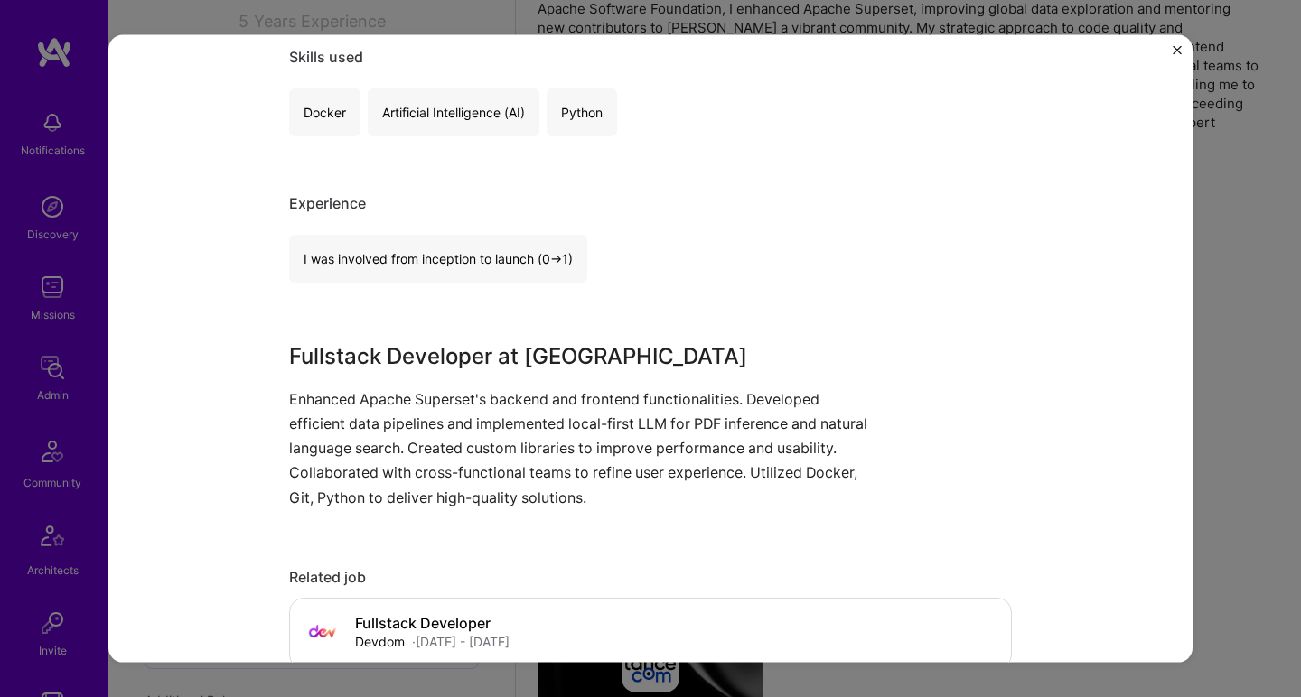
click at [674, 397] on p "Enhanced Apache Superset's backend and frontend functionalities. Developed effi…" at bounding box center [582, 448] width 587 height 123
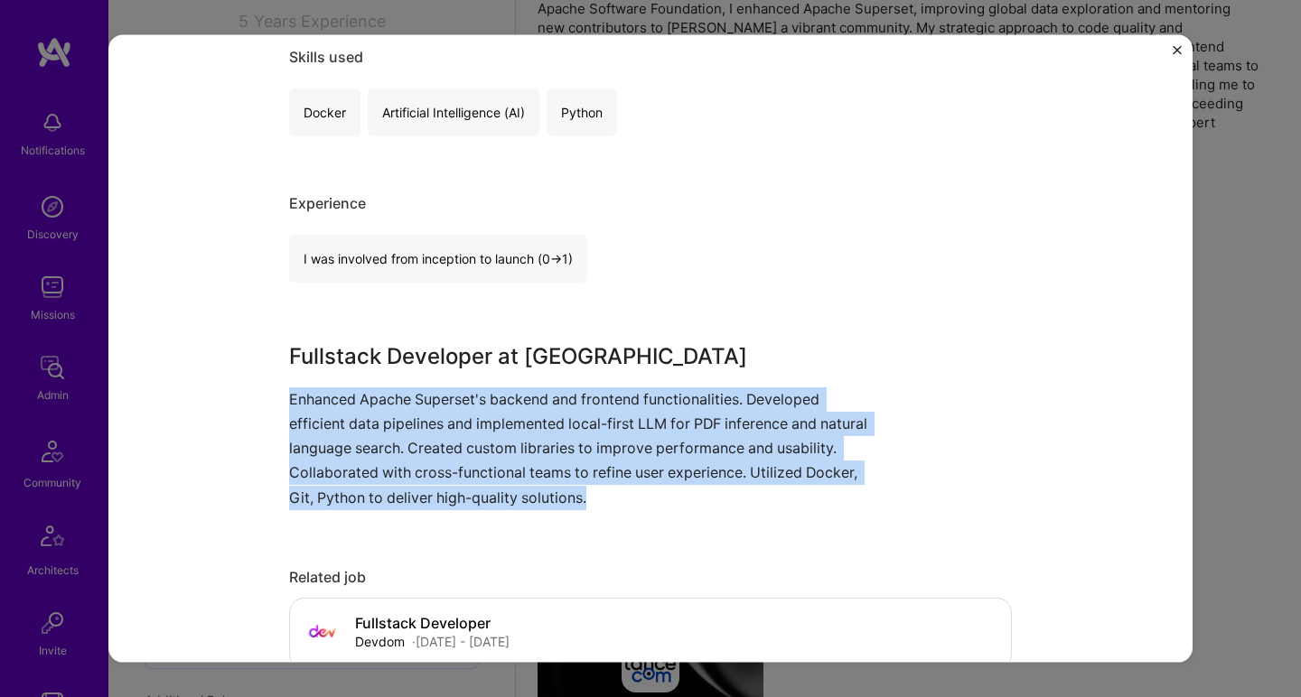
click at [674, 397] on p "Enhanced Apache Superset's backend and frontend functionalities. Developed effi…" at bounding box center [582, 448] width 587 height 123
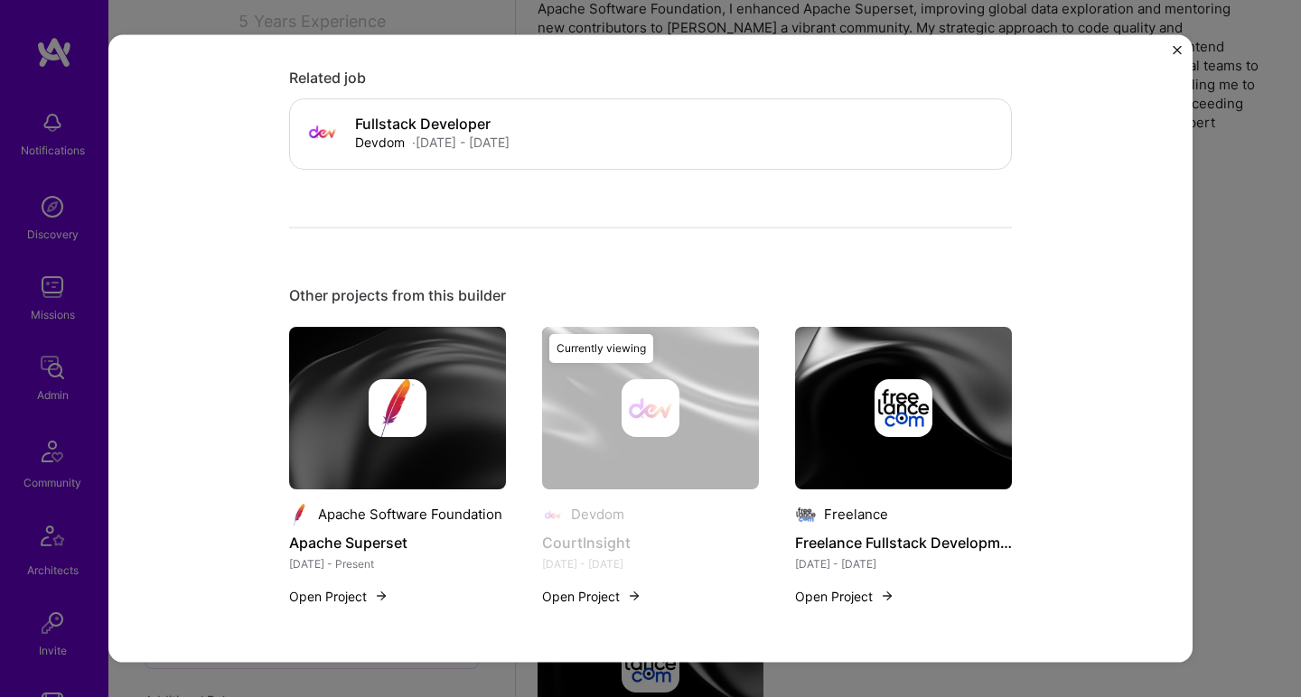
scroll to position [854, 0]
click at [833, 340] on img at bounding box center [903, 408] width 217 height 163
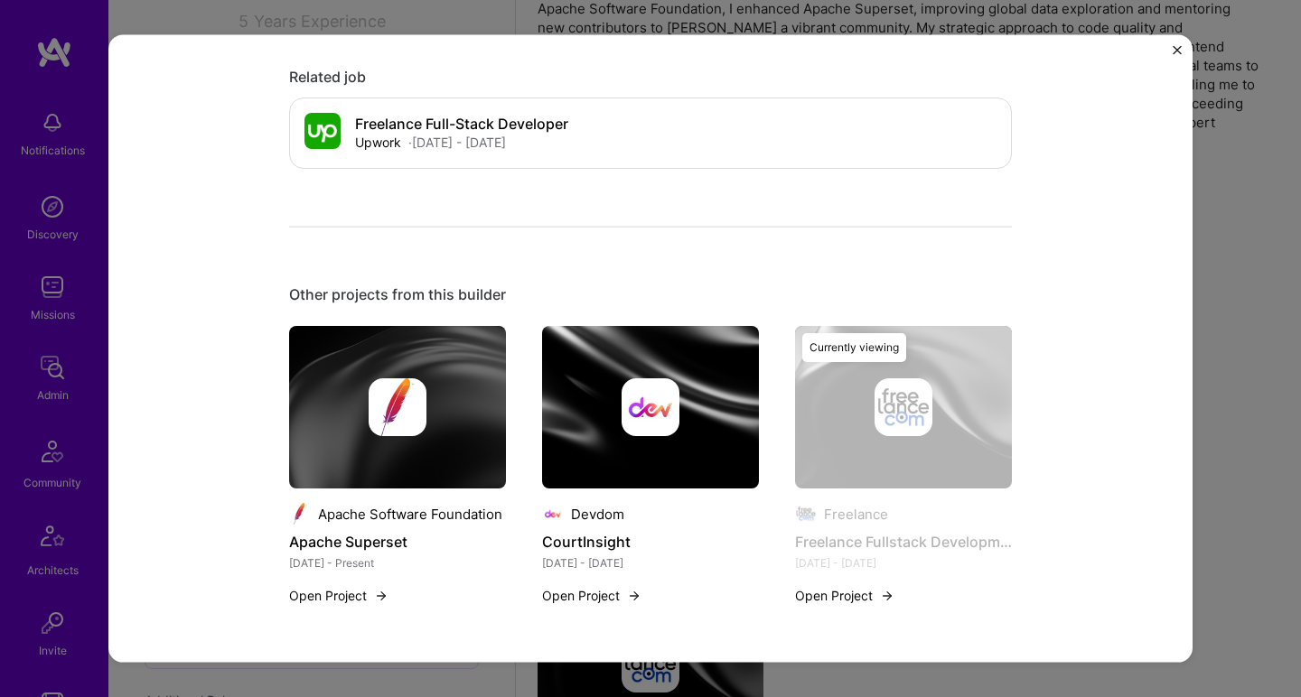
scroll to position [658, 0]
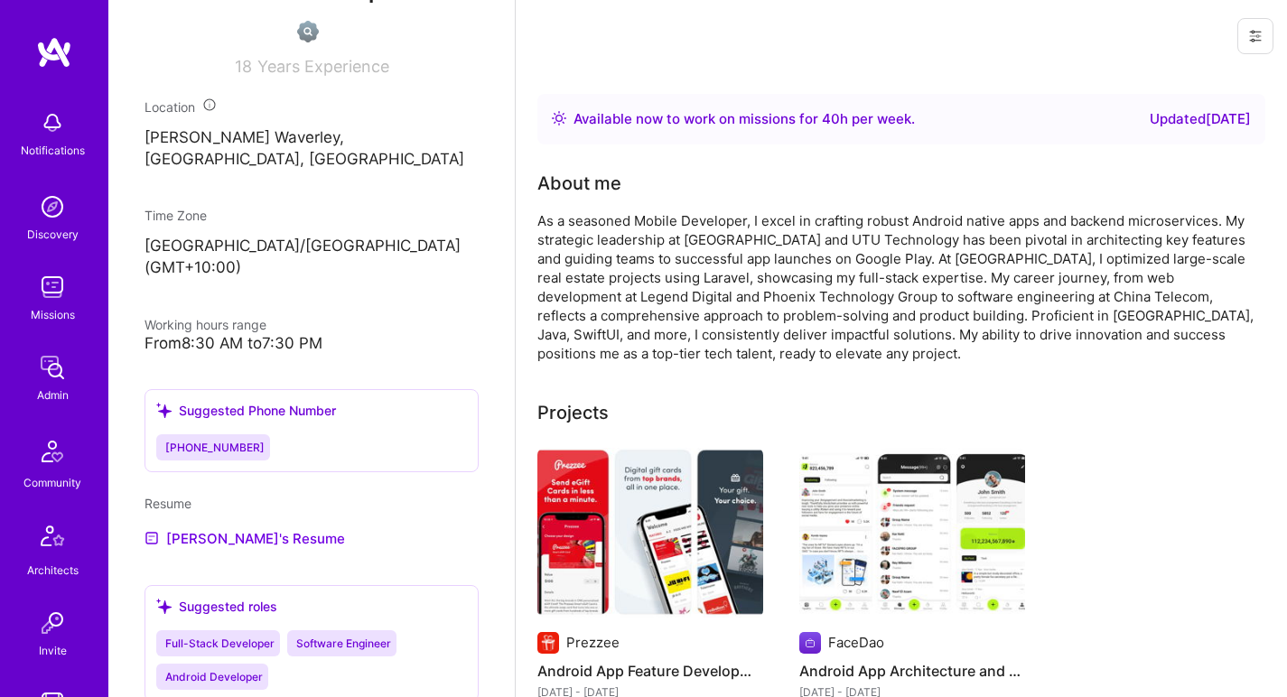
scroll to position [758, 0]
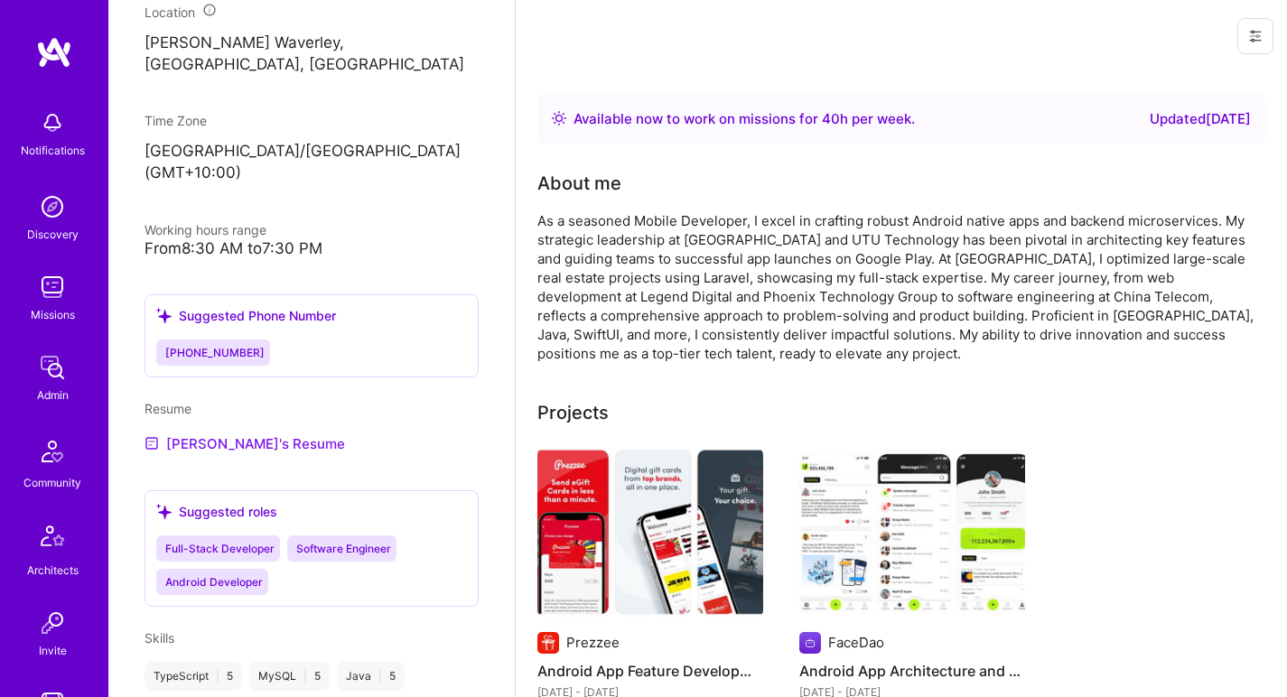
click at [239, 433] on link "[PERSON_NAME]'s Resume" at bounding box center [245, 444] width 201 height 22
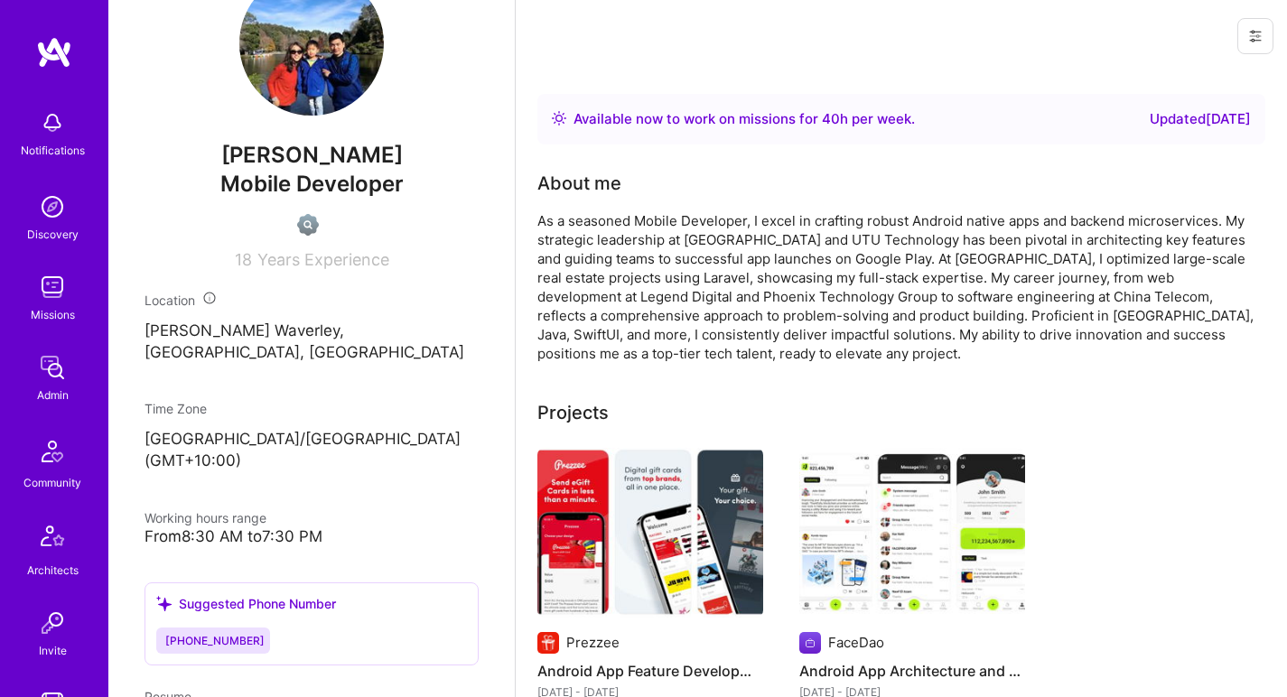
scroll to position [461, 0]
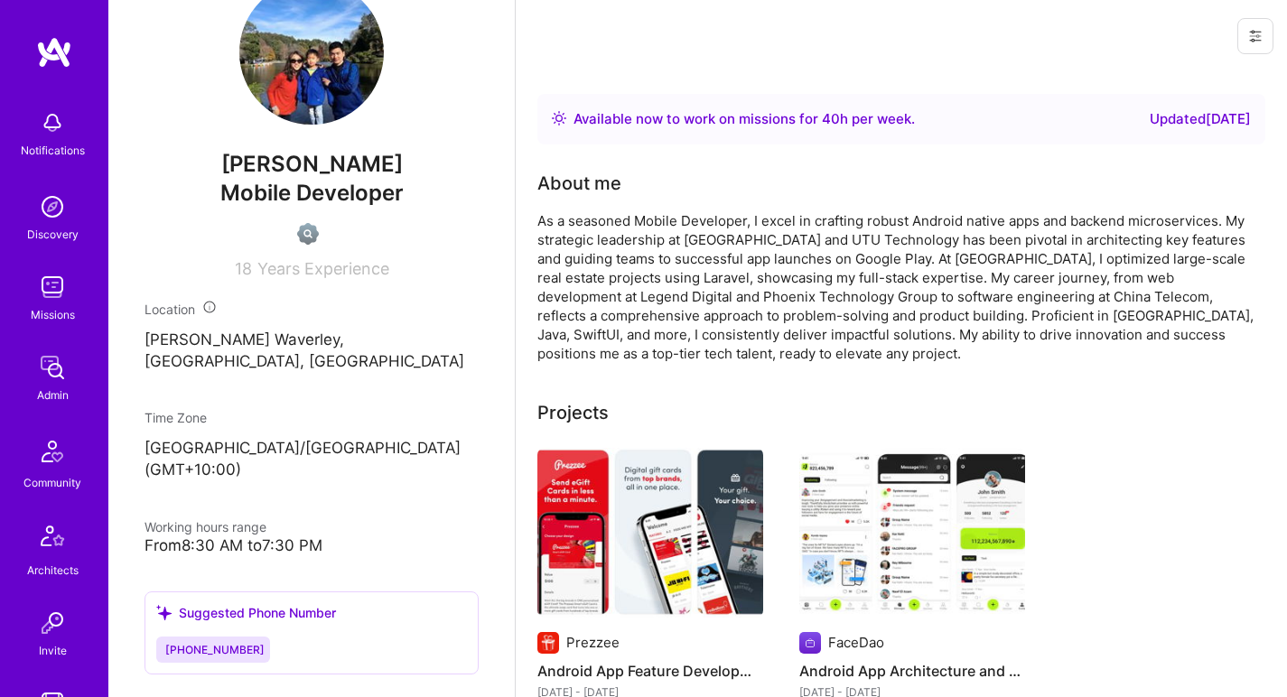
click at [655, 268] on div "As a seasoned Mobile Developer, I excel in crafting robust Android native apps …" at bounding box center [898, 287] width 723 height 152
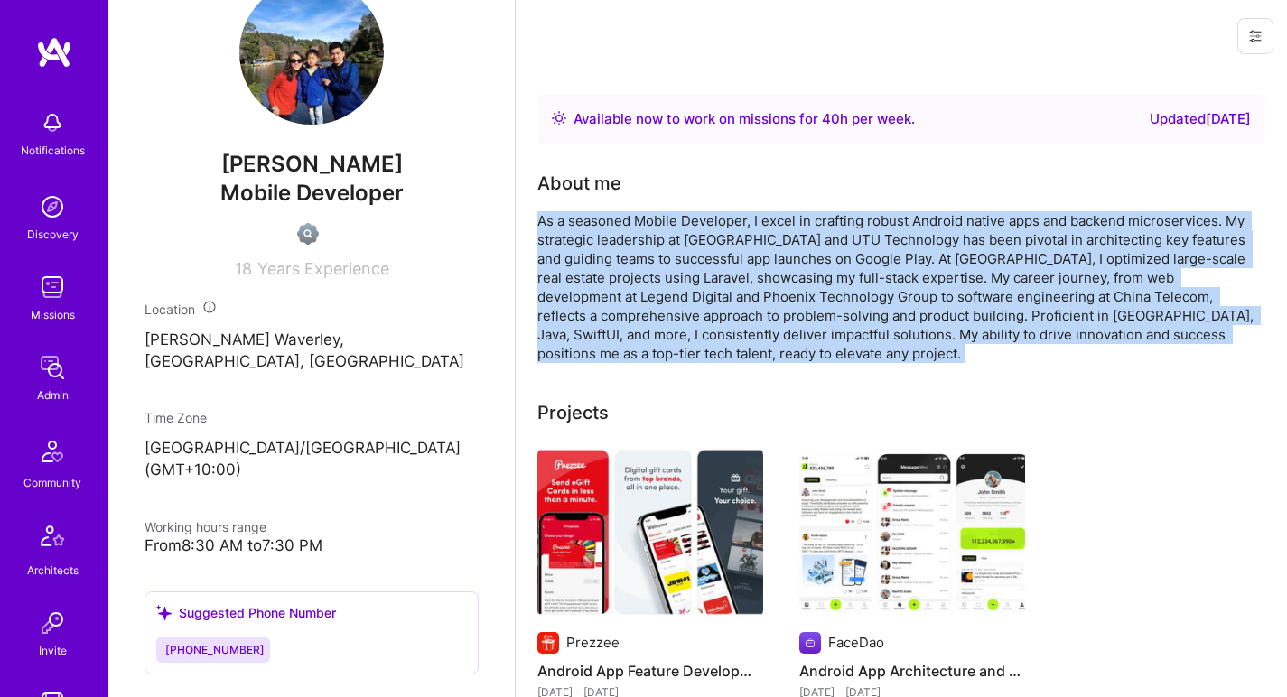
click at [655, 268] on div "As a seasoned Mobile Developer, I excel in crafting robust Android native apps …" at bounding box center [898, 287] width 723 height 152
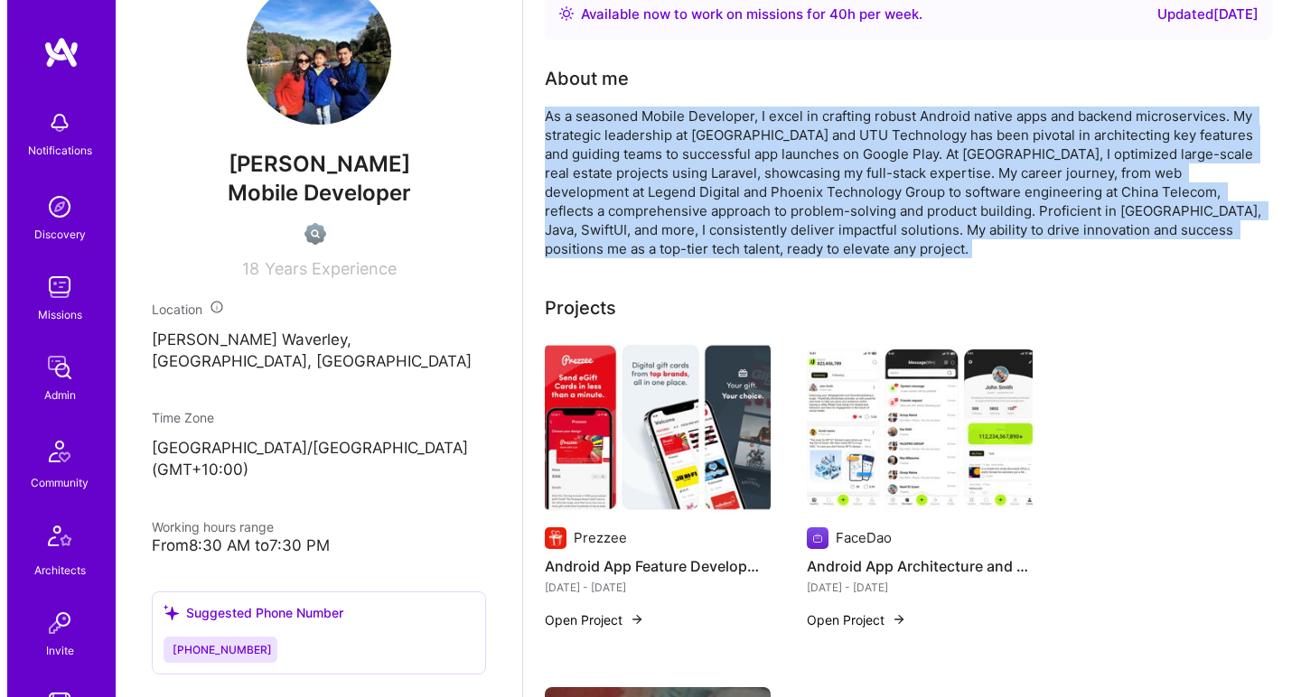
scroll to position [117, 0]
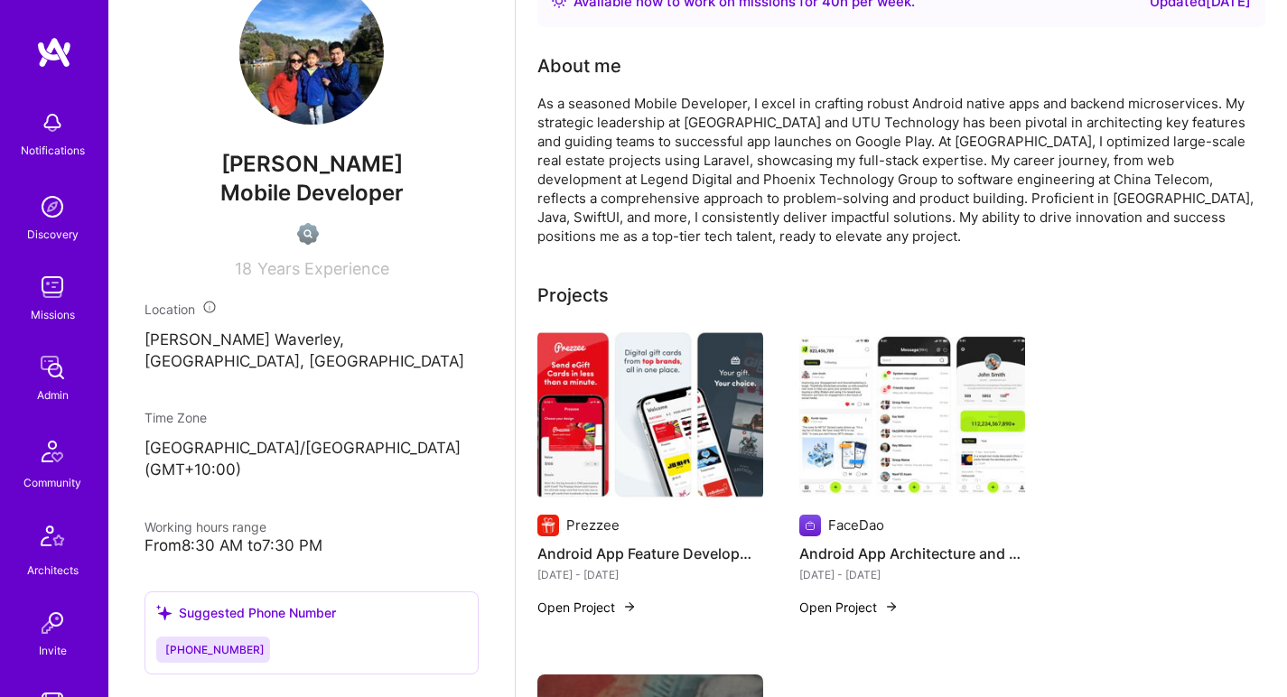
click at [606, 396] on img at bounding box center [650, 416] width 226 height 170
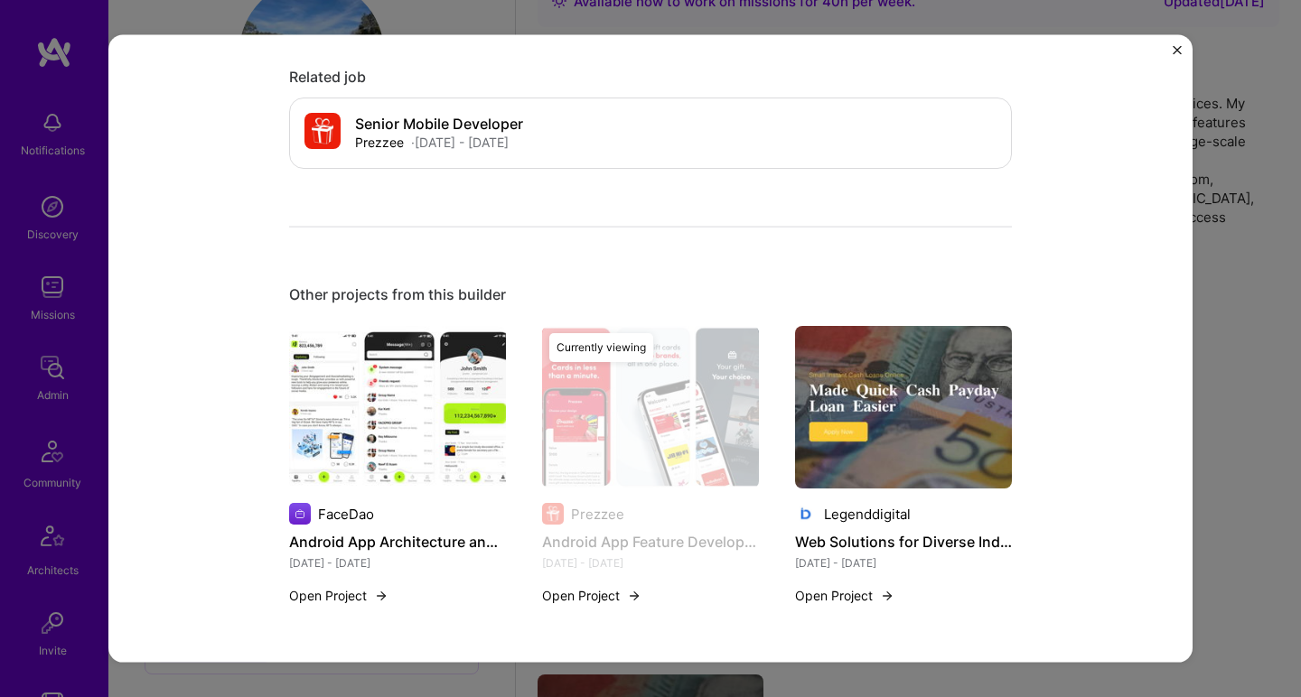
scroll to position [1852, 0]
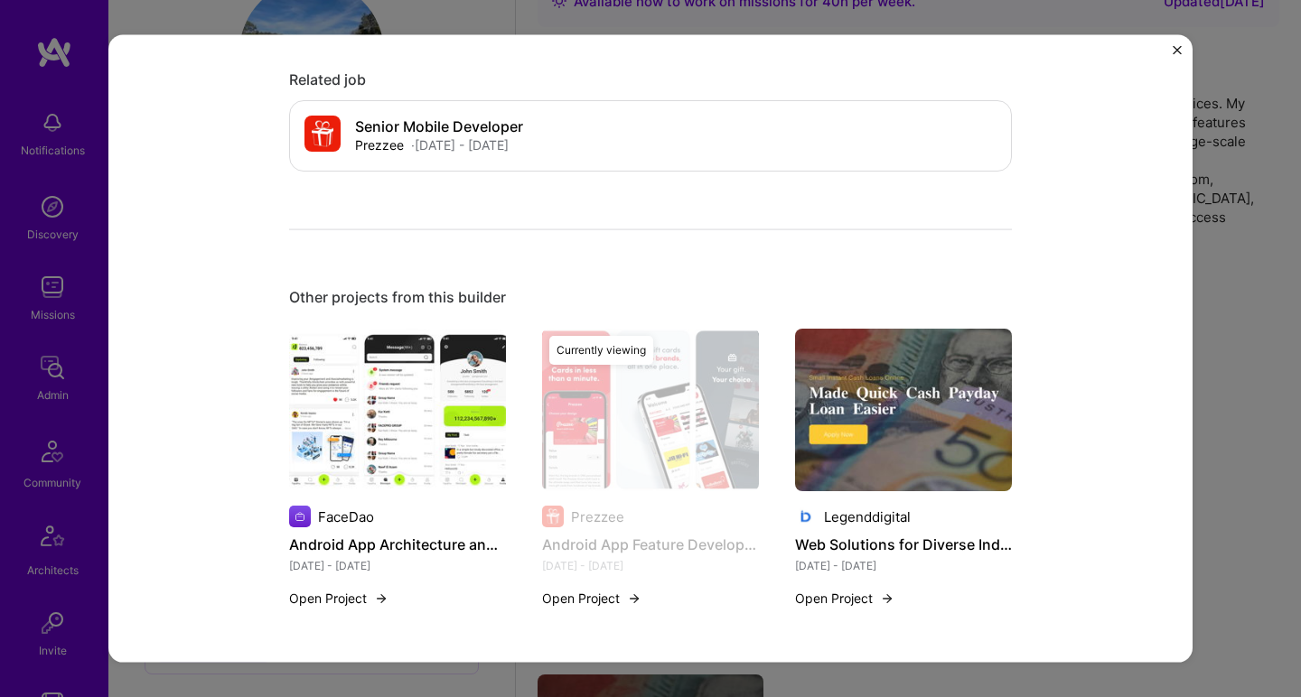
click at [440, 373] on img at bounding box center [397, 410] width 217 height 163
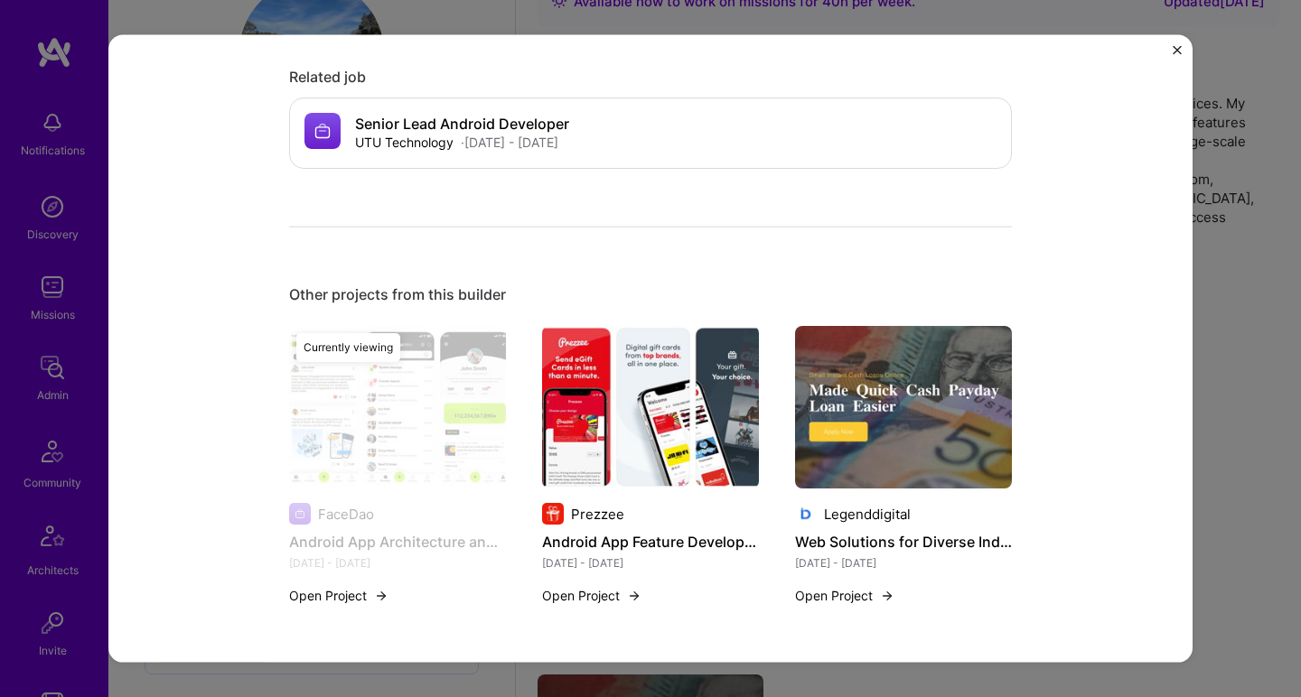
scroll to position [1876, 0]
click at [404, 410] on div "Currently viewing" at bounding box center [397, 476] width 217 height 301
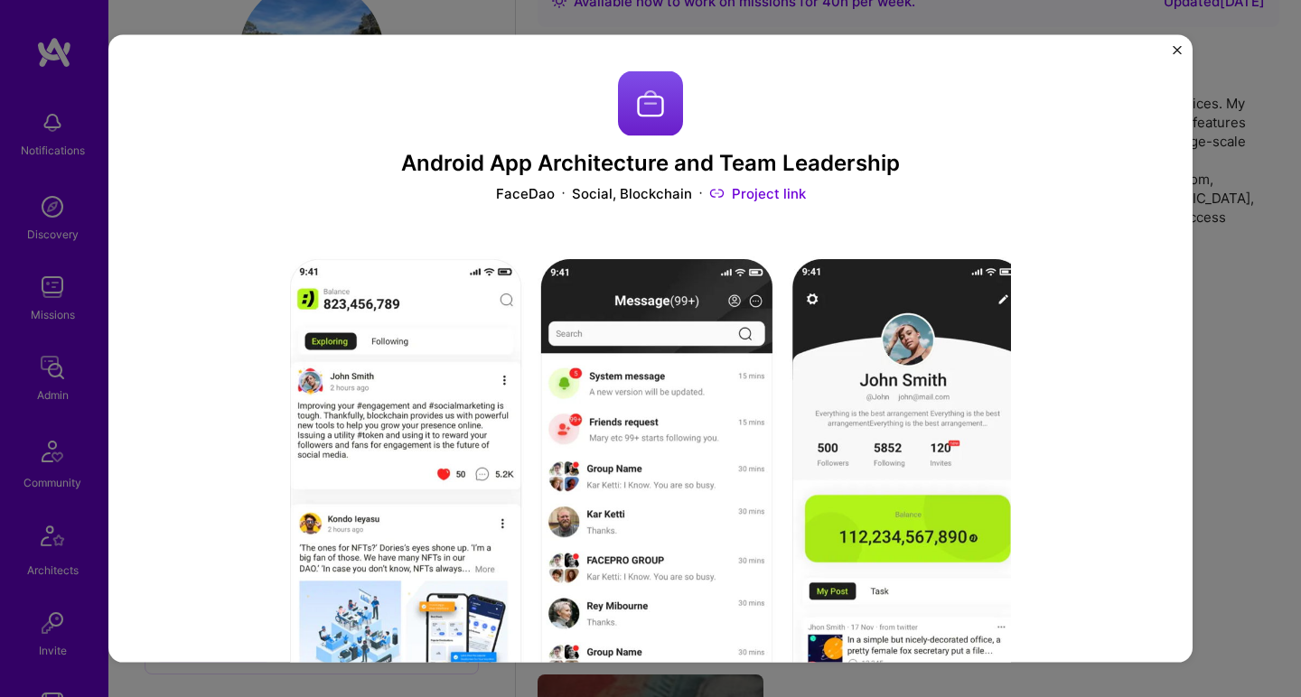
scroll to position [0, 0]
click at [731, 191] on link "Project link" at bounding box center [757, 192] width 97 height 19
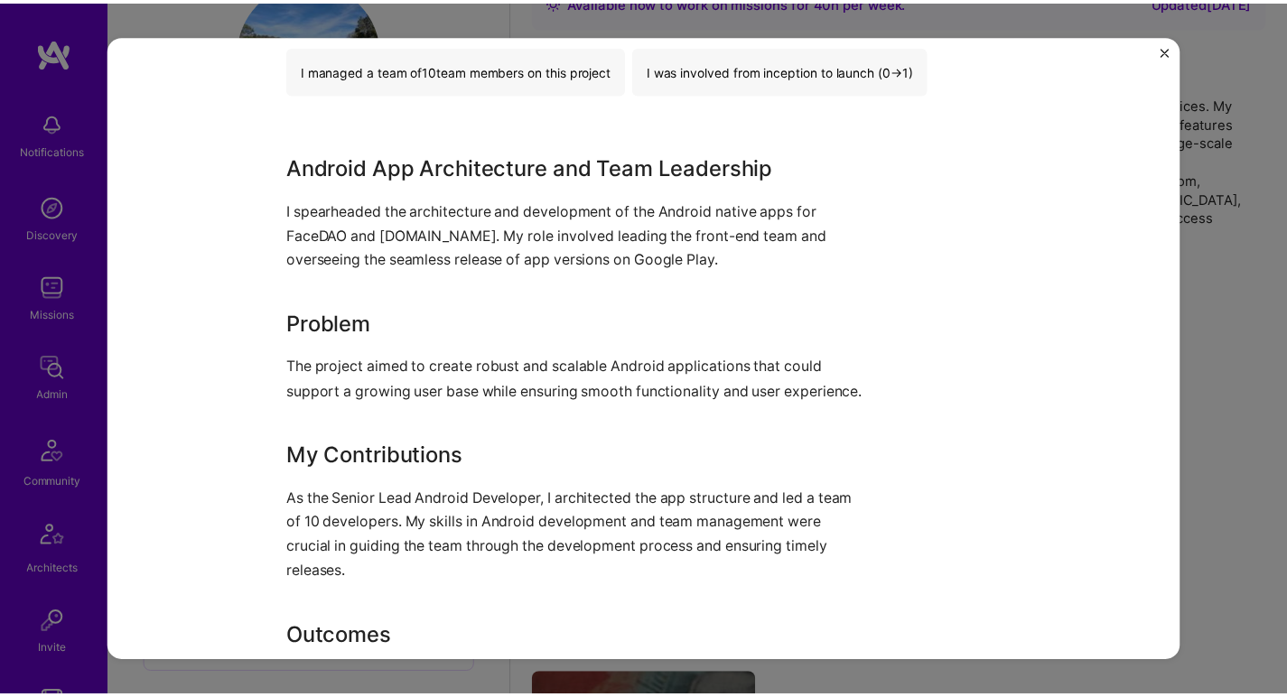
scroll to position [1153, 0]
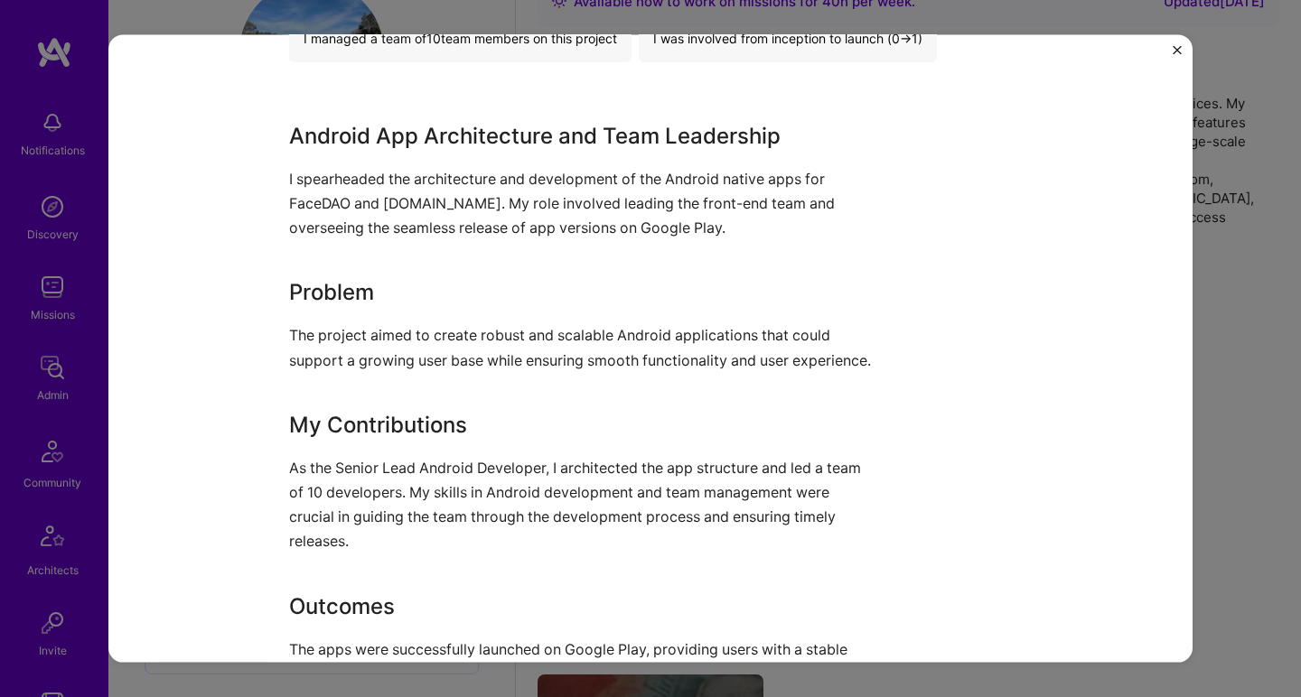
click at [1209, 231] on div "Android App Architecture and Team Leadership FaceDao Social, Blockchain Project…" at bounding box center [650, 348] width 1301 height 697
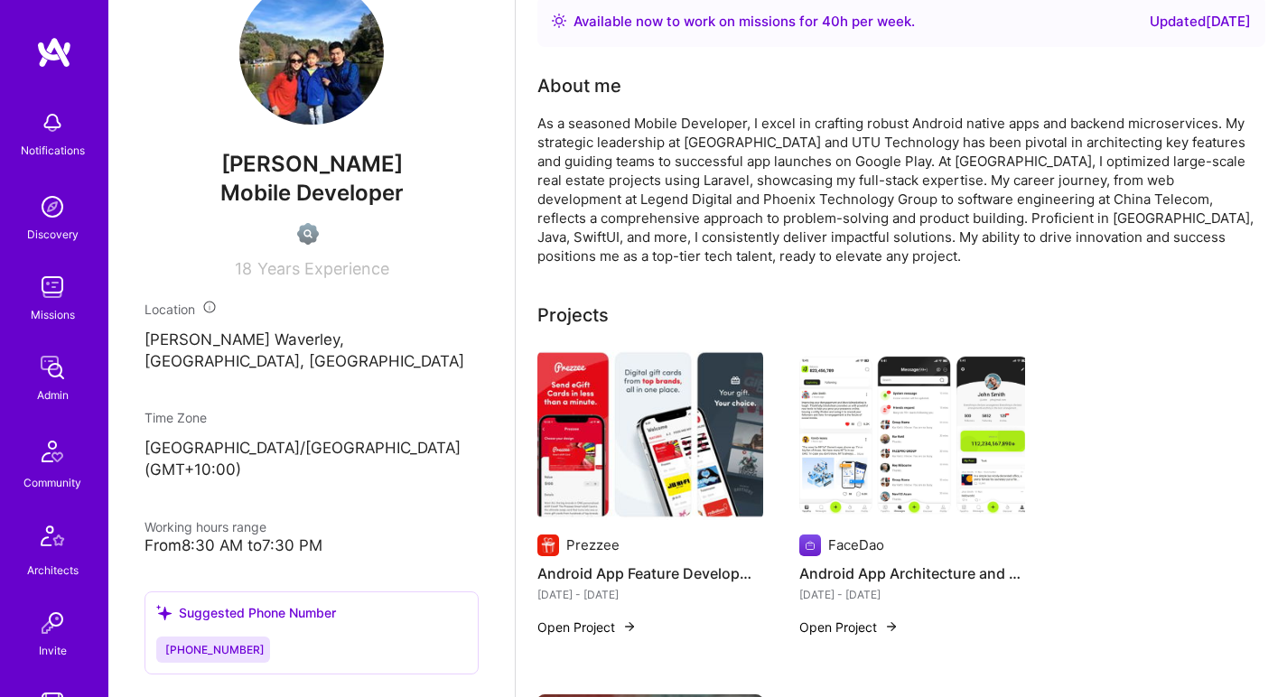
scroll to position [97, 0]
click at [279, 95] on img at bounding box center [311, 52] width 145 height 145
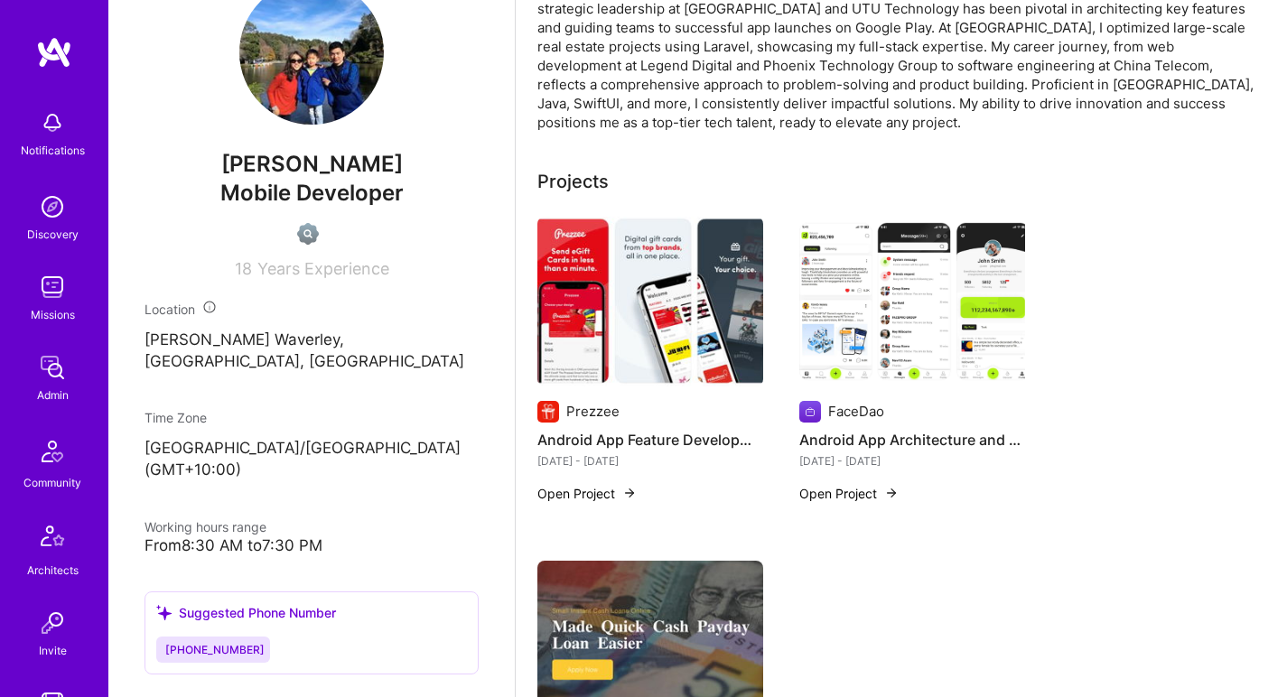
scroll to position [86, 0]
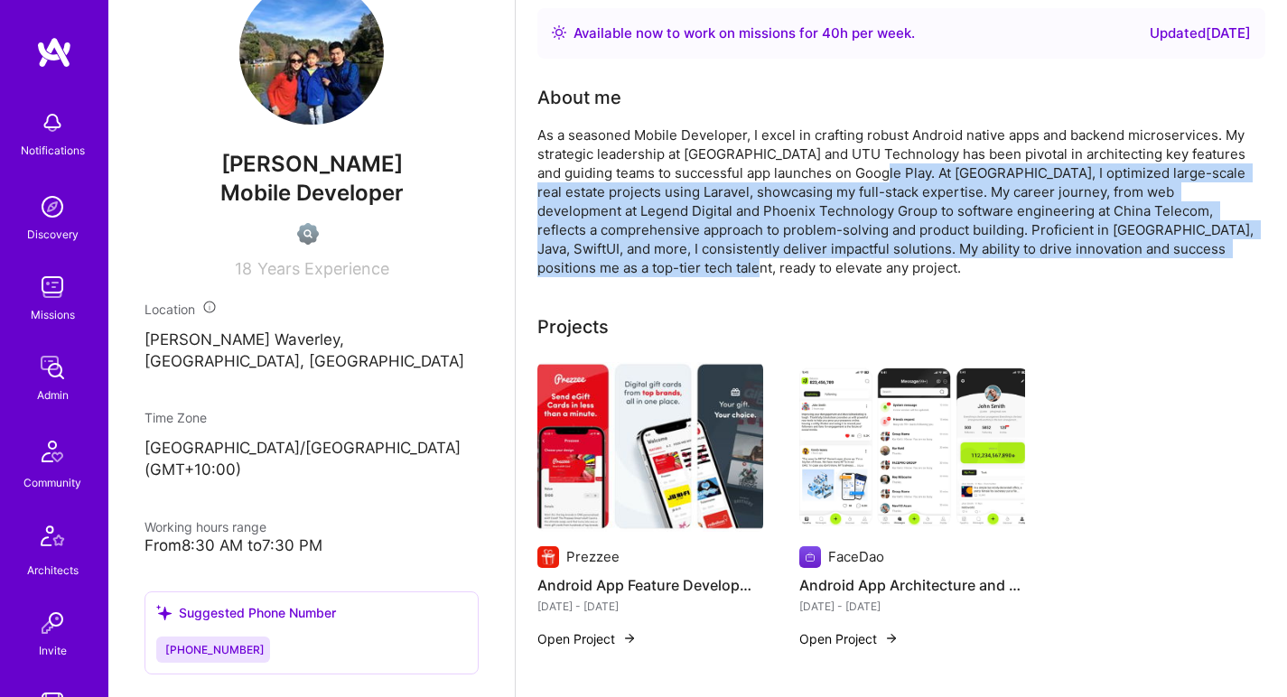
drag, startPoint x: 872, startPoint y: 177, endPoint x: 850, endPoint y: 261, distance: 86.8
click at [850, 261] on div "As a seasoned Mobile Developer, I excel in crafting robust Android native apps …" at bounding box center [898, 202] width 723 height 152
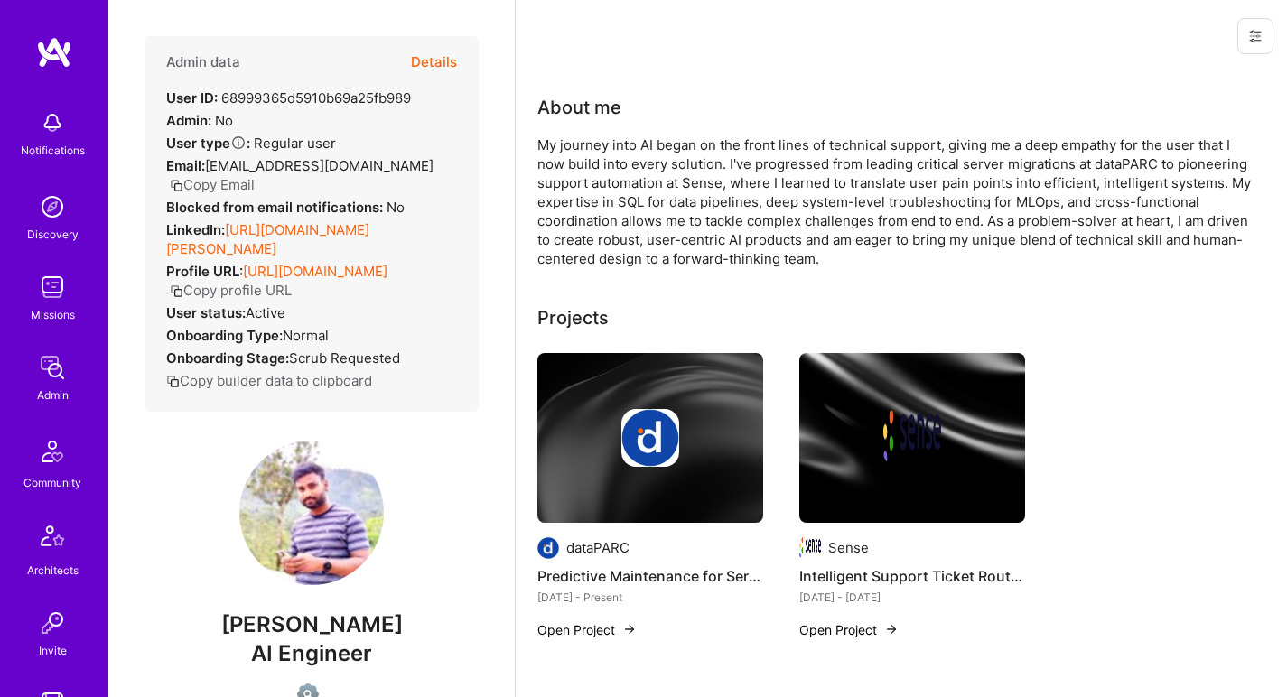
click at [369, 221] on link "[URL][DOMAIN_NAME][PERSON_NAME]" at bounding box center [267, 239] width 203 height 36
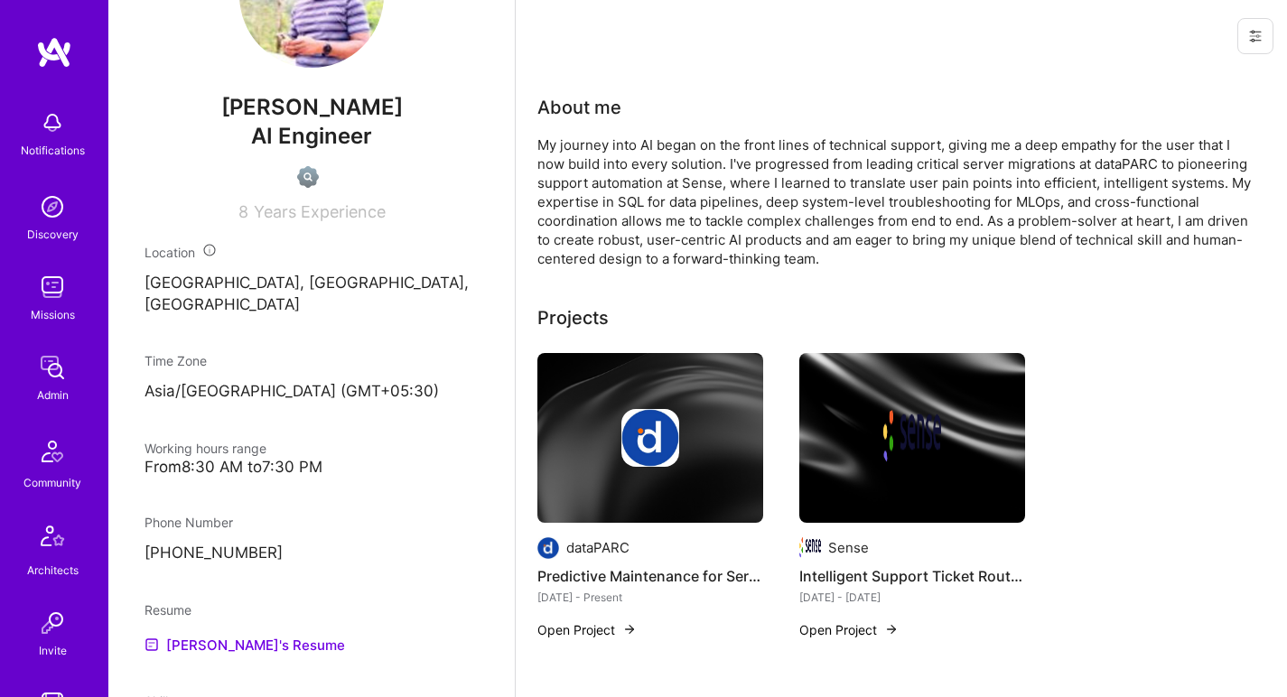
scroll to position [632, 0]
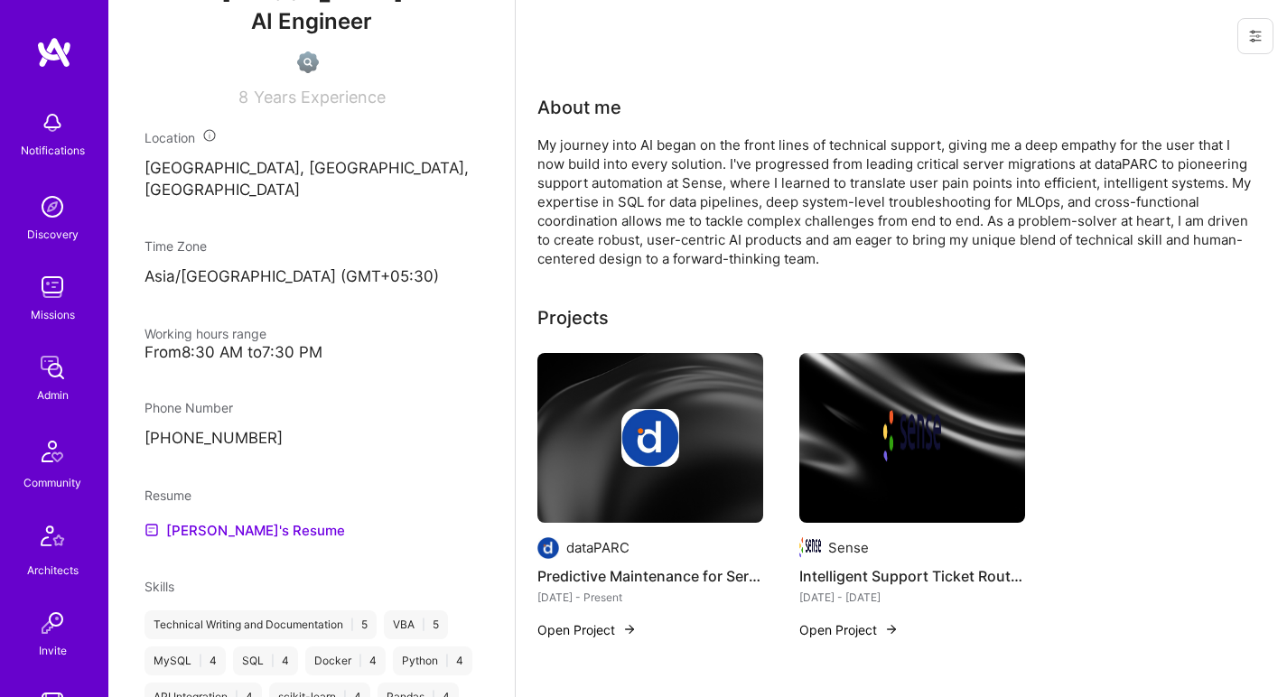
click at [203, 513] on div "Resume [PERSON_NAME]'s Resume" at bounding box center [312, 513] width 334 height 55
click at [201, 527] on link "[PERSON_NAME]'s Resume" at bounding box center [245, 530] width 201 height 22
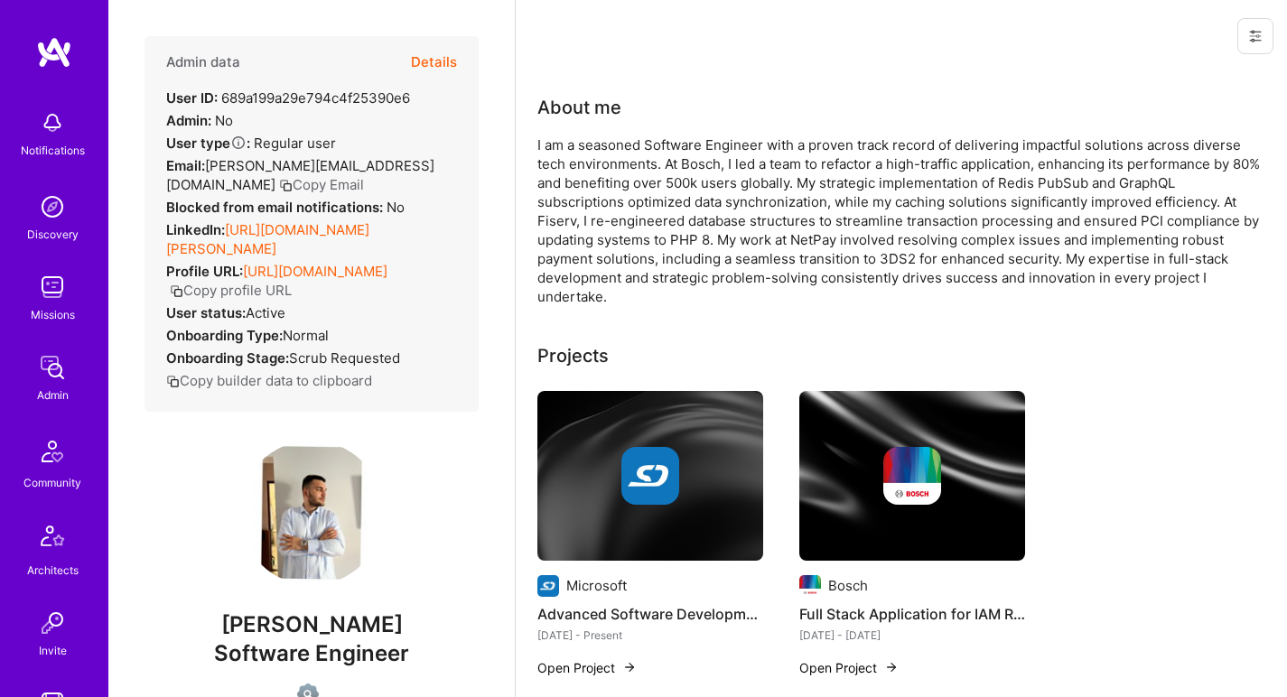
click at [369, 224] on link "https://linkedin.com/in/andrei-popa-563916192" at bounding box center [267, 239] width 203 height 36
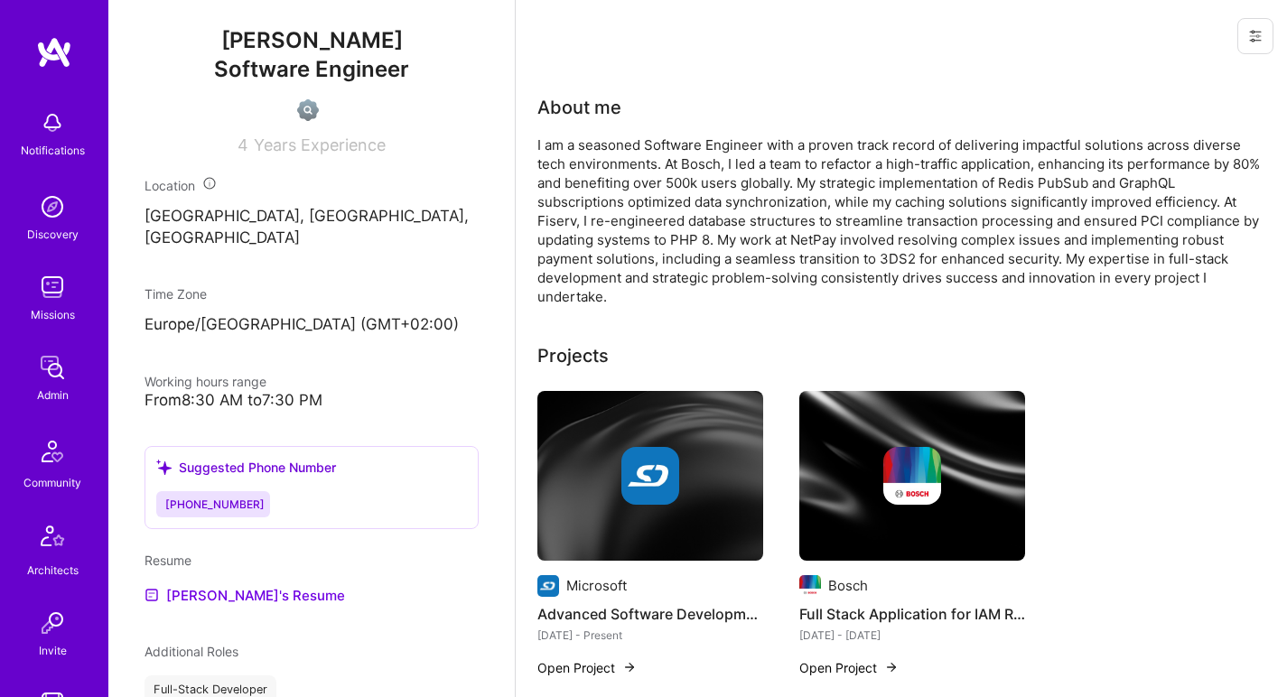
scroll to position [715, 0]
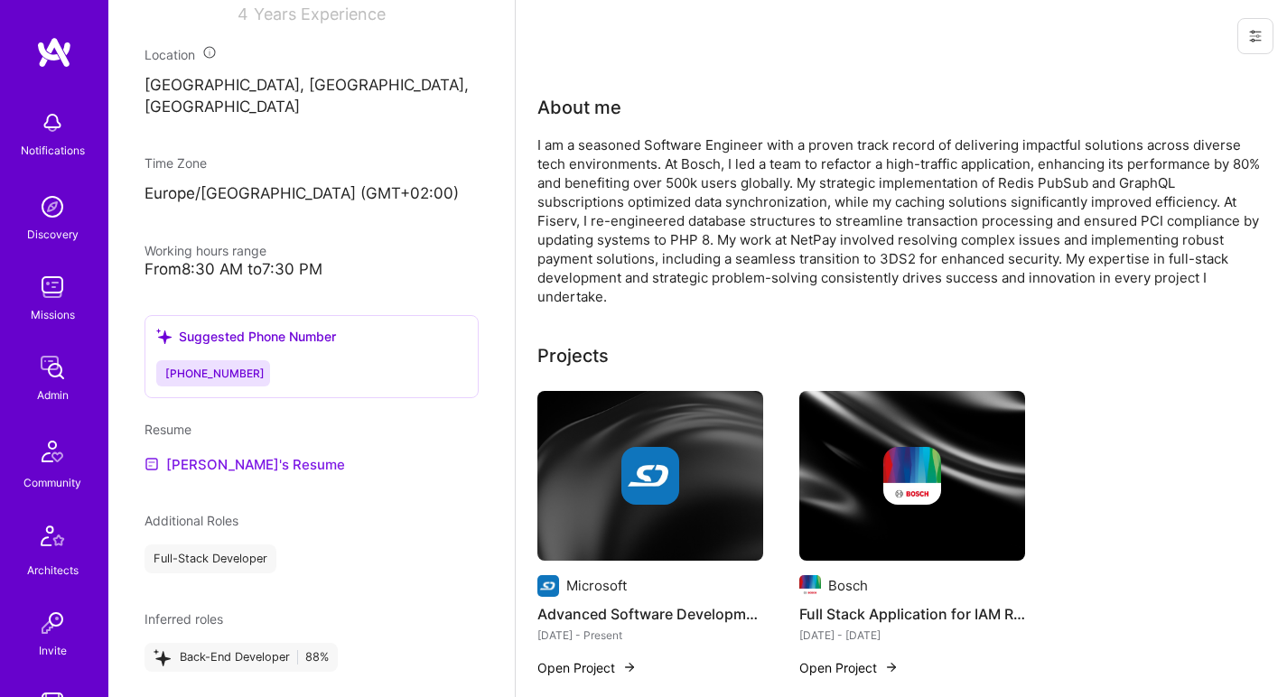
click at [209, 459] on link "Andrei's Resume" at bounding box center [245, 464] width 201 height 22
click at [632, 237] on div "I am a seasoned Software Engineer with a proven track record of delivering impa…" at bounding box center [898, 220] width 723 height 171
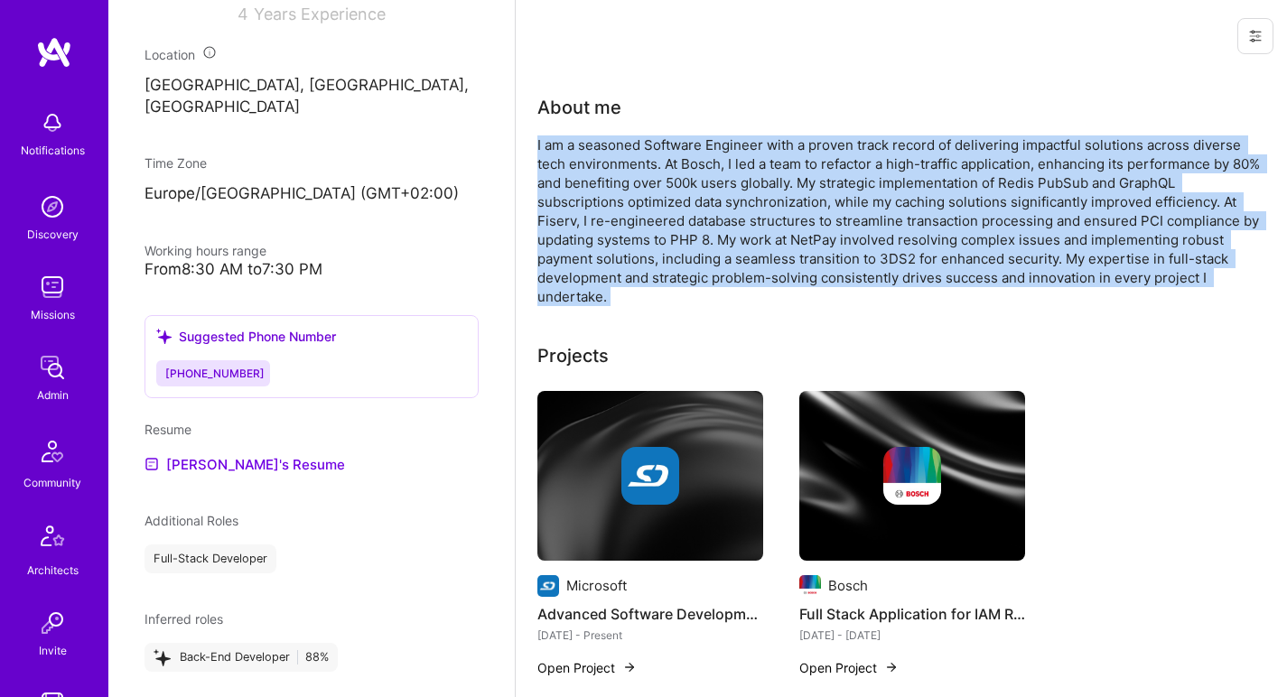
click at [632, 237] on div "I am a seasoned Software Engineer with a proven track record of delivering impa…" at bounding box center [898, 220] width 723 height 171
